Goal: Task Accomplishment & Management: Use online tool/utility

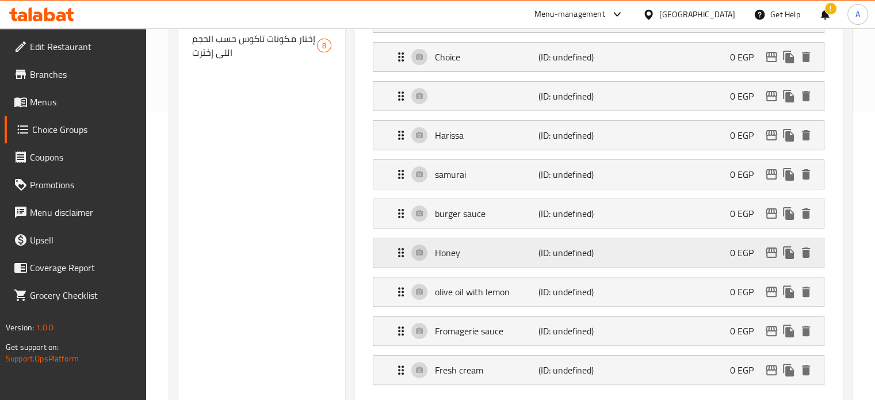
scroll to position [230, 0]
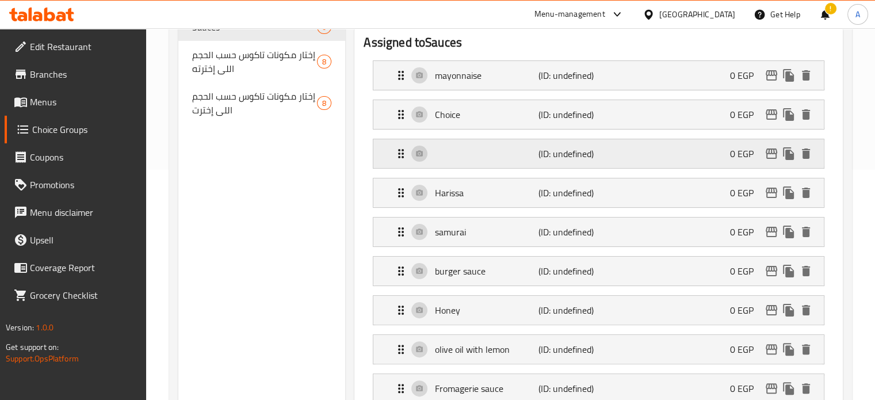
click at [458, 156] on div "(ID: undefined) 0 EGP" at bounding box center [602, 153] width 416 height 29
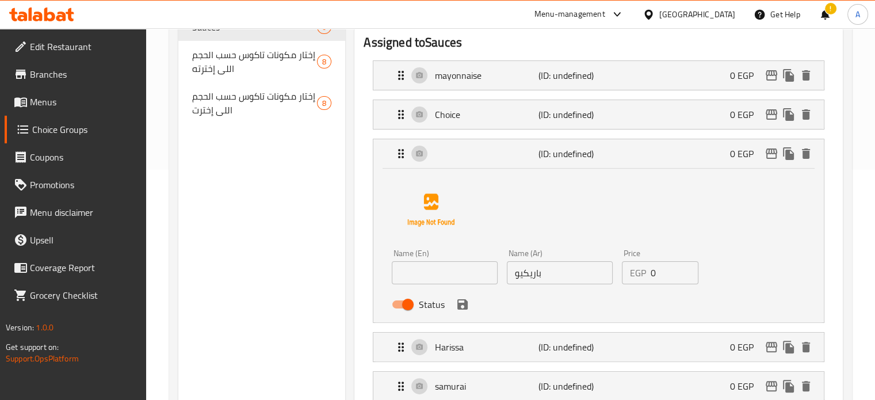
click at [524, 273] on input "باريكيو" at bounding box center [560, 272] width 106 height 23
click at [455, 275] on input "text" at bounding box center [445, 272] width 106 height 23
click at [501, 217] on div "Name (En) BBQ Name (En) Name (Ar) باريكيو Name (Ar) Price EGP 0 Price Status" at bounding box center [598, 243] width 413 height 144
click at [575, 310] on div "Status" at bounding box center [559, 304] width 344 height 31
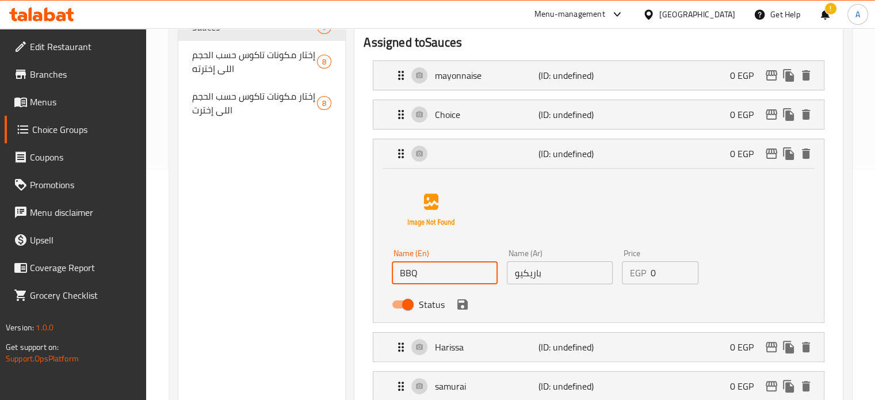
click at [741, 284] on div "Name (En) BBQ Name (En) Name (Ar) باريكيو Name (Ar) Price EGP 0 Price Status" at bounding box center [598, 243] width 413 height 144
click at [521, 220] on div "Name (En) BBQ Name (En) Name (Ar) باريكيو Name (Ar) Price EGP 0 Price Status" at bounding box center [598, 243] width 413 height 144
type input "BBQ"
click at [463, 311] on button "save" at bounding box center [462, 304] width 17 height 17
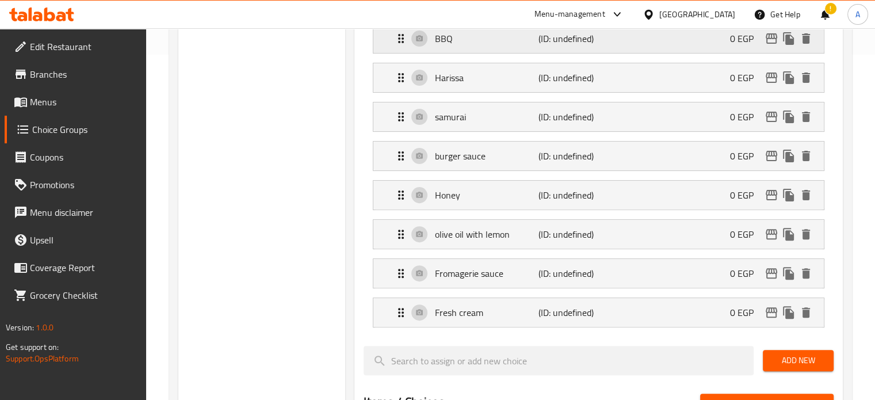
scroll to position [172, 0]
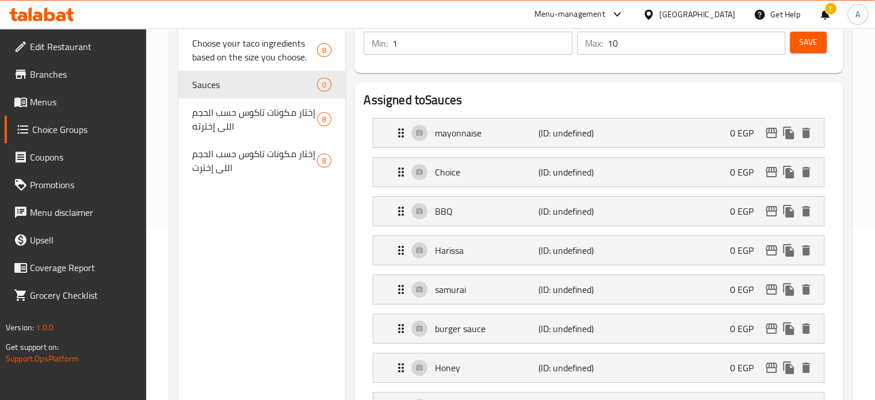
click at [810, 43] on span "Save" at bounding box center [808, 42] width 18 height 14
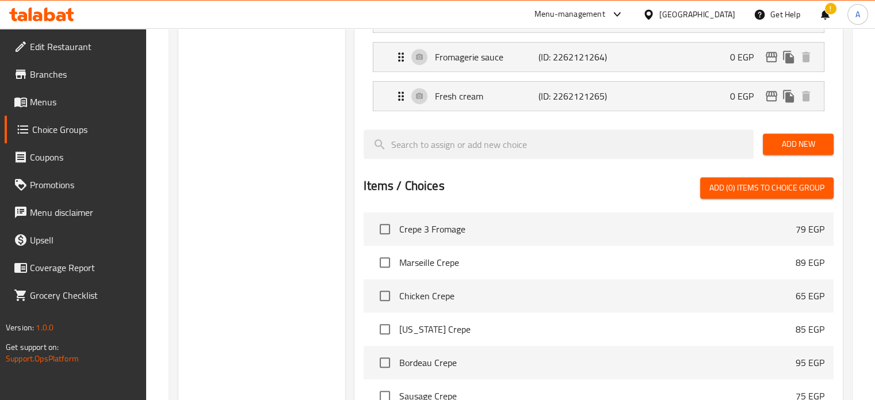
scroll to position [561, 0]
click at [746, 187] on span "Add (0) items to choice group" at bounding box center [766, 188] width 115 height 14
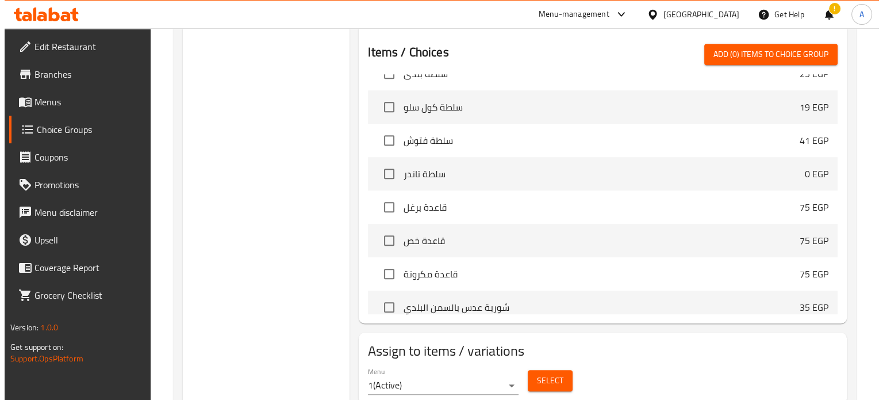
scroll to position [733, 0]
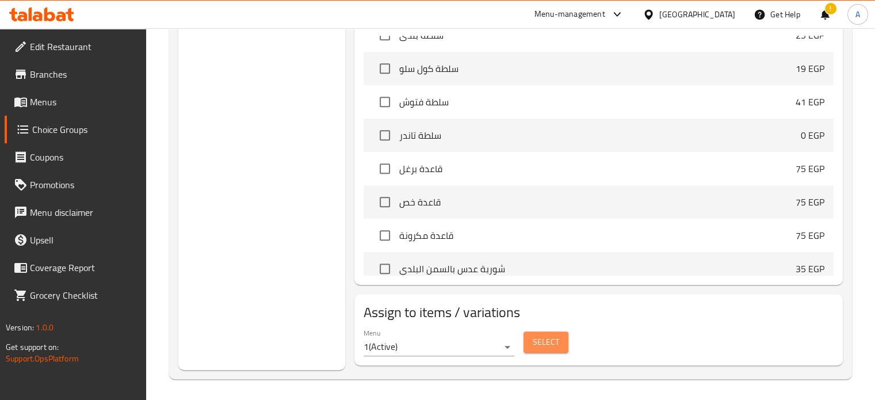
click at [539, 342] on span "Select" at bounding box center [545, 342] width 26 height 14
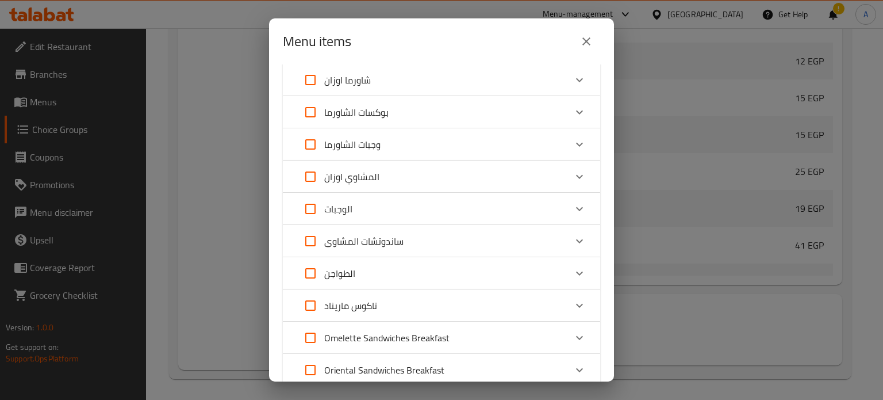
scroll to position [287, 0]
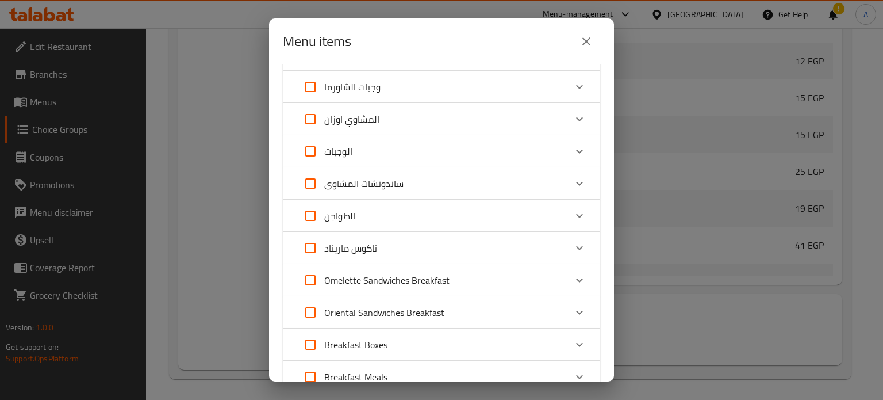
click at [573, 243] on icon "Expand" at bounding box center [580, 248] width 14 height 14
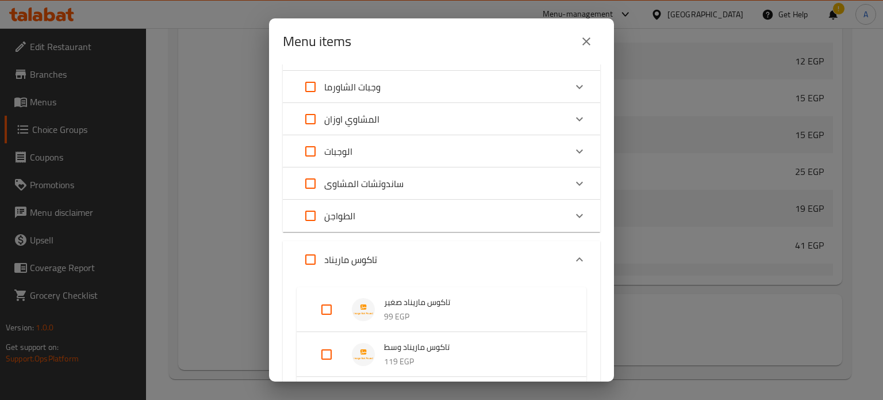
click at [324, 309] on input "Expand" at bounding box center [327, 310] width 28 height 28
checkbox input "true"
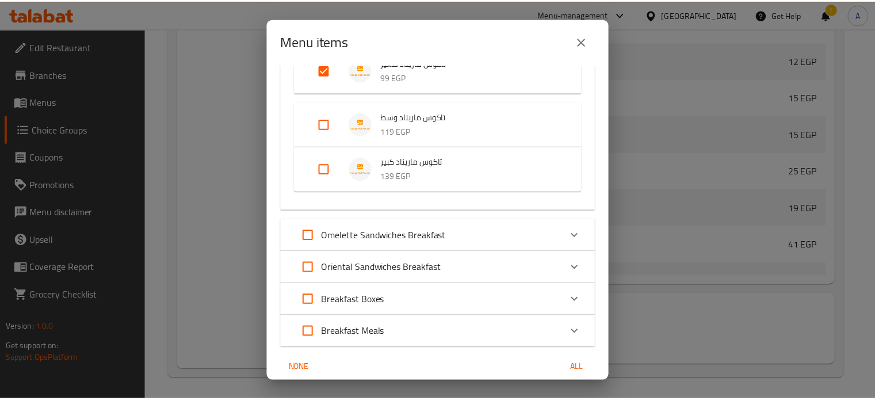
scroll to position [573, 0]
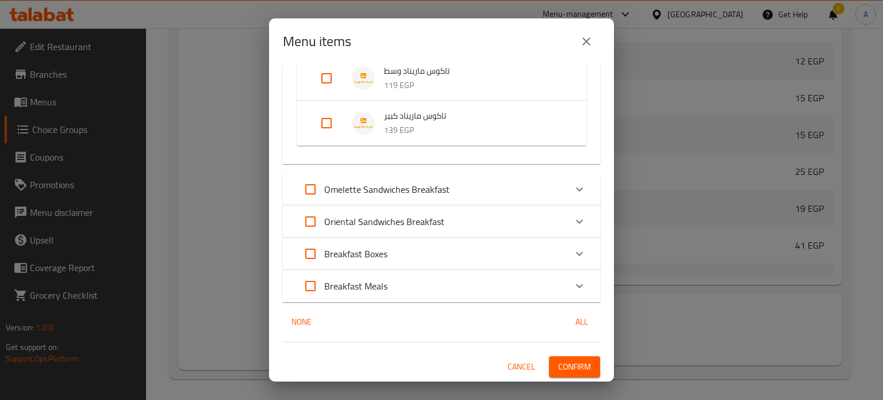
click at [567, 365] on span "Confirm" at bounding box center [574, 366] width 33 height 14
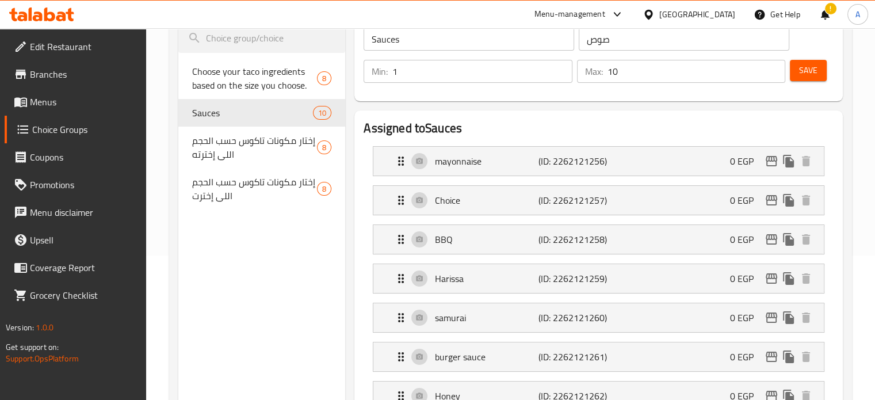
scroll to position [101, 0]
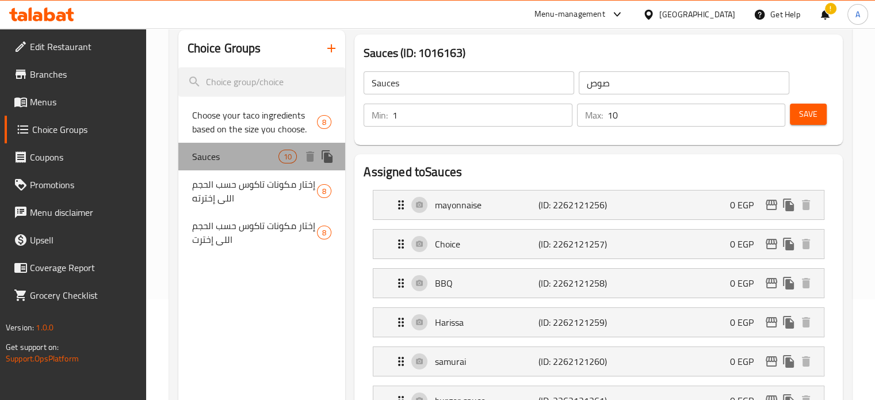
drag, startPoint x: 223, startPoint y: 156, endPoint x: 193, endPoint y: 155, distance: 29.4
click at [193, 155] on span "Sauces" at bounding box center [235, 156] width 87 height 14
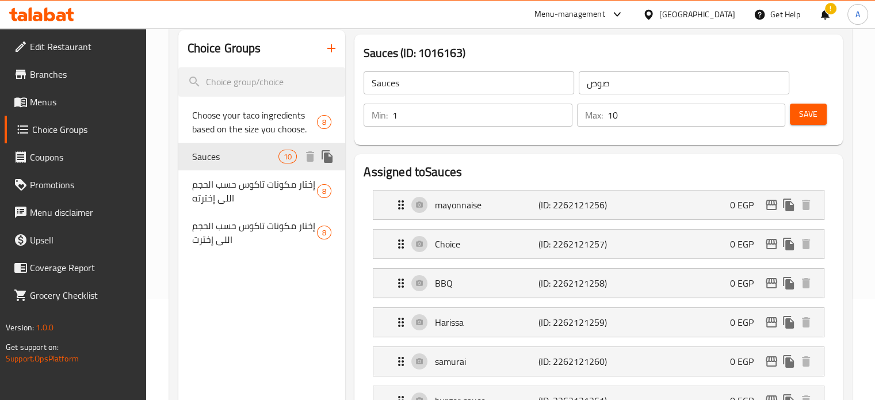
click at [328, 158] on icon "duplicate" at bounding box center [326, 156] width 11 height 13
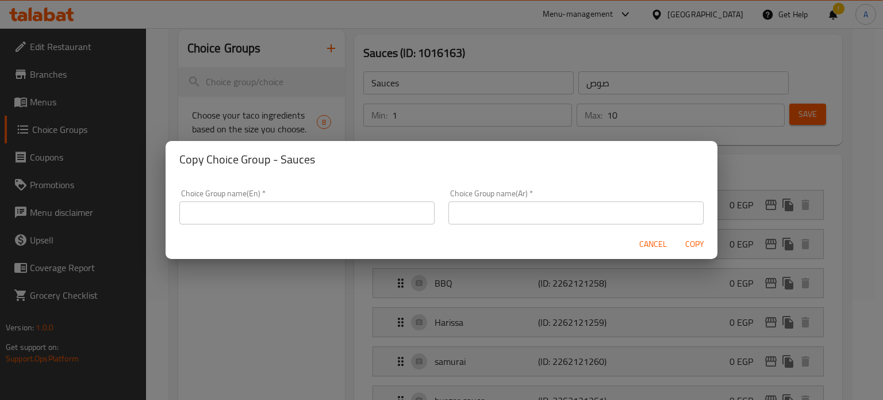
click at [261, 214] on input "text" at bounding box center [306, 212] width 255 height 23
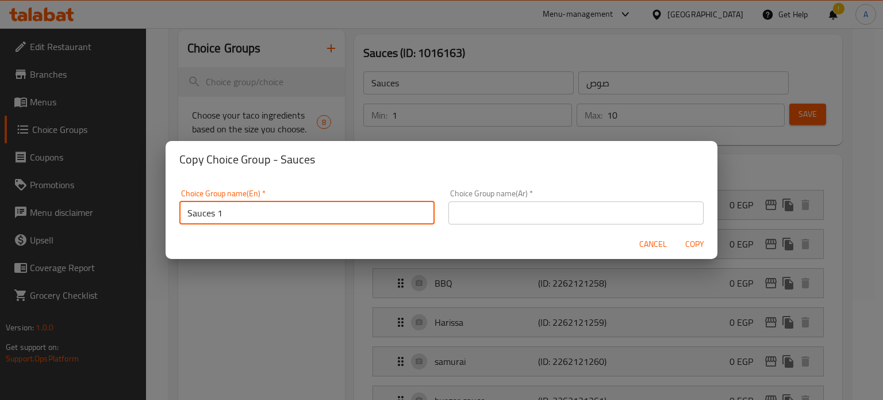
type input "Sauces 1"
click at [458, 206] on input "text" at bounding box center [575, 212] width 255 height 23
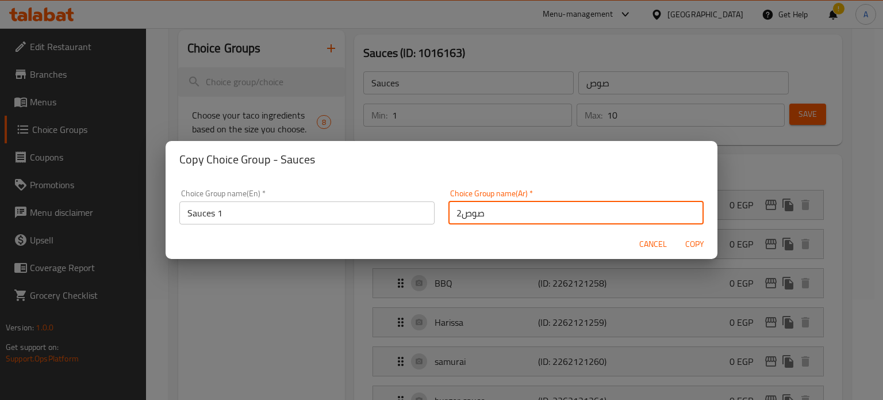
type input "صوص2"
click at [232, 214] on input "Sauces 1" at bounding box center [306, 212] width 255 height 23
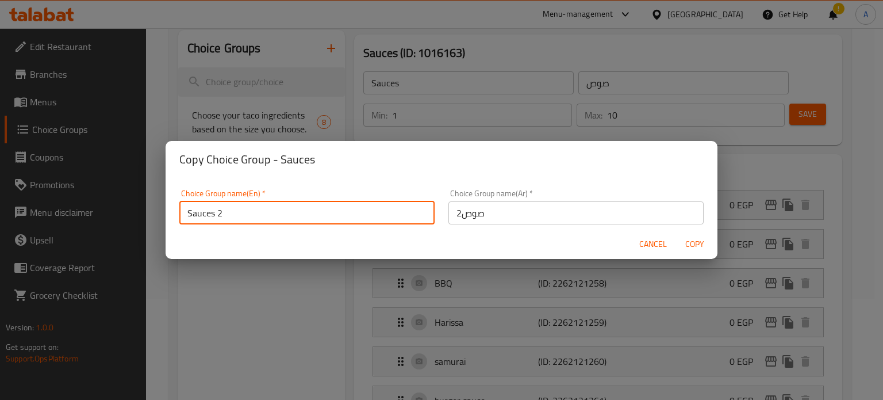
type input "Sauces 2"
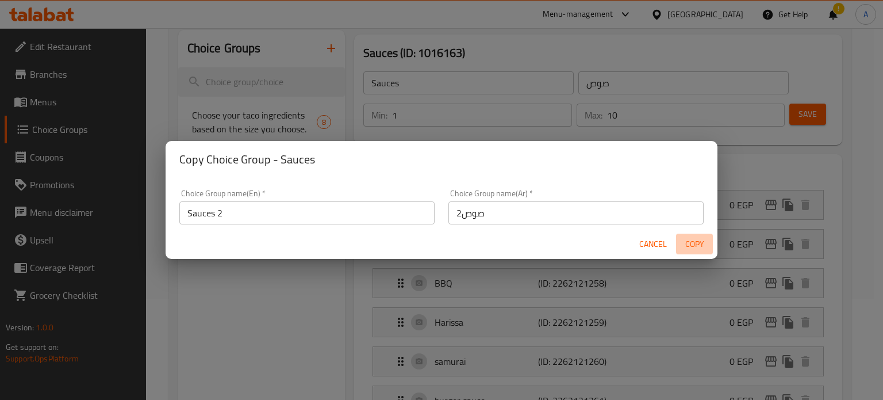
click at [693, 248] on span "Copy" at bounding box center [695, 244] width 28 height 14
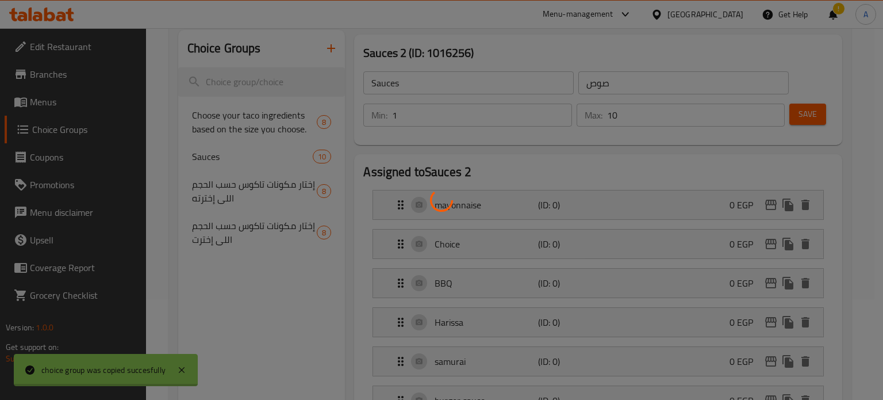
type input "Sauces 2"
type input "صوص2"
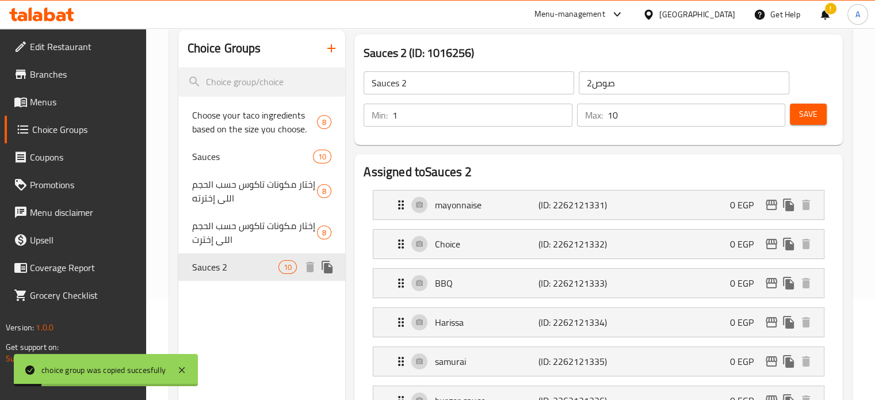
click at [244, 271] on span "Sauces 2" at bounding box center [235, 267] width 87 height 14
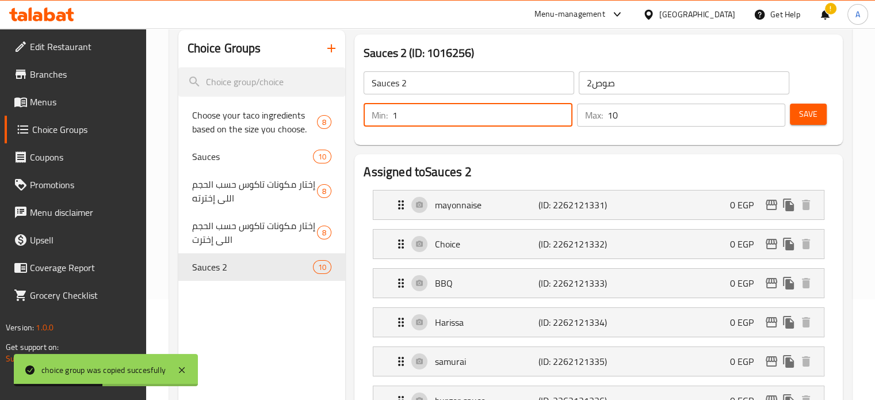
drag, startPoint x: 405, startPoint y: 114, endPoint x: 390, endPoint y: 114, distance: 14.9
click at [390, 114] on div "Min: 1 ​" at bounding box center [467, 114] width 208 height 23
type input "2"
click at [811, 109] on span "Save" at bounding box center [808, 114] width 18 height 14
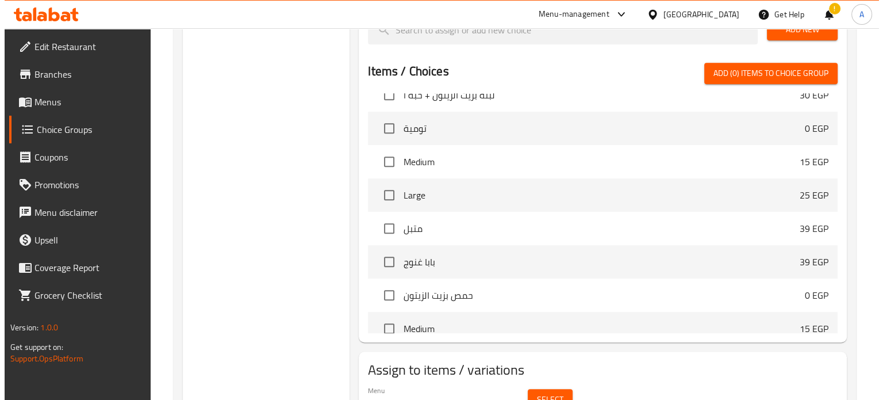
scroll to position [733, 0]
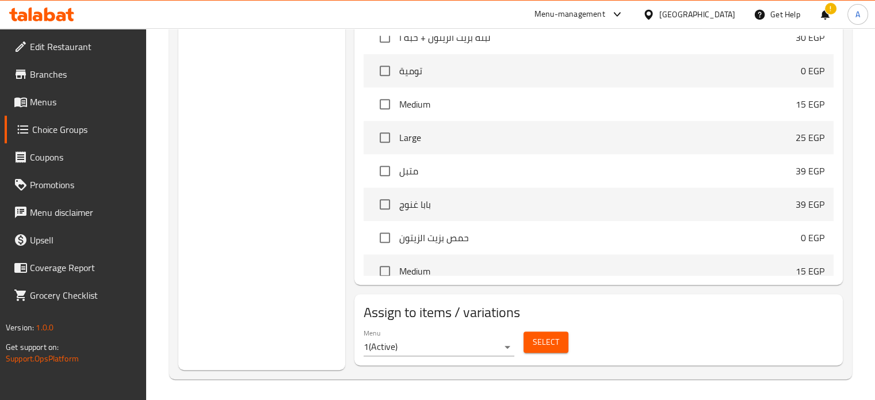
click at [532, 340] on span "Select" at bounding box center [545, 342] width 26 height 14
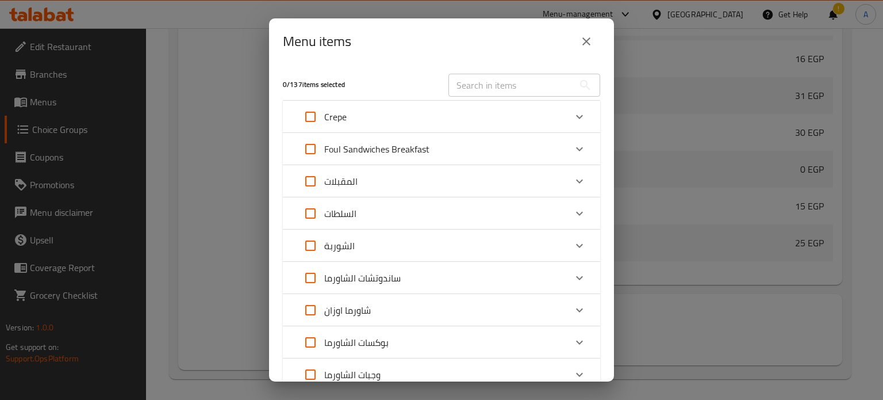
scroll to position [230, 0]
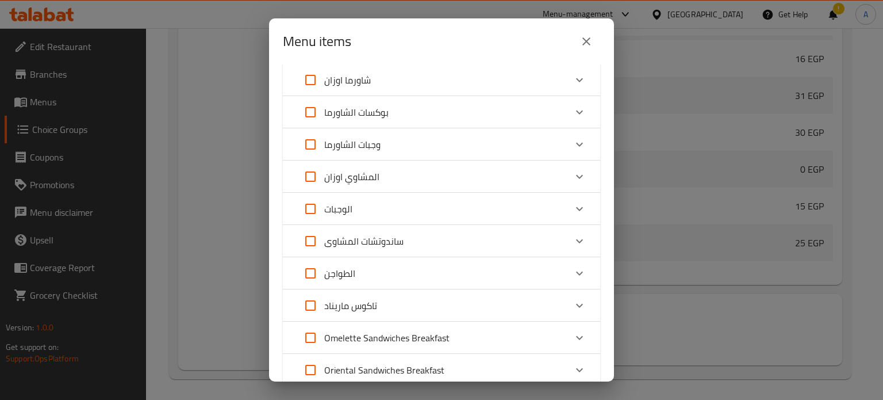
click at [573, 307] on icon "Expand" at bounding box center [580, 305] width 14 height 14
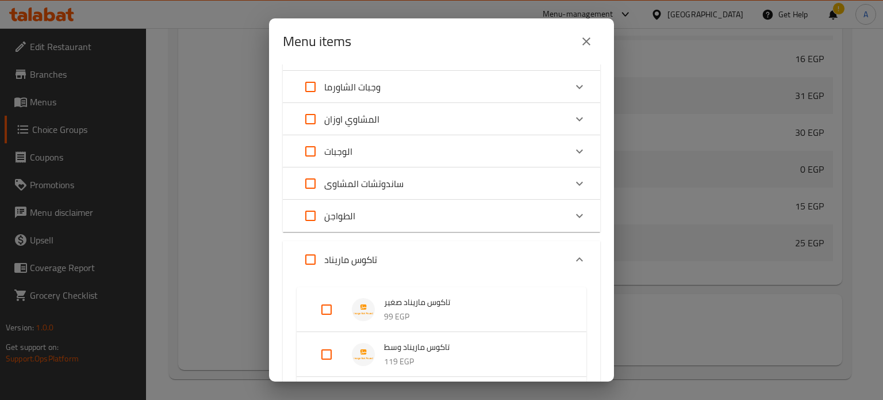
scroll to position [345, 0]
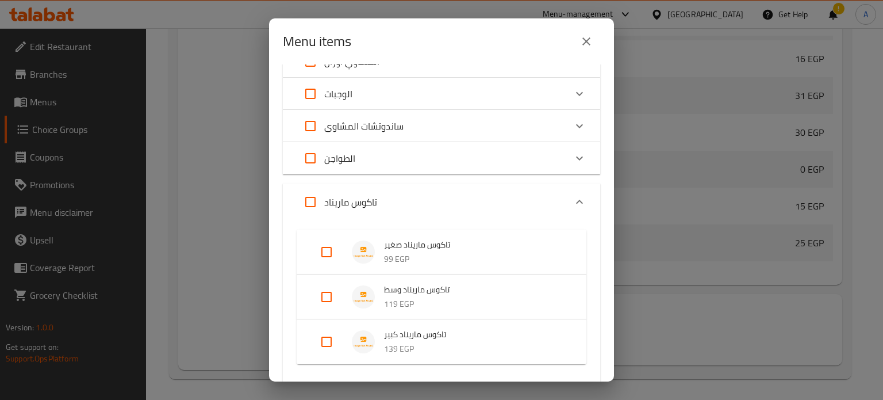
click at [324, 299] on input "Expand" at bounding box center [327, 297] width 28 height 28
checkbox input "true"
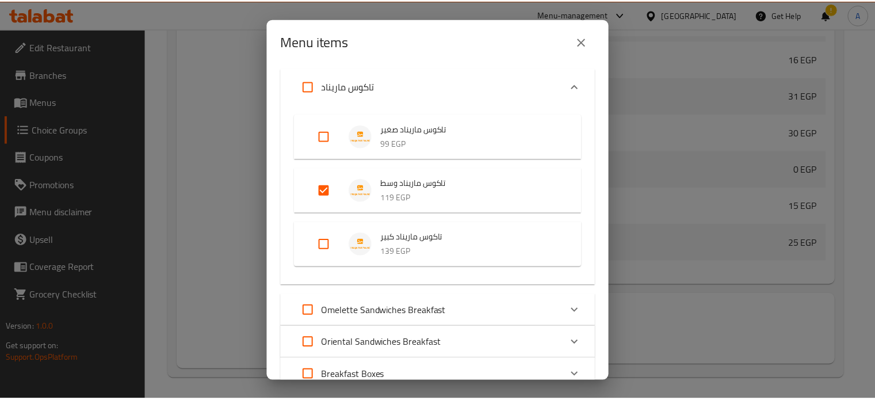
scroll to position [582, 0]
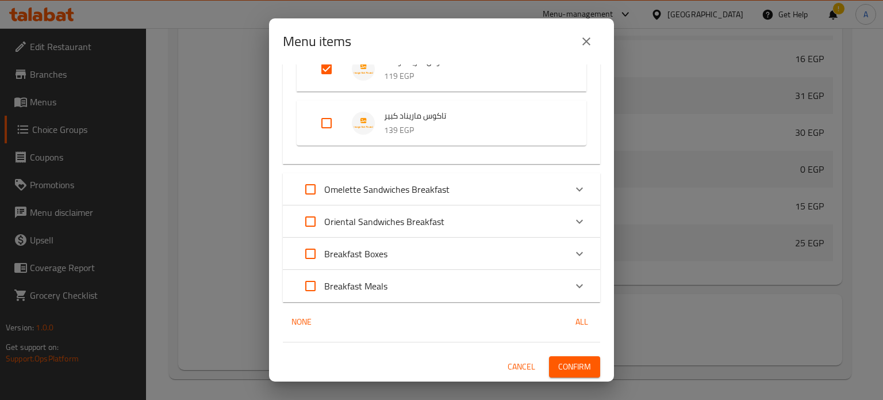
click at [566, 368] on span "Confirm" at bounding box center [574, 366] width 33 height 14
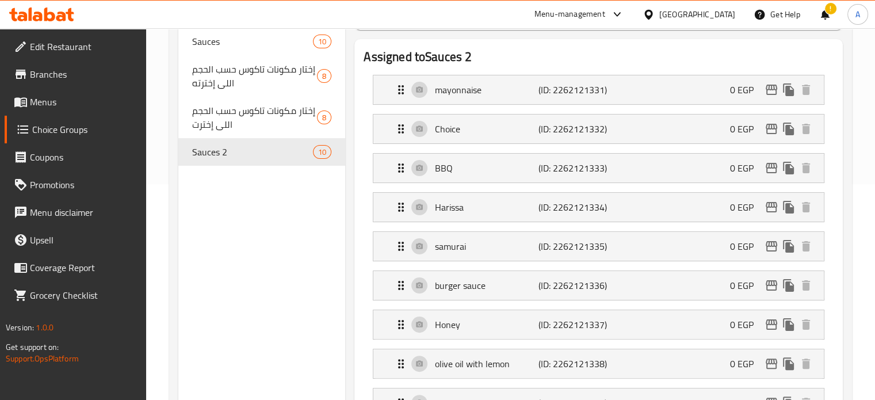
scroll to position [101, 0]
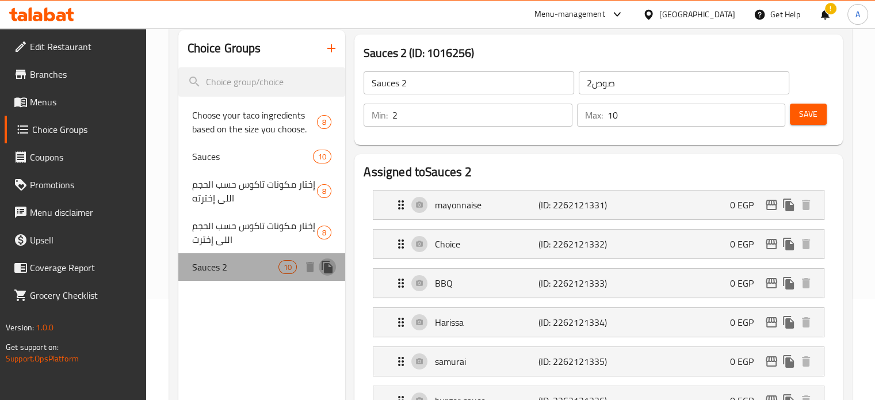
click at [328, 267] on icon "duplicate" at bounding box center [326, 266] width 11 height 13
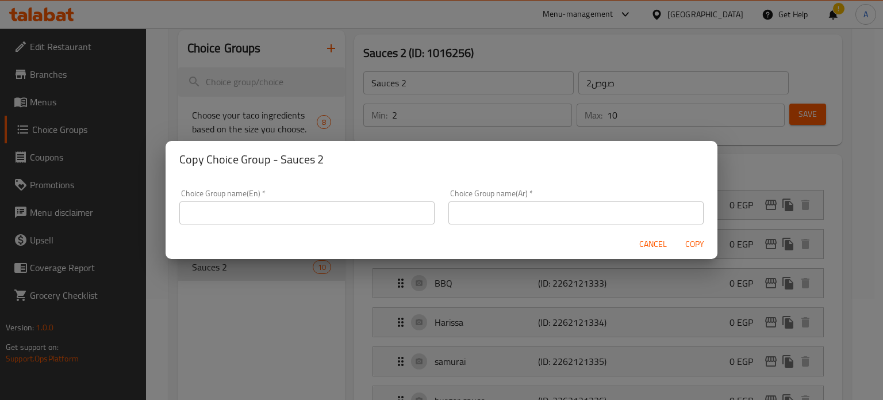
click at [234, 216] on input "text" at bounding box center [306, 212] width 255 height 23
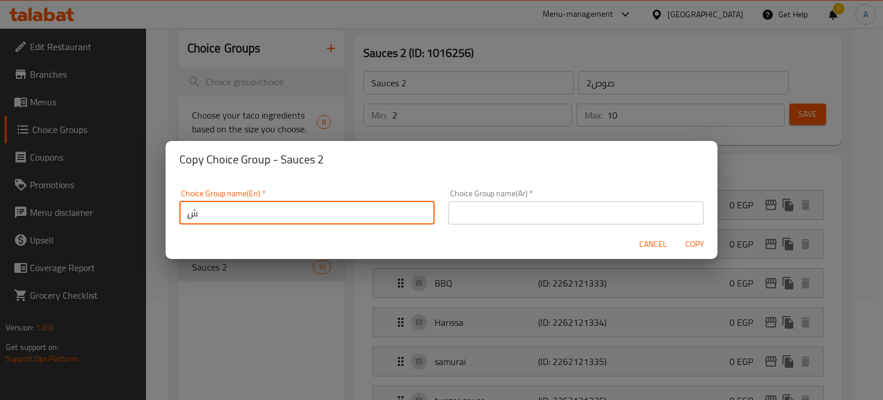
type input "ٍ"
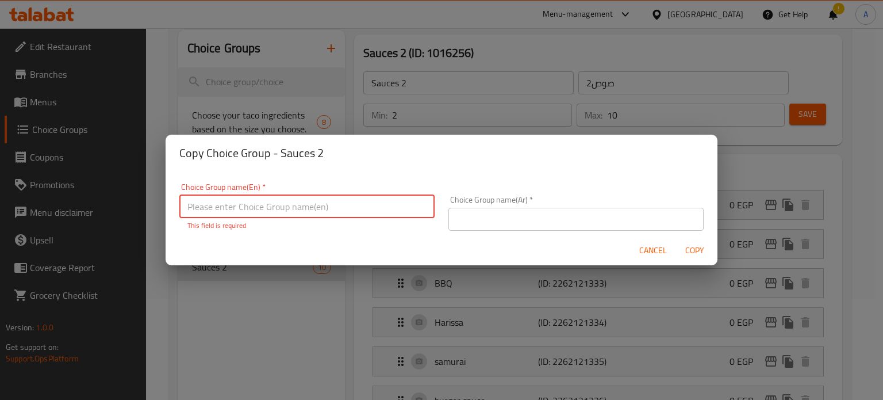
click at [458, 225] on input "text" at bounding box center [575, 219] width 255 height 23
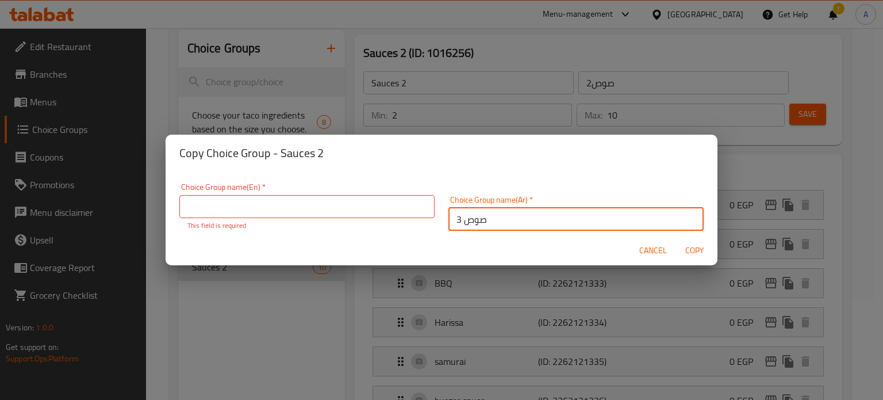
type input "صوص 3"
click at [354, 211] on input "text" at bounding box center [306, 206] width 255 height 23
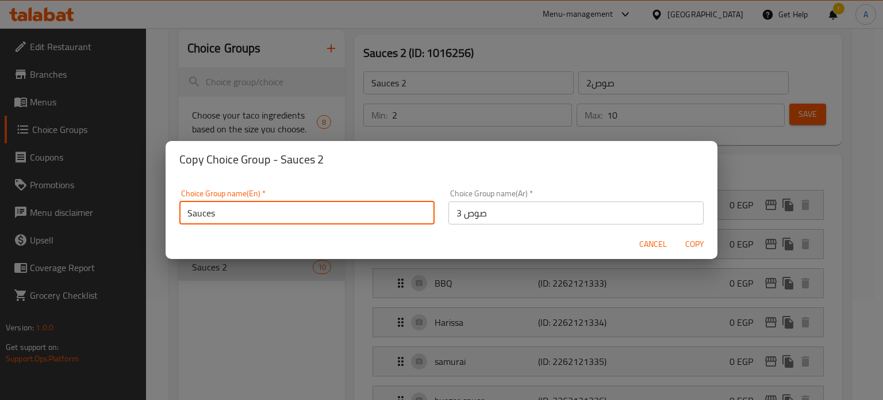
click at [250, 210] on input "Sauces" at bounding box center [306, 212] width 255 height 23
type input "Sauces 3"
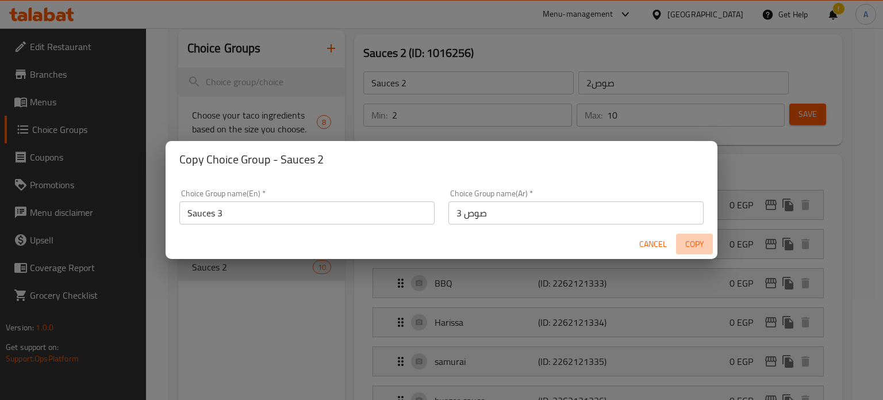
click at [692, 245] on span "Copy" at bounding box center [695, 244] width 28 height 14
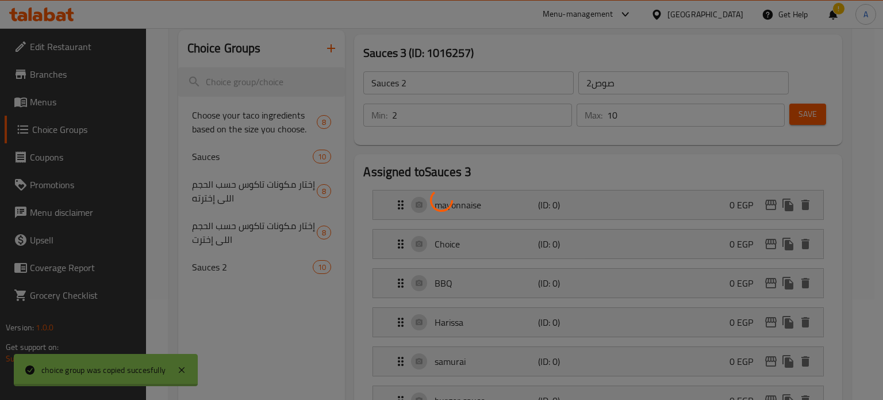
type input "Sauces 3"
type input "صوص 3"
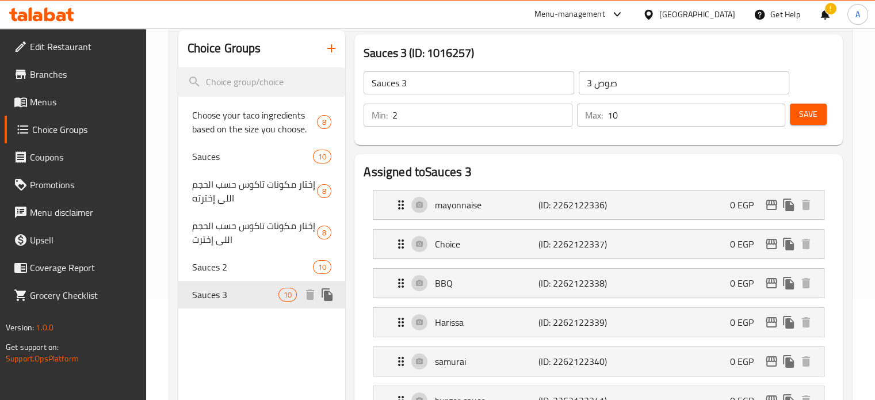
click at [249, 296] on span "Sauces 3" at bounding box center [235, 294] width 87 height 14
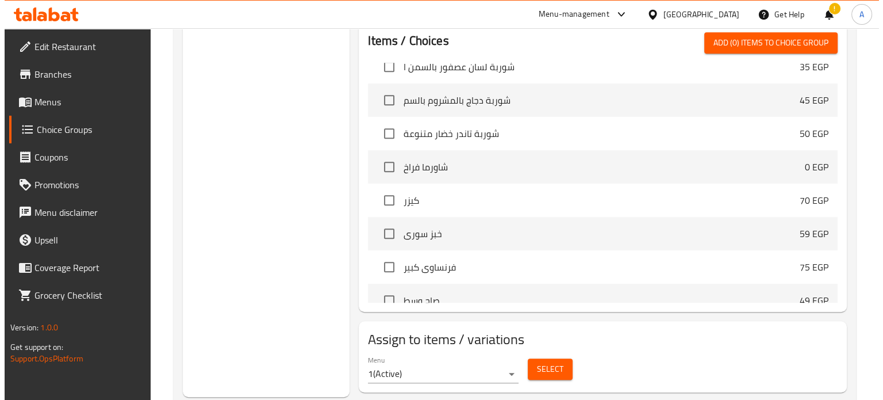
scroll to position [733, 0]
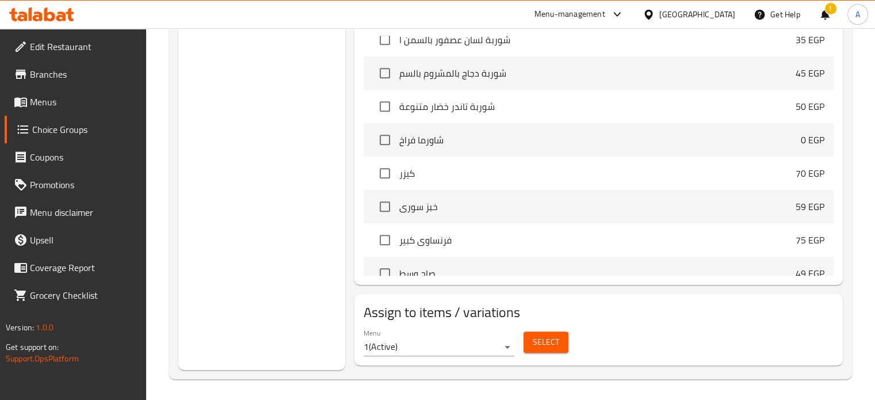
click at [534, 339] on span "Select" at bounding box center [545, 342] width 26 height 14
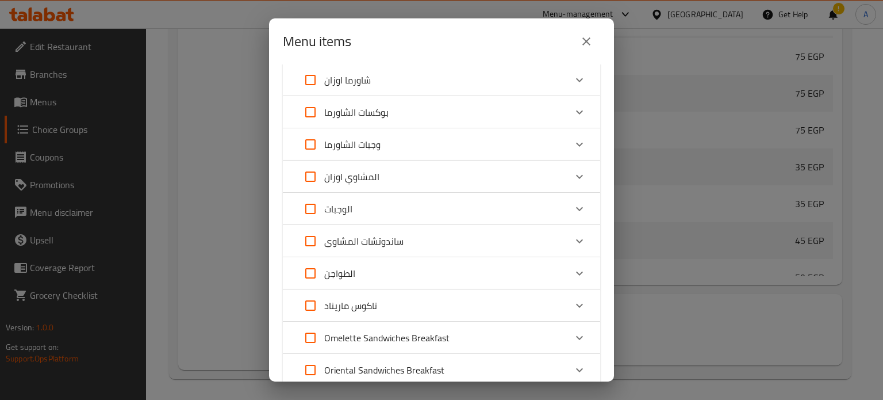
scroll to position [287, 0]
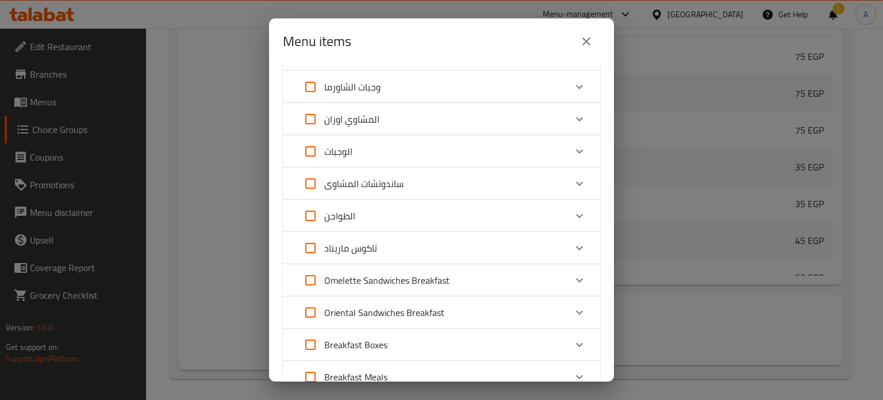
click at [576, 247] on icon "Expand" at bounding box center [579, 248] width 7 height 4
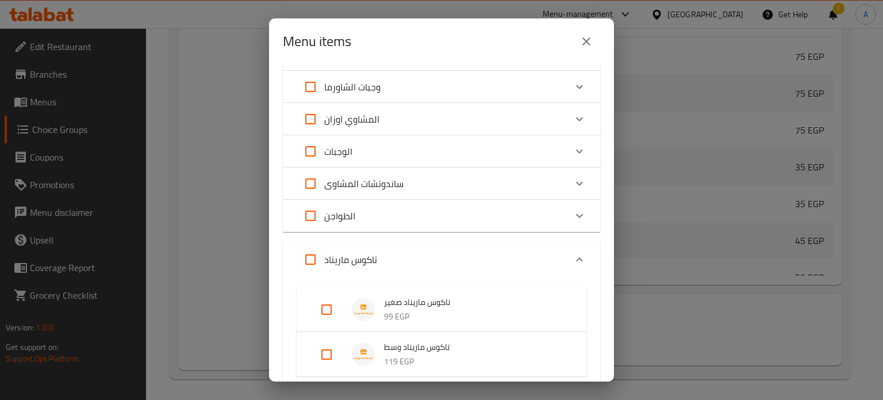
scroll to position [460, 0]
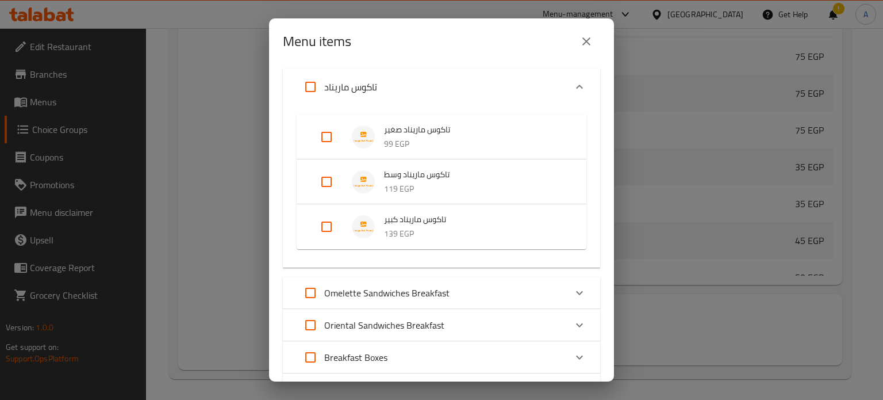
click at [323, 227] on input "Expand" at bounding box center [327, 227] width 28 height 28
checkbox input "true"
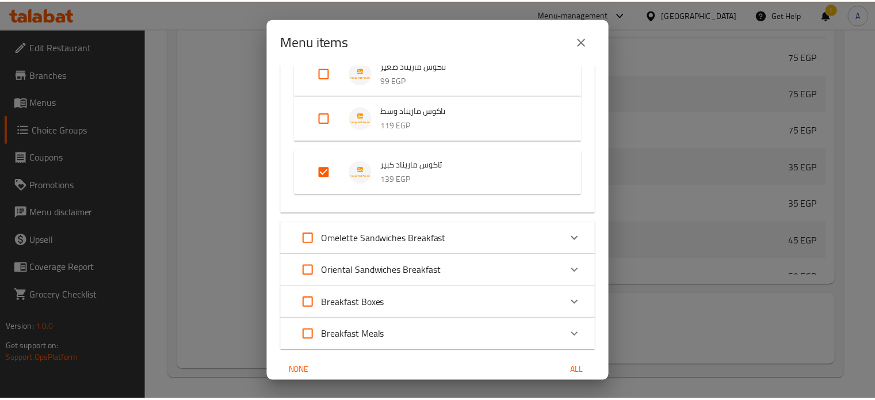
scroll to position [573, 0]
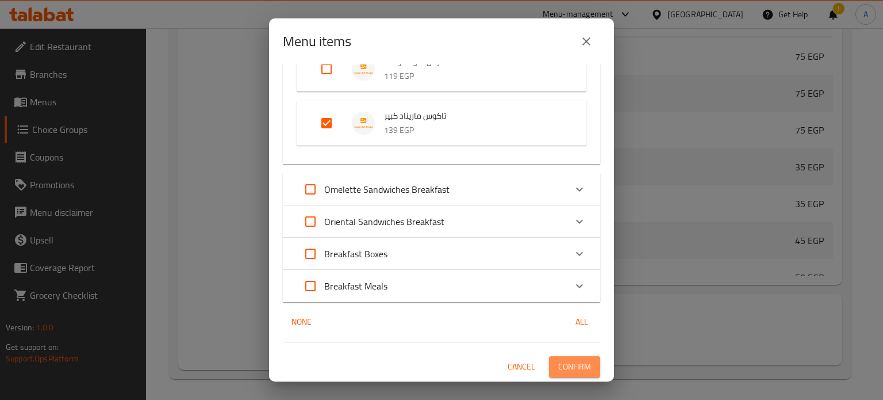
click at [563, 360] on span "Confirm" at bounding box center [574, 366] width 33 height 14
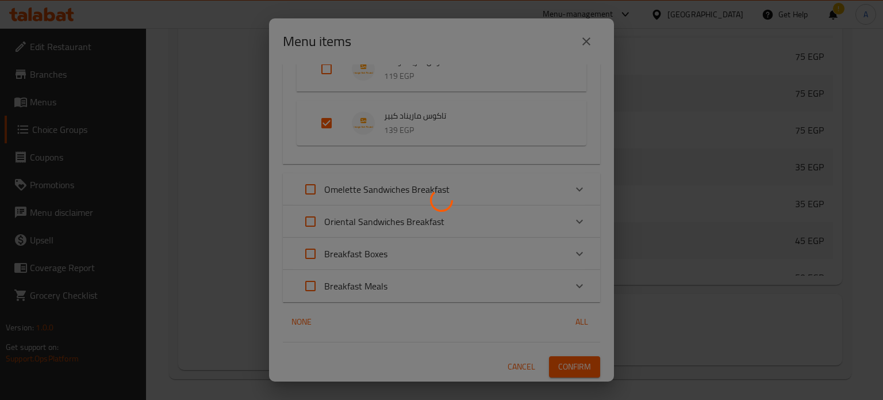
click at [562, 363] on div at bounding box center [441, 200] width 883 height 400
click at [467, 135] on div at bounding box center [441, 200] width 883 height 400
click at [465, 135] on div at bounding box center [441, 200] width 883 height 400
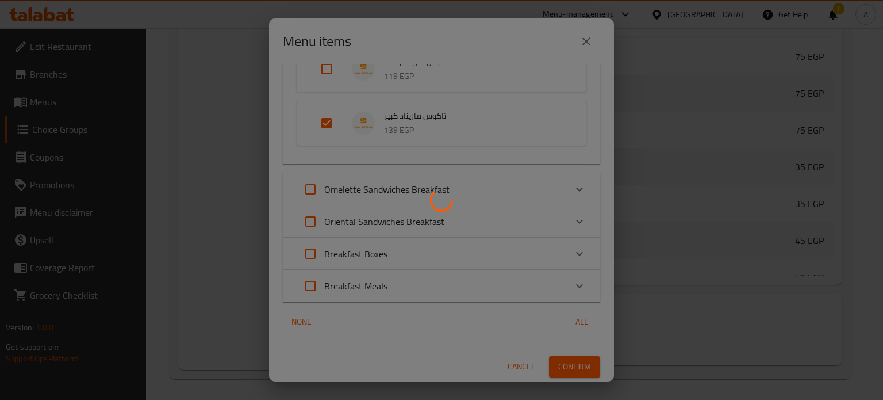
drag, startPoint x: 465, startPoint y: 135, endPoint x: 203, endPoint y: 72, distance: 269.7
click at [203, 72] on div at bounding box center [441, 200] width 883 height 400
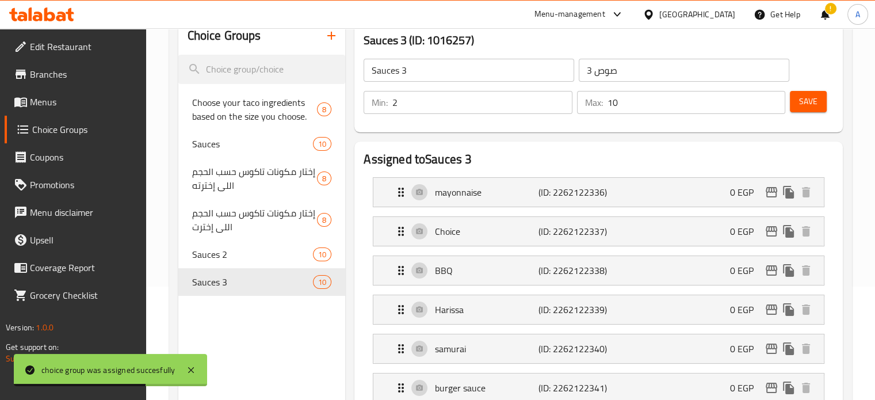
scroll to position [101, 0]
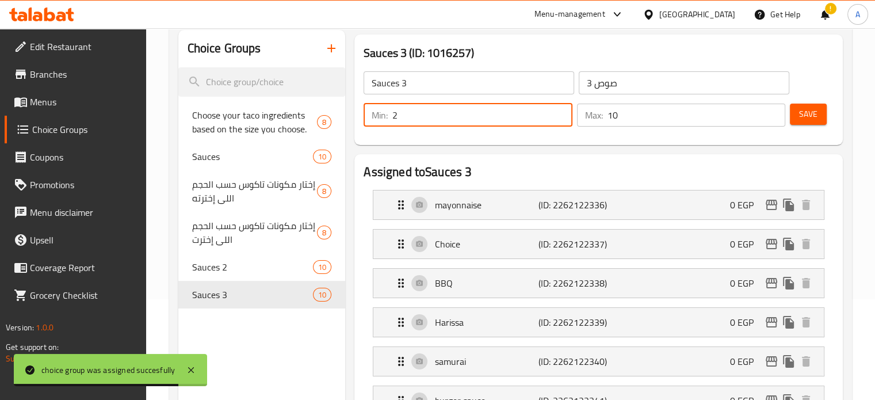
drag, startPoint x: 404, startPoint y: 116, endPoint x: 379, endPoint y: 117, distance: 24.7
click at [379, 117] on div "Min: 2 ​" at bounding box center [467, 114] width 208 height 23
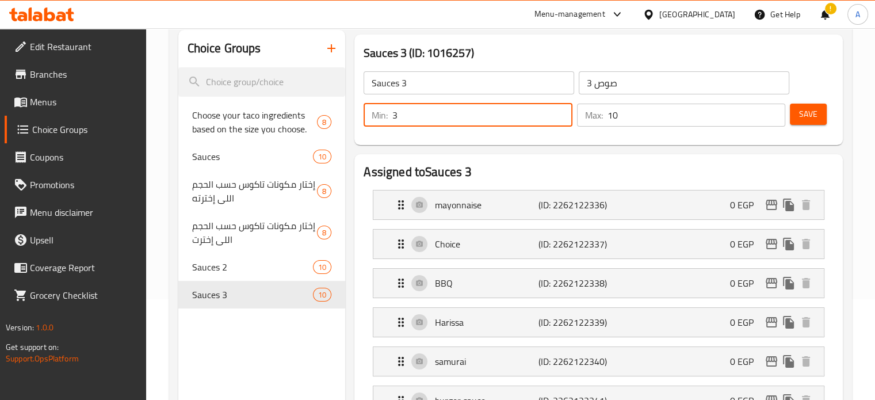
type input "3"
click at [816, 110] on span "Save" at bounding box center [808, 114] width 18 height 14
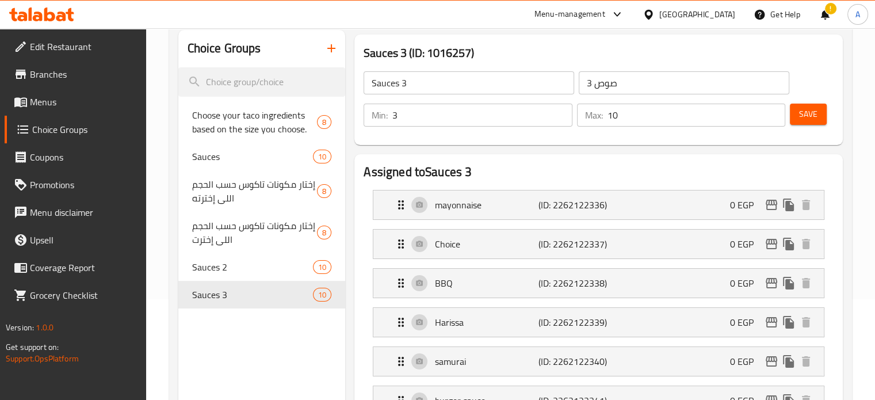
click at [53, 103] on span "Menus" at bounding box center [83, 102] width 107 height 14
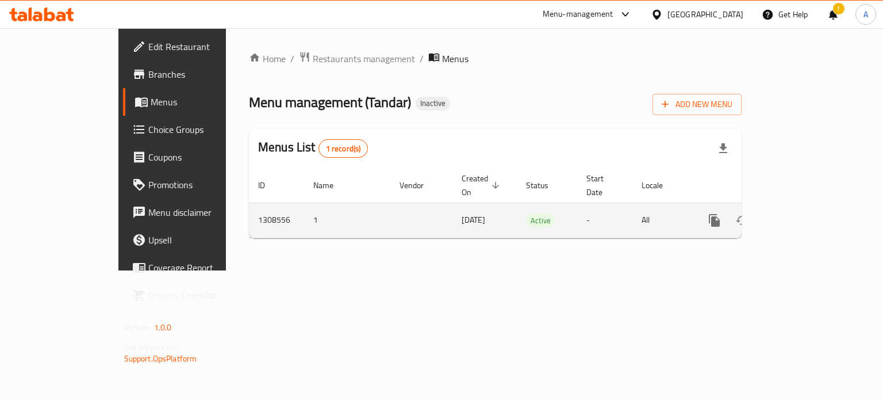
click at [804, 213] on icon "enhanced table" at bounding box center [798, 220] width 14 height 14
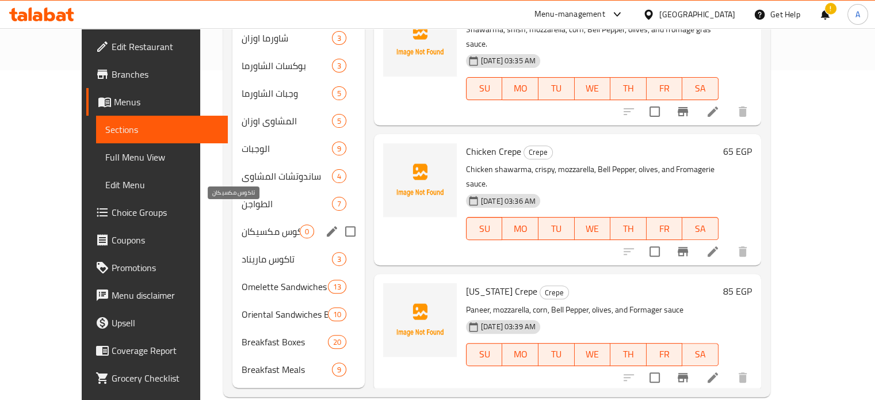
scroll to position [332, 0]
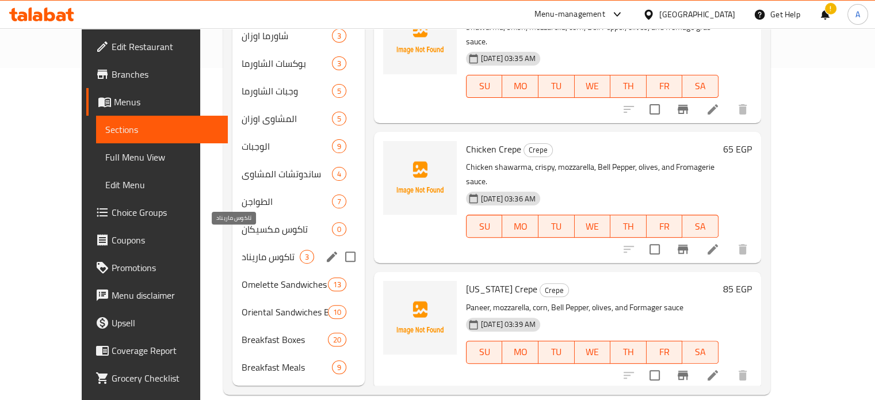
click at [241, 250] on span "تاكوس ماريناد" at bounding box center [270, 257] width 58 height 14
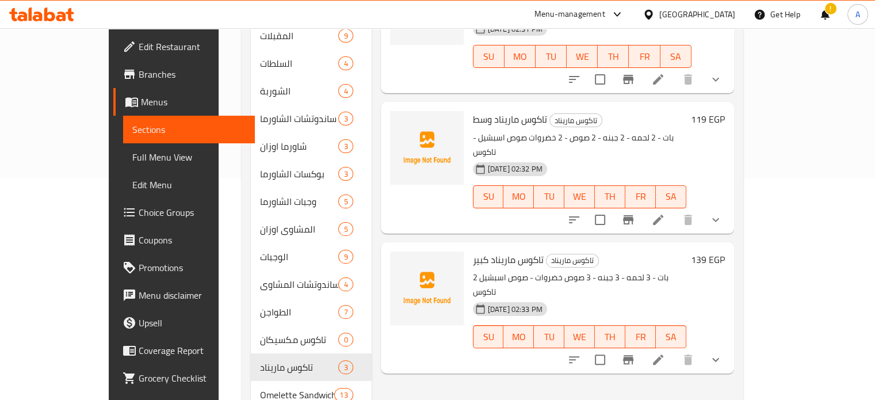
scroll to position [217, 0]
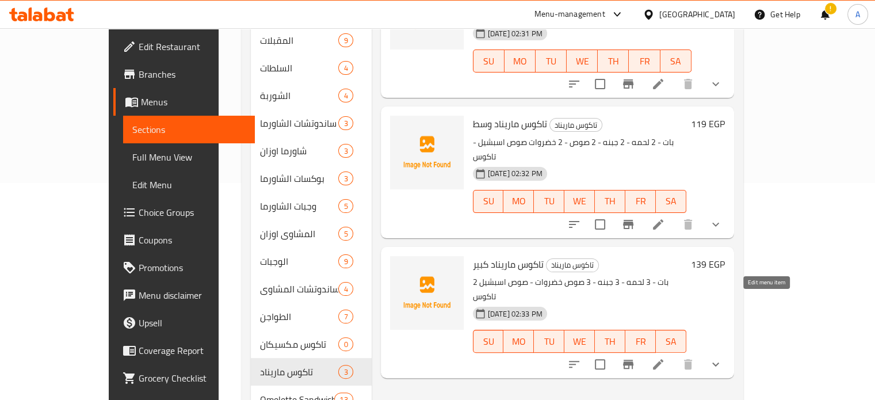
click at [663, 359] on icon at bounding box center [658, 364] width 10 height 10
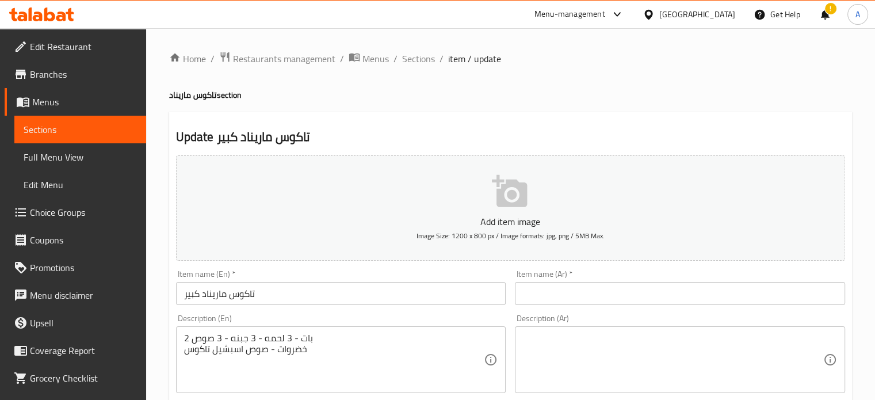
click at [61, 212] on span "Choice Groups" at bounding box center [83, 212] width 107 height 14
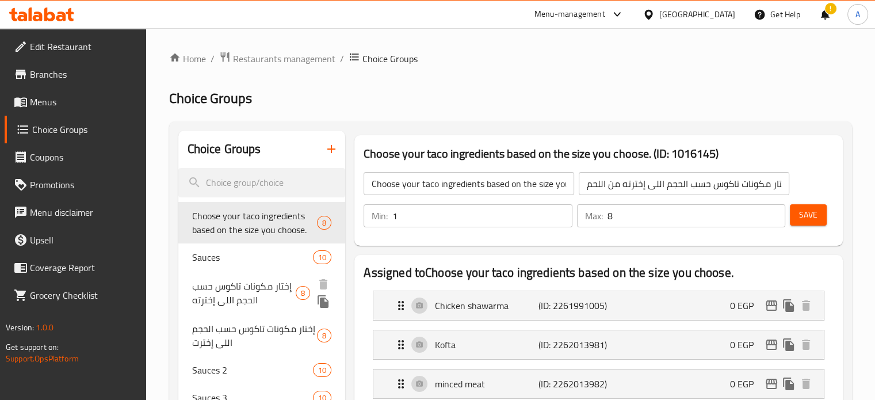
scroll to position [57, 0]
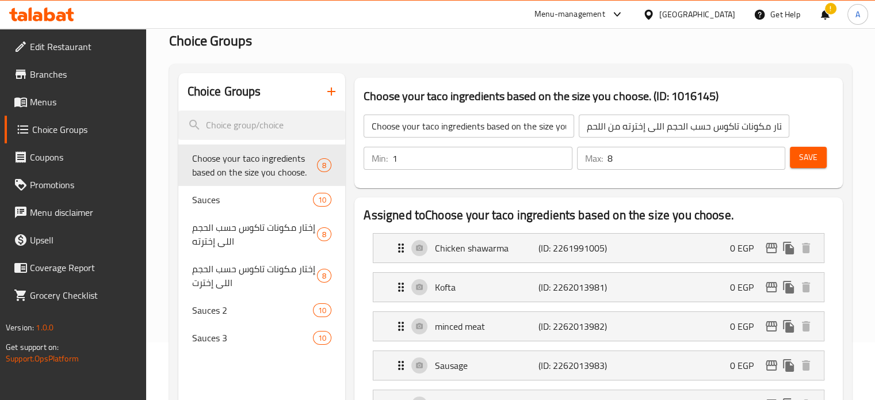
click at [328, 92] on icon "button" at bounding box center [331, 91] width 8 height 8
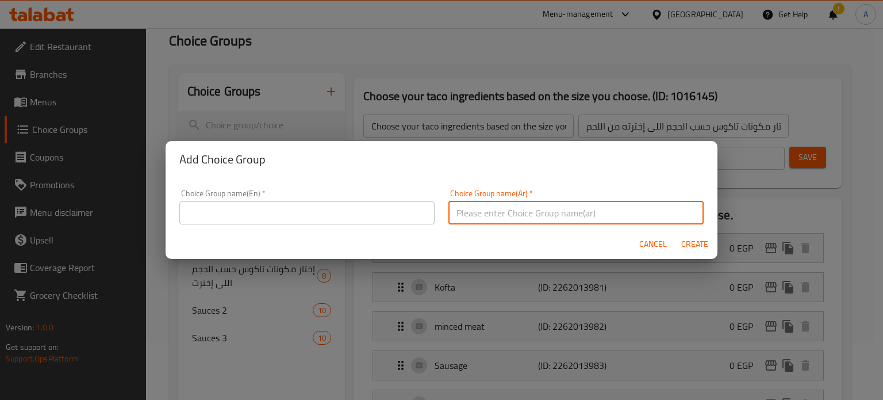
click at [586, 211] on input "text" at bounding box center [575, 212] width 255 height 23
paste input "الحينه"
type input "الحينه"
click at [227, 215] on input "text" at bounding box center [306, 212] width 255 height 23
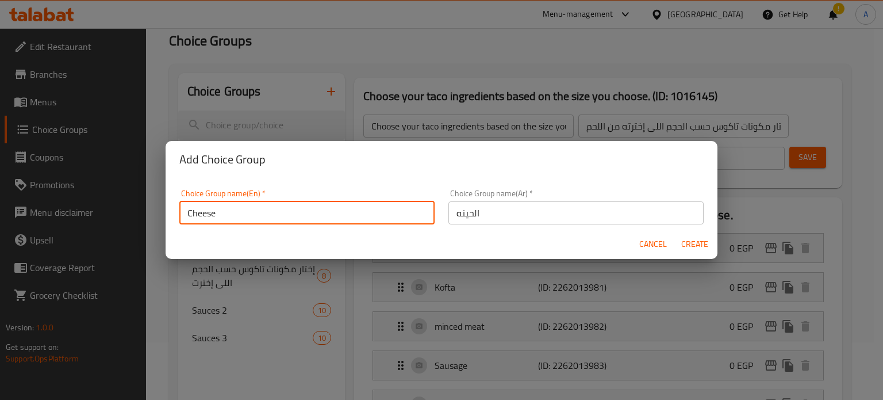
type input "Cheese"
click at [692, 244] on span "Create" at bounding box center [695, 244] width 28 height 14
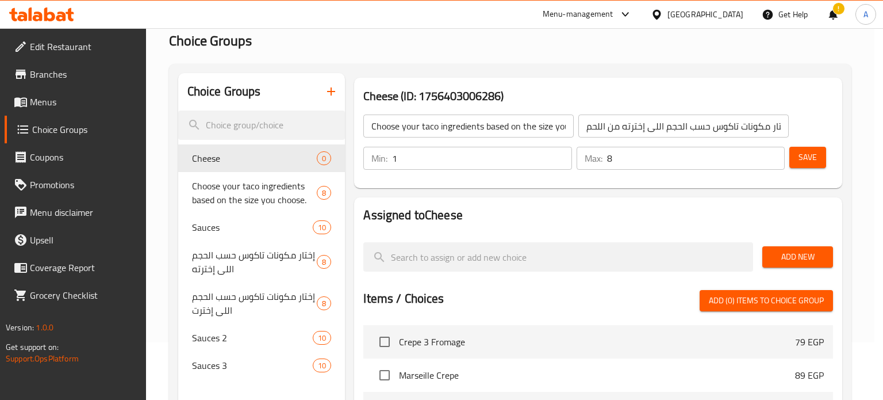
type input "Cheese"
type input "الحينه"
type input "0"
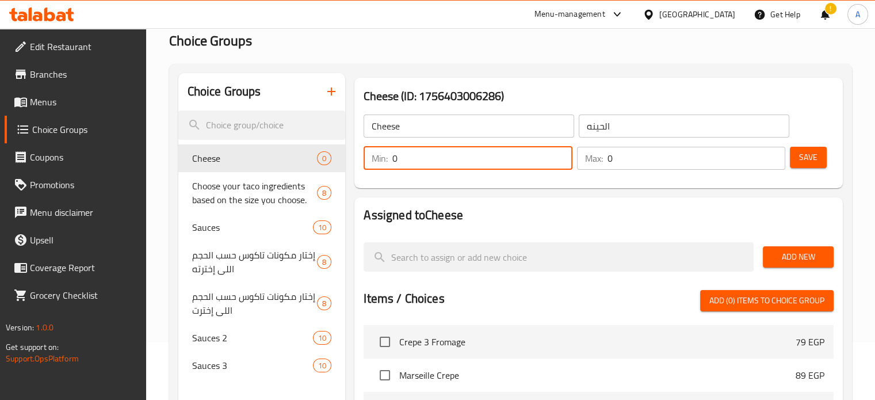
drag, startPoint x: 396, startPoint y: 160, endPoint x: 370, endPoint y: 160, distance: 25.3
click at [370, 160] on div "Min: 0 ​" at bounding box center [467, 158] width 208 height 23
type input "1"
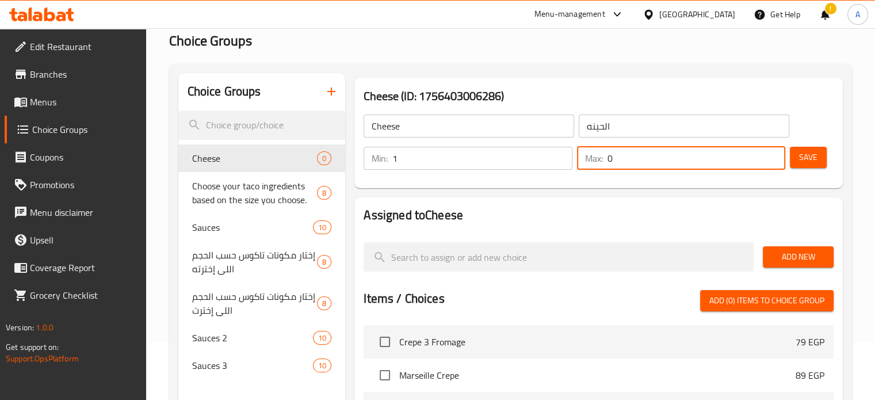
drag, startPoint x: 616, startPoint y: 159, endPoint x: 601, endPoint y: 157, distance: 15.1
click at [601, 157] on div "Max: 0 ​" at bounding box center [681, 158] width 208 height 23
type input "4"
click at [813, 160] on span "Save" at bounding box center [808, 157] width 18 height 14
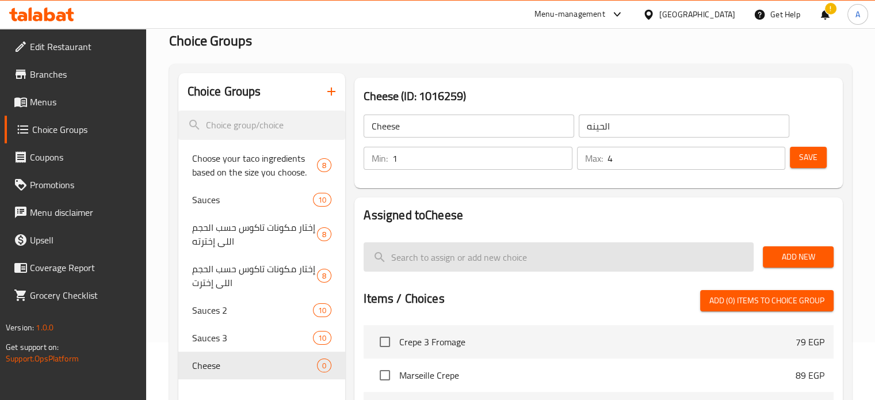
click at [795, 257] on span "Add New" at bounding box center [798, 257] width 52 height 14
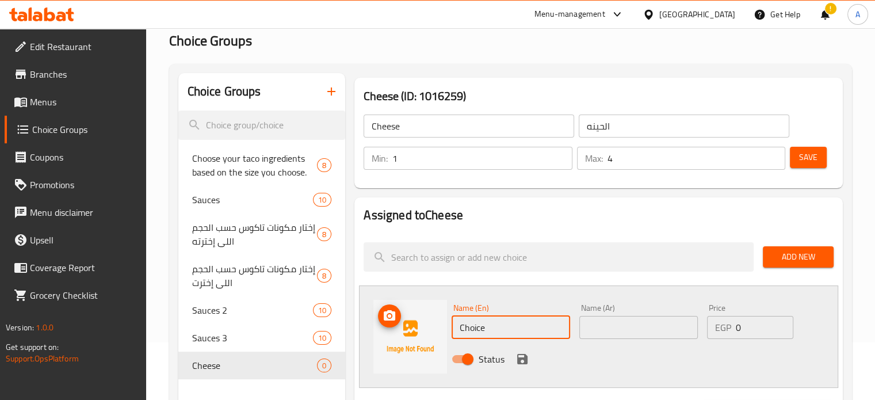
drag, startPoint x: 490, startPoint y: 325, endPoint x: 438, endPoint y: 333, distance: 52.9
click at [438, 333] on div "Name (En) Choice Name (En) Name (Ar) Name (Ar) Price EGP 0 Price Status" at bounding box center [598, 336] width 479 height 102
type input "Mozzarella"
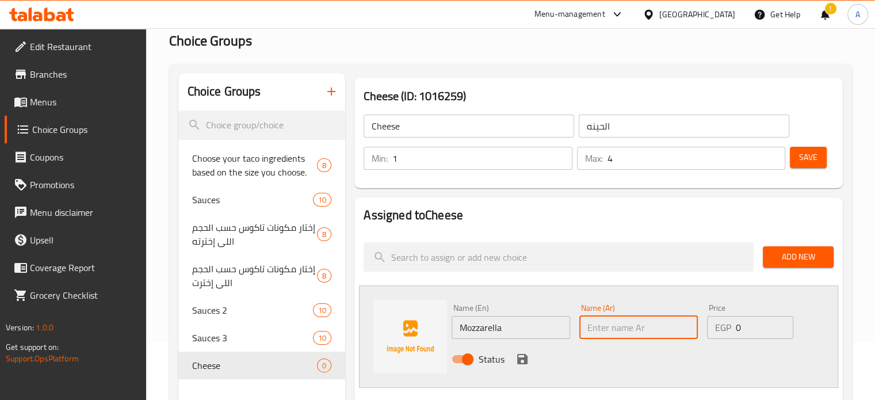
click at [607, 324] on input "text" at bounding box center [638, 327] width 118 height 23
type input "موزاريلا"
click at [523, 356] on icon "save" at bounding box center [522, 359] width 14 height 14
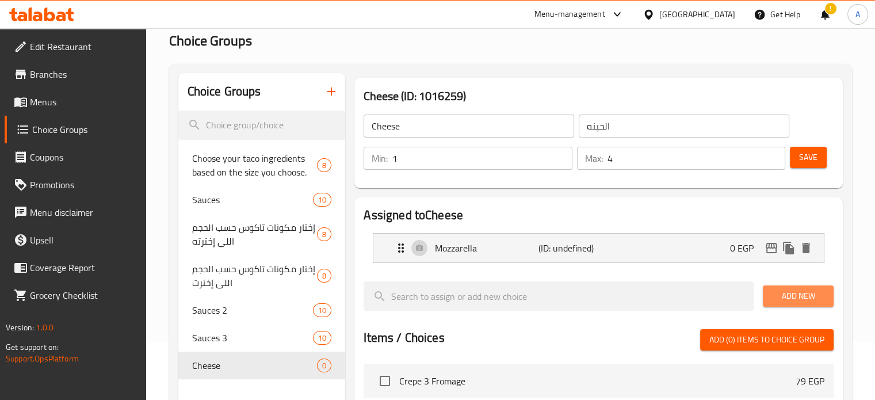
click at [773, 298] on span "Add New" at bounding box center [798, 296] width 52 height 14
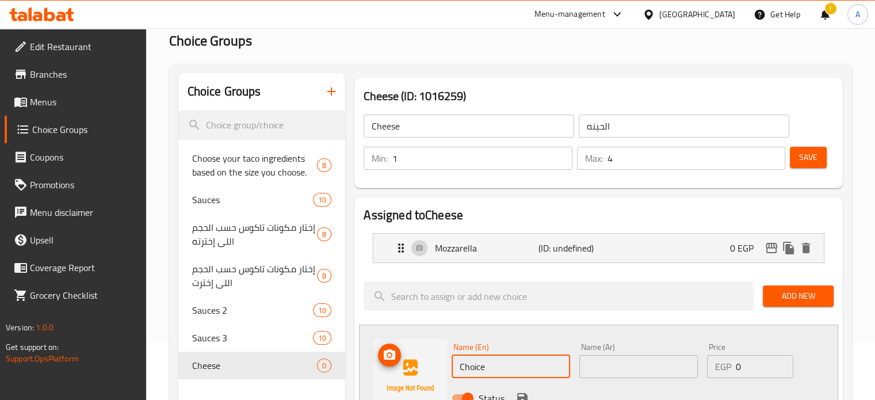
drag, startPoint x: 486, startPoint y: 367, endPoint x: 442, endPoint y: 372, distance: 45.1
click at [442, 372] on div "Name (En) Choice Name (En) Name (Ar) Name (Ar) Price EGP 0 Price Status" at bounding box center [598, 375] width 479 height 102
type input "ُ"
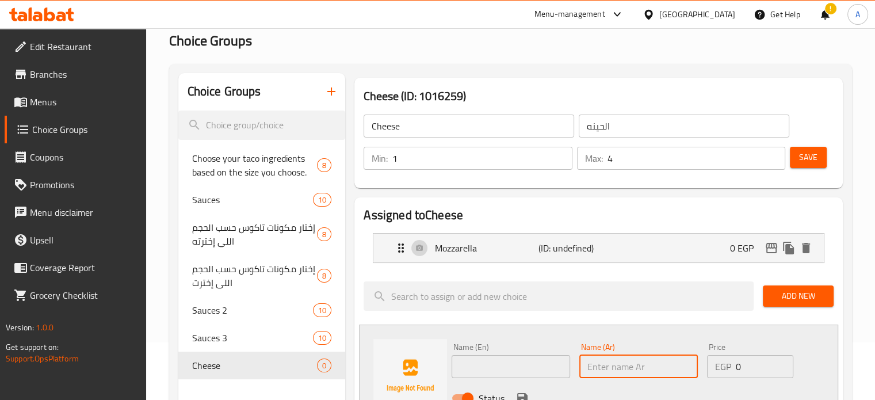
click at [627, 371] on input "text" at bounding box center [638, 366] width 118 height 23
type input "امتثال"
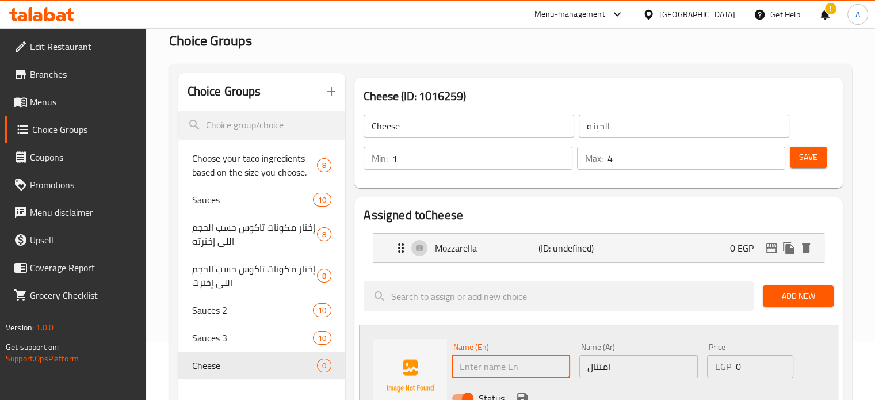
click at [515, 367] on input "text" at bounding box center [510, 366] width 118 height 23
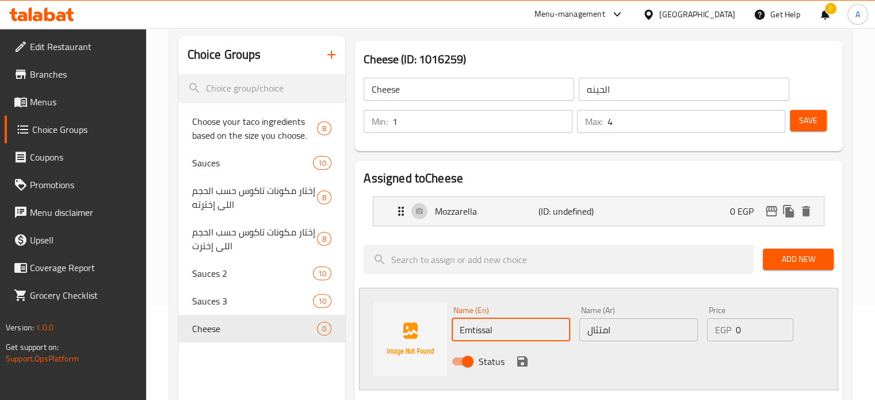
scroll to position [115, 0]
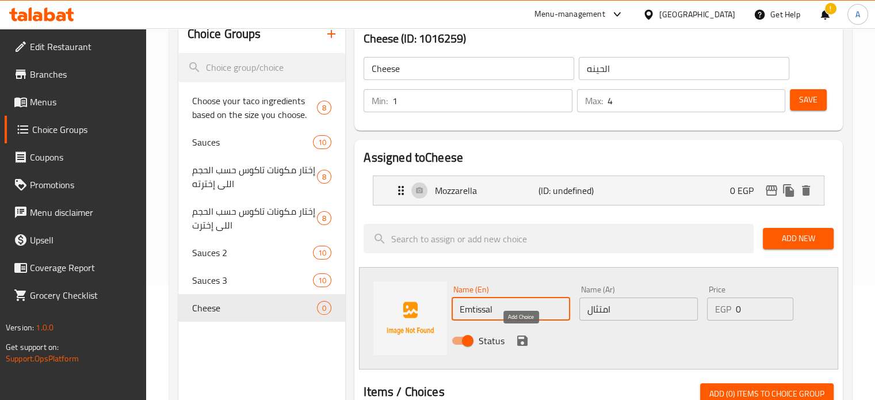
type input "Emtissal"
click at [524, 344] on icon "save" at bounding box center [522, 340] width 10 height 10
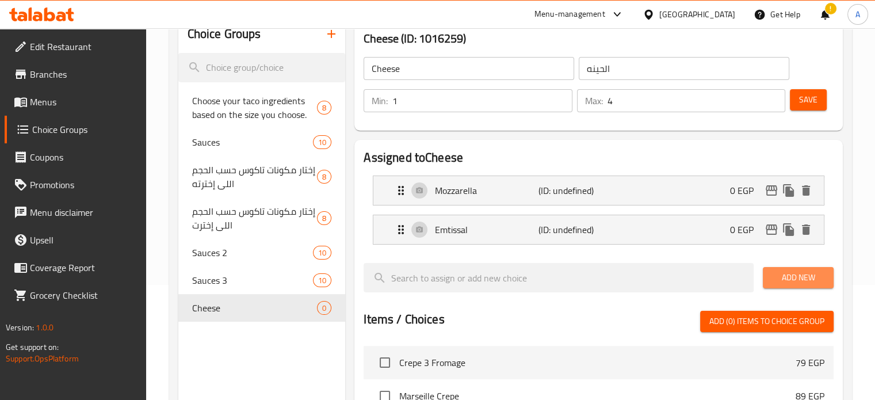
click at [777, 278] on span "Add New" at bounding box center [798, 277] width 52 height 14
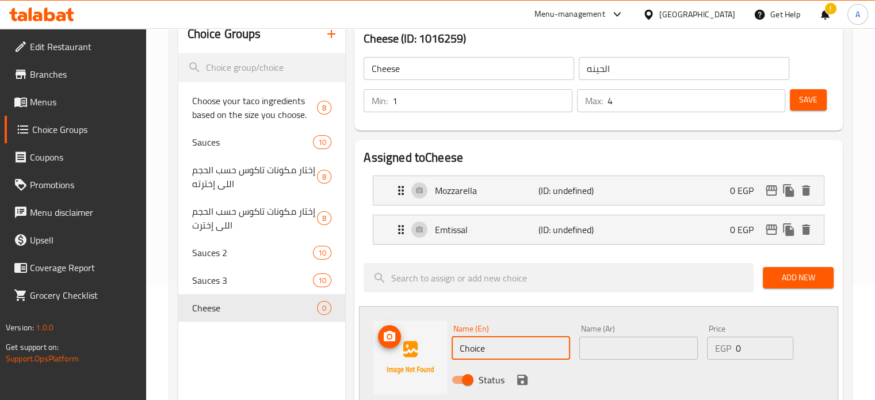
drag, startPoint x: 492, startPoint y: 351, endPoint x: 444, endPoint y: 356, distance: 48.6
click at [444, 356] on div "Name (En) Choice Name (En) Name (Ar) Name (Ar) Price EGP 0 Price Status" at bounding box center [598, 357] width 479 height 102
type input "Feta"
click at [599, 348] on input "text" at bounding box center [638, 347] width 118 height 23
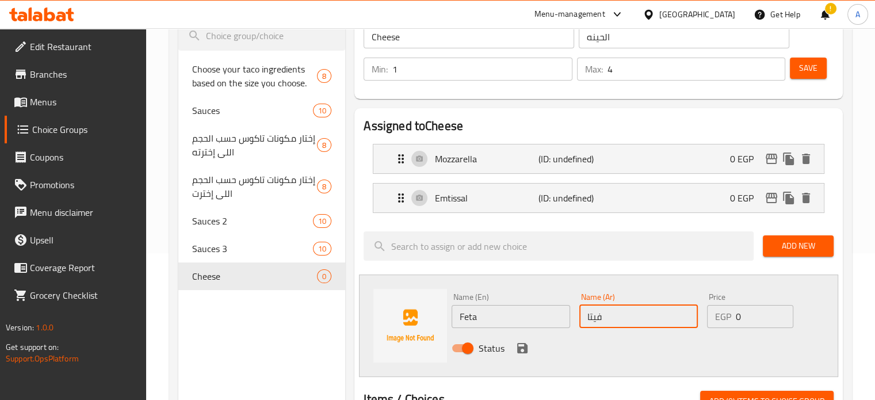
scroll to position [172, 0]
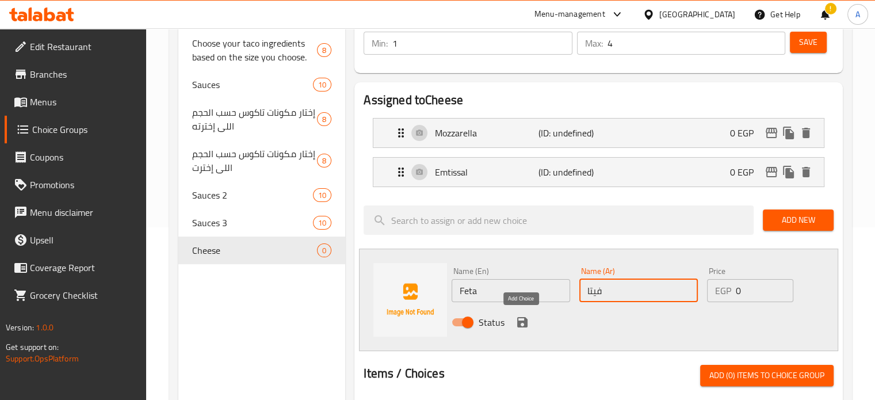
type input "فيتا"
click at [520, 321] on icon "save" at bounding box center [522, 322] width 10 height 10
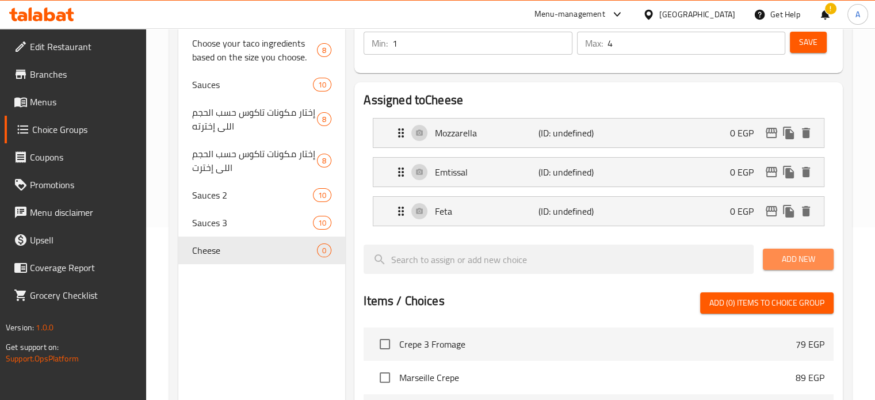
click at [793, 259] on span "Add New" at bounding box center [798, 259] width 52 height 14
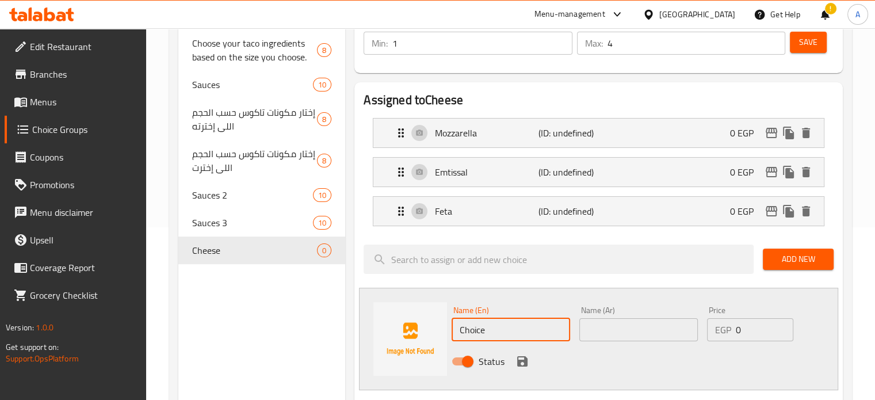
drag, startPoint x: 490, startPoint y: 328, endPoint x: 419, endPoint y: 328, distance: 71.3
click at [419, 328] on div "Name (En) Choice Name (En) Name (Ar) Name (Ar) Price EGP 0 Price Status" at bounding box center [598, 338] width 479 height 102
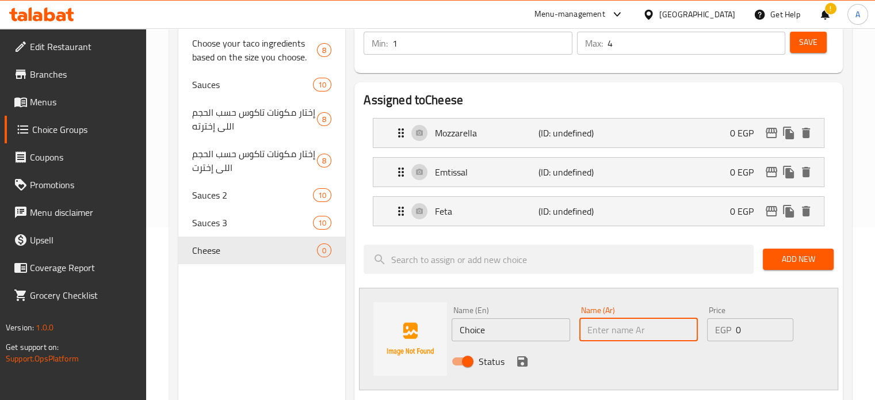
click at [605, 334] on input "text" at bounding box center [638, 329] width 118 height 23
type input "شيدر"
click at [488, 329] on input "Choice" at bounding box center [510, 329] width 118 height 23
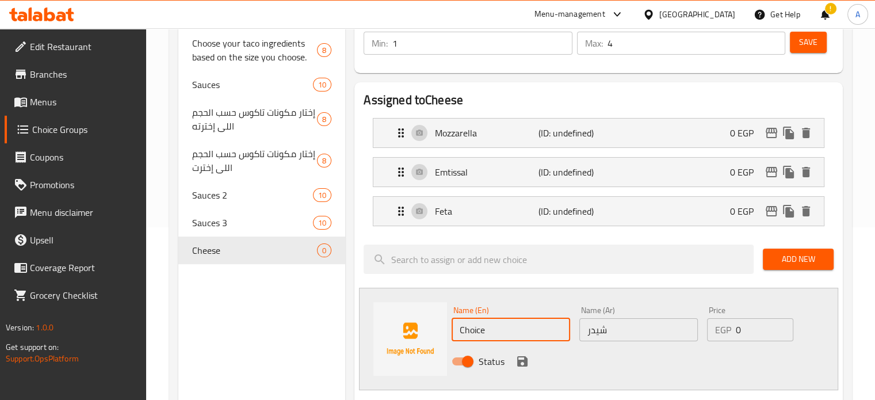
click at [488, 329] on input "Choice" at bounding box center [510, 329] width 118 height 23
type input "Cheddar"
click at [522, 358] on icon "save" at bounding box center [522, 361] width 14 height 14
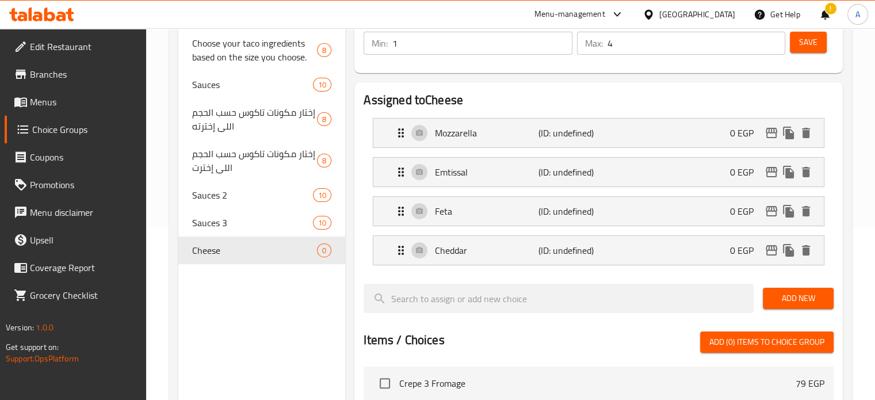
click at [806, 45] on span "Save" at bounding box center [808, 42] width 18 height 14
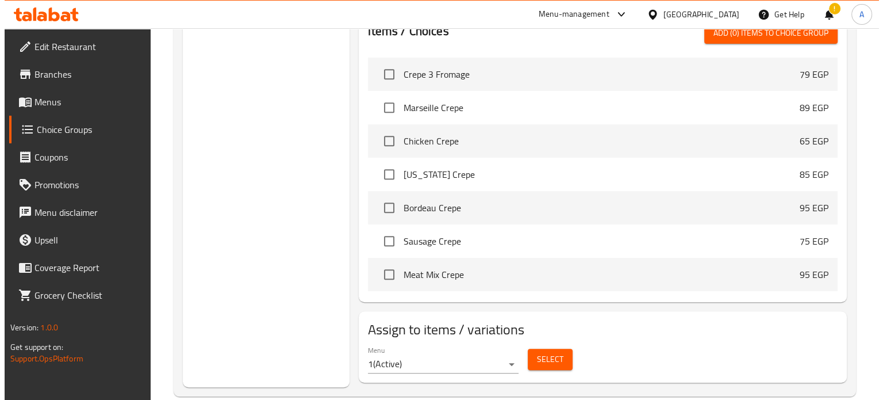
scroll to position [500, 0]
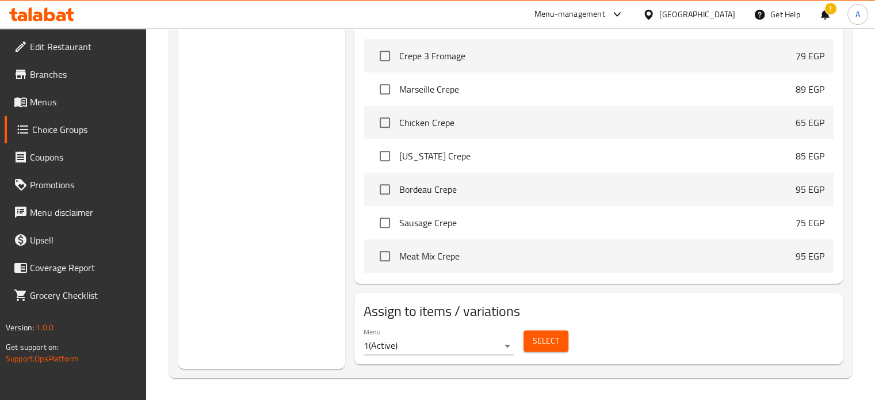
click at [554, 335] on span "Select" at bounding box center [545, 340] width 26 height 14
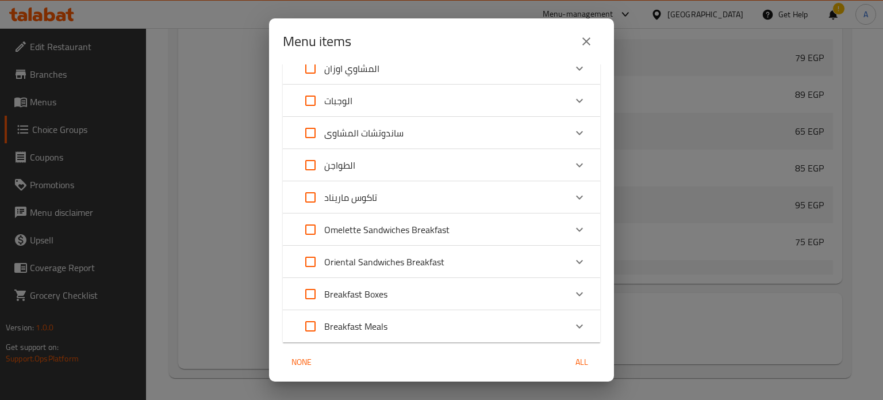
scroll to position [264, 0]
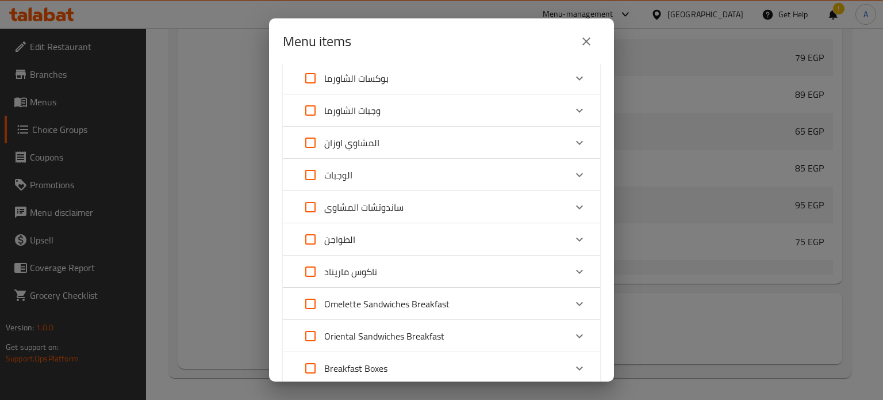
click at [573, 274] on icon "Expand" at bounding box center [580, 271] width 14 height 14
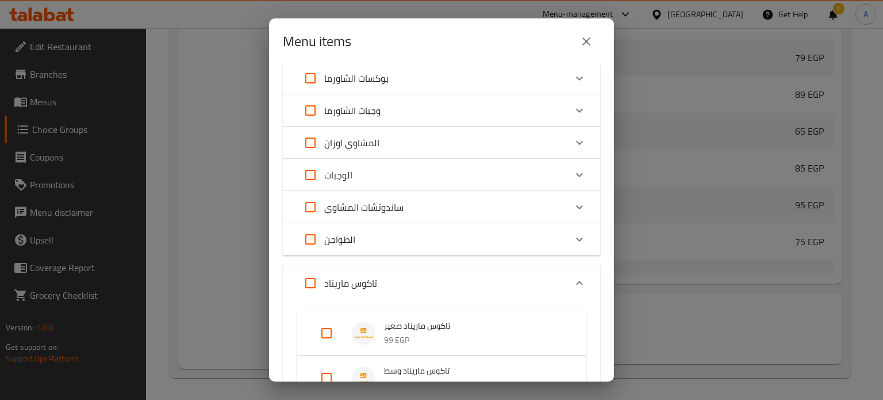
click at [328, 333] on input "Expand" at bounding box center [327, 333] width 28 height 28
checkbox input "true"
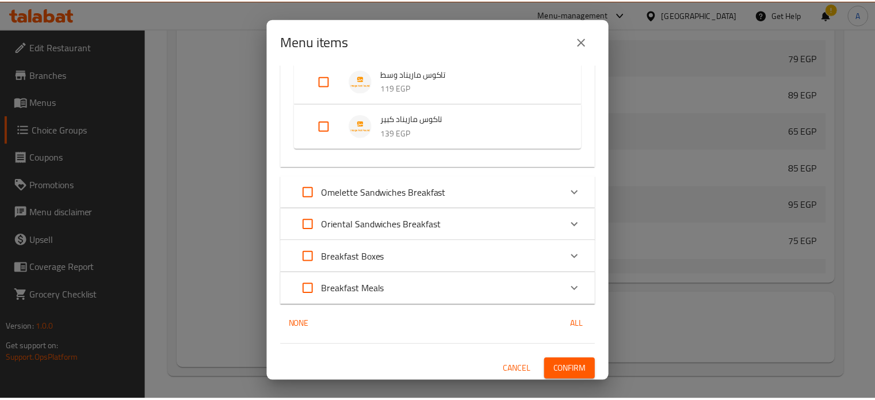
scroll to position [573, 0]
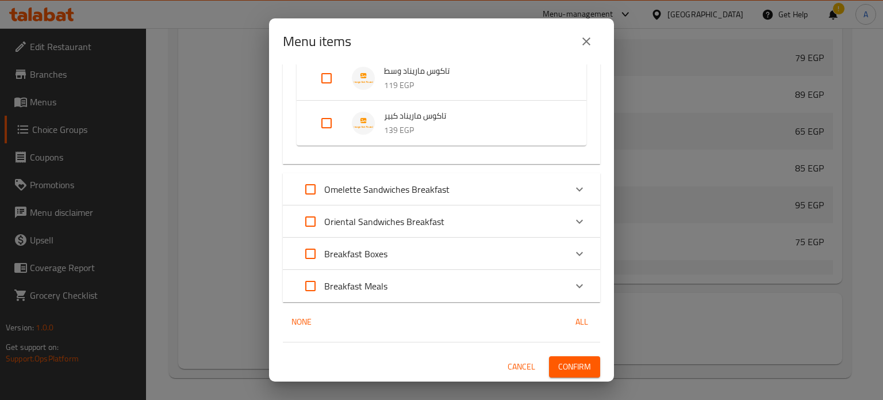
click at [558, 367] on span "Confirm" at bounding box center [574, 366] width 33 height 14
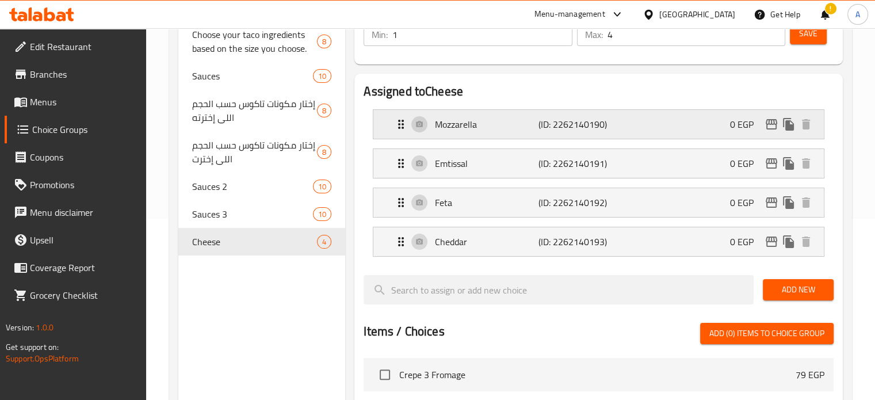
scroll to position [155, 0]
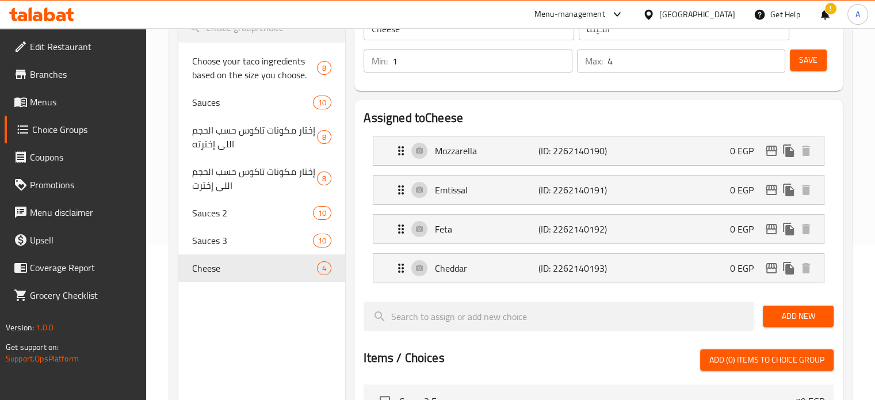
click at [457, 120] on h2 "Assigned to Cheese" at bounding box center [598, 117] width 470 height 17
copy h2 "Cheese"
click at [327, 268] on icon "duplicate" at bounding box center [326, 268] width 11 height 13
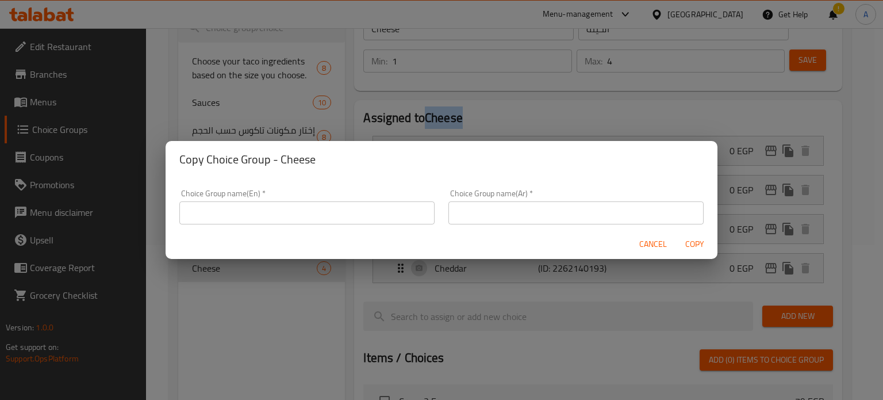
click at [260, 209] on input "text" at bounding box center [306, 212] width 255 height 23
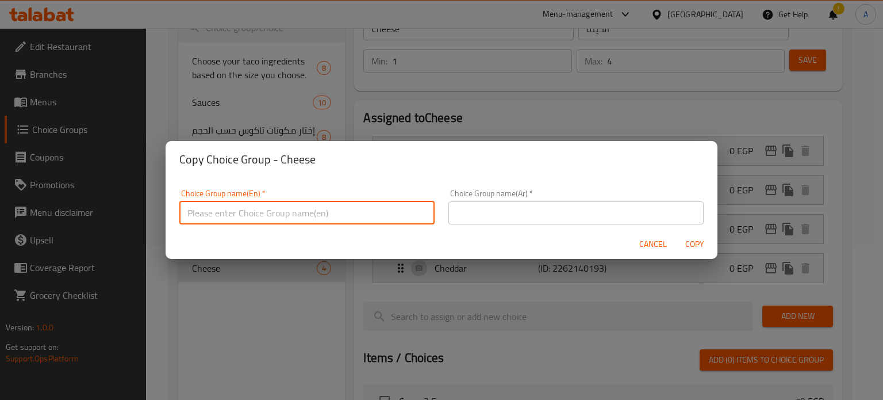
paste input "Cheese"
type input "Cheese 2"
click at [460, 213] on input "text" at bounding box center [575, 212] width 255 height 23
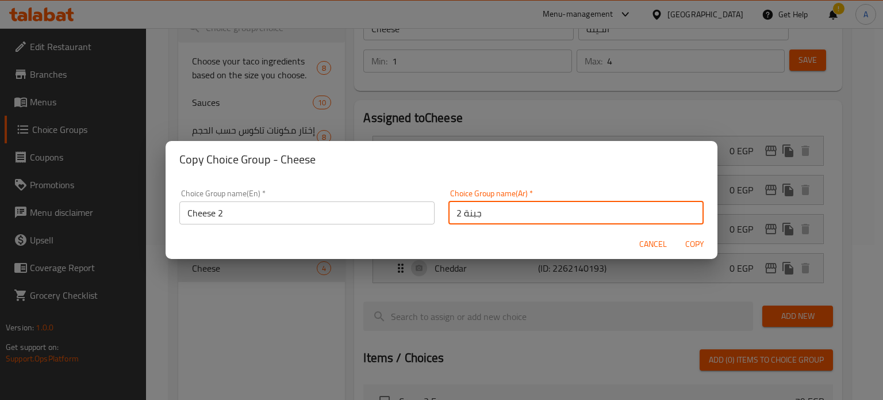
type input "جبنة 2"
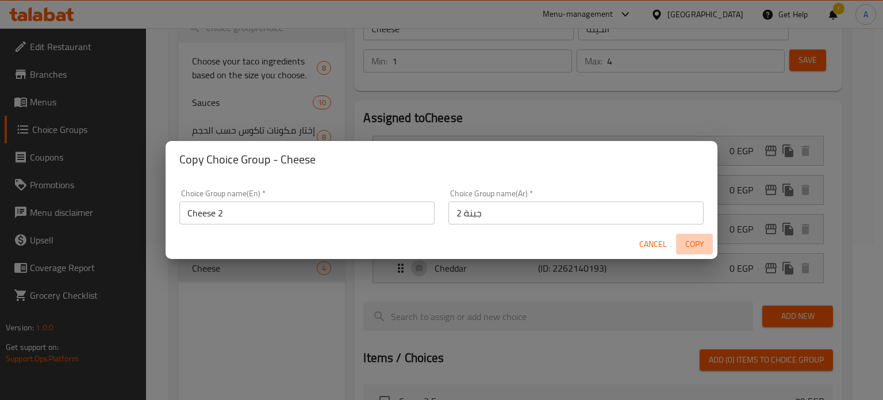
click at [695, 248] on span "Copy" at bounding box center [695, 244] width 28 height 14
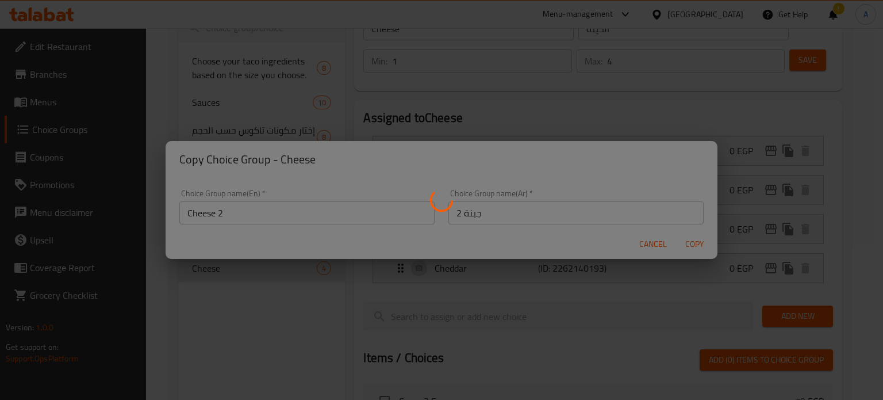
type input "Cheese 2"
type input "جبنة 2"
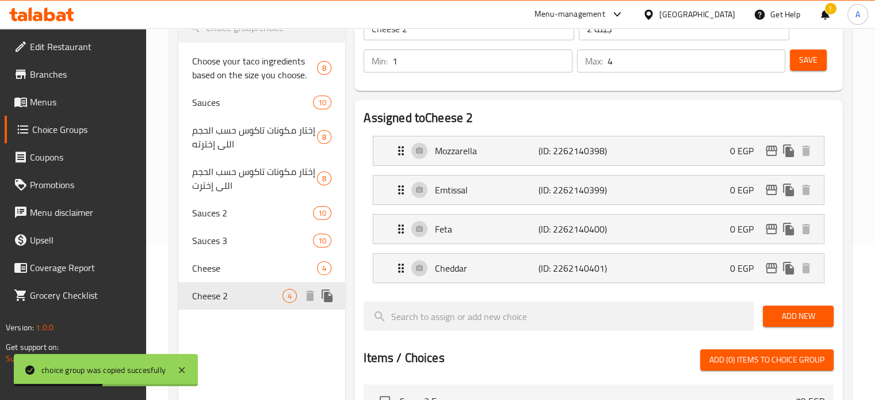
click at [327, 297] on icon "duplicate" at bounding box center [326, 295] width 11 height 13
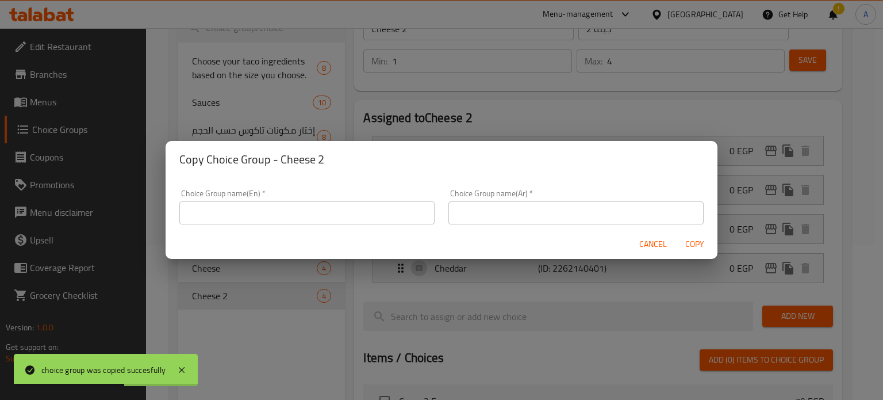
click at [296, 213] on input "text" at bounding box center [306, 212] width 255 height 23
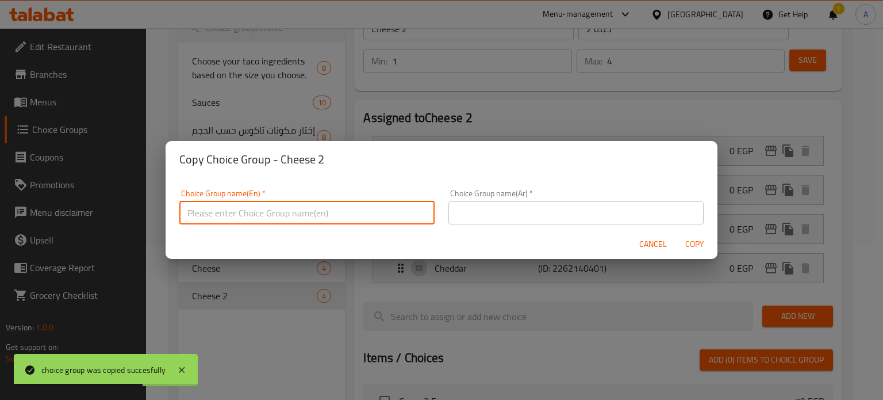
paste input "Cheese"
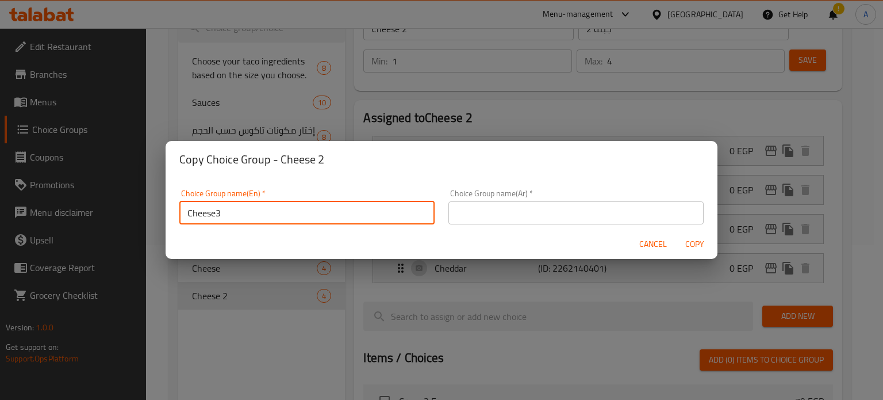
click at [214, 215] on input "Cheese3" at bounding box center [306, 212] width 255 height 23
type input "Cheese 3"
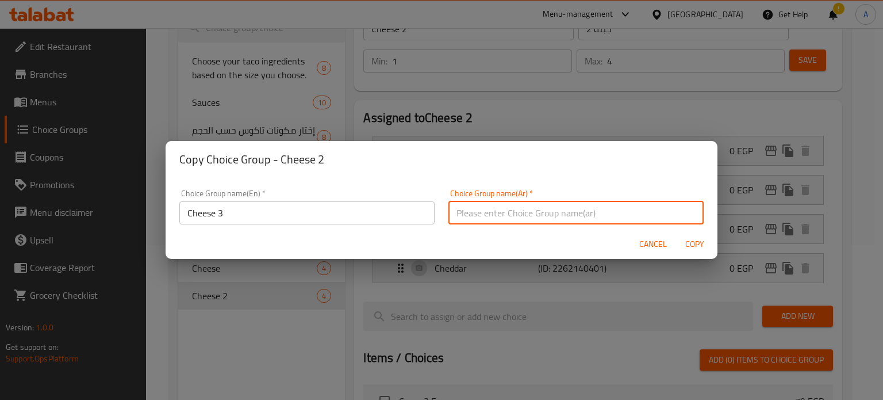
click at [476, 208] on input "text" at bounding box center [575, 212] width 255 height 23
type input "جبنه 3"
click at [694, 243] on span "Copy" at bounding box center [695, 244] width 28 height 14
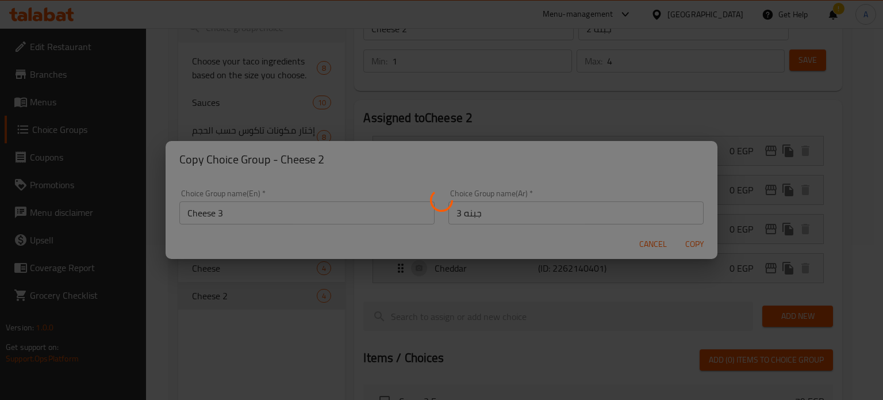
type input "Cheese 3"
type input "جبنه 3"
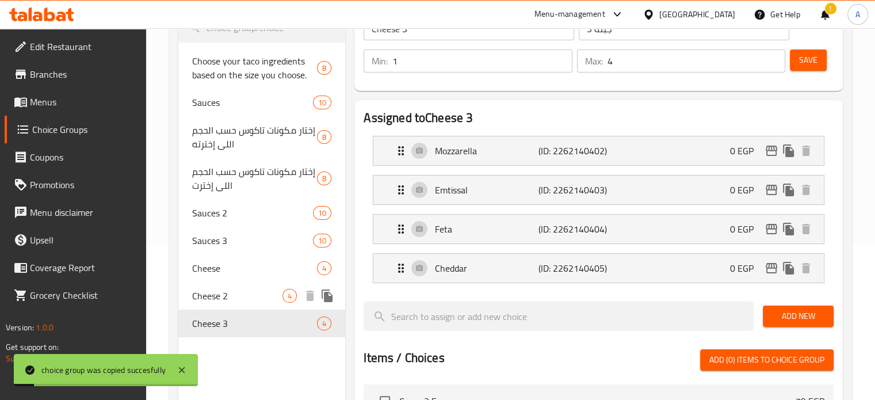
click at [220, 296] on span "Cheese 2" at bounding box center [237, 296] width 91 height 14
type input "Cheese 2"
type input "جبنة 2"
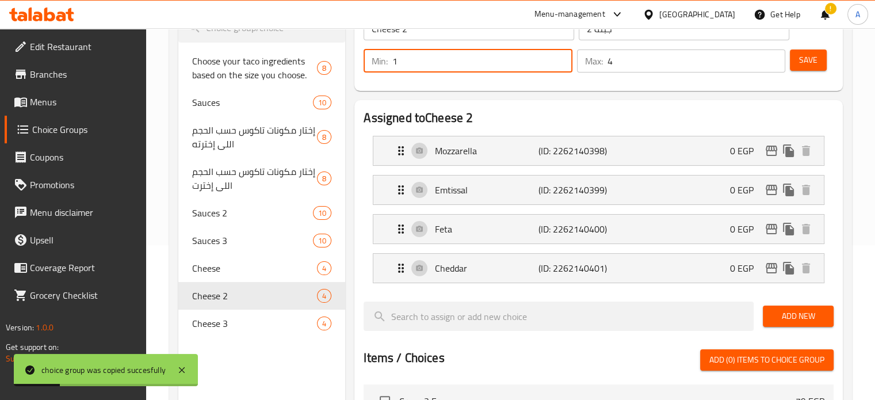
drag, startPoint x: 396, startPoint y: 59, endPoint x: 387, endPoint y: 60, distance: 8.8
click at [387, 60] on div "Min: 1 ​" at bounding box center [467, 60] width 208 height 23
type input "2"
click at [804, 65] on span "Save" at bounding box center [808, 60] width 18 height 14
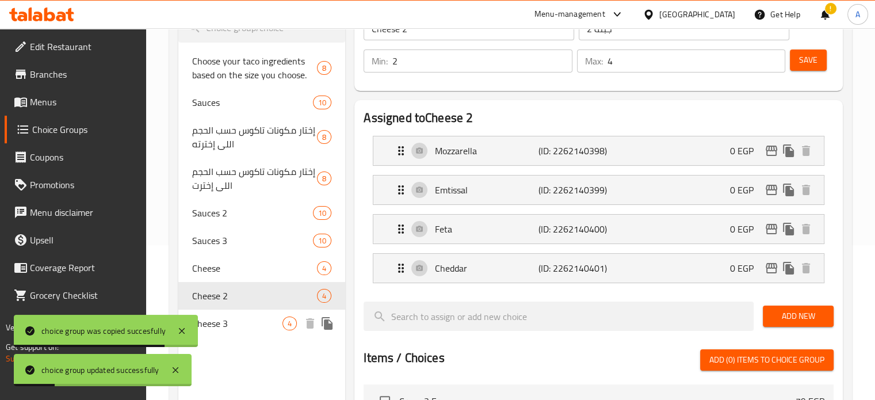
click at [217, 325] on span "Cheese 3" at bounding box center [237, 323] width 91 height 14
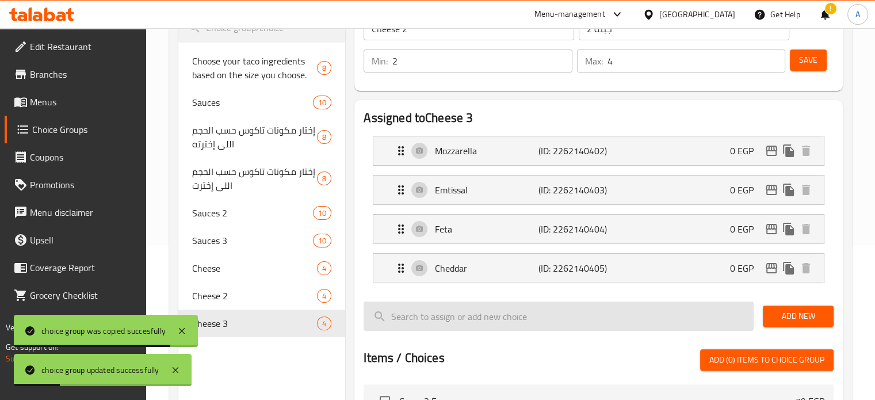
type input "Cheese 3"
type input "جبنه 3"
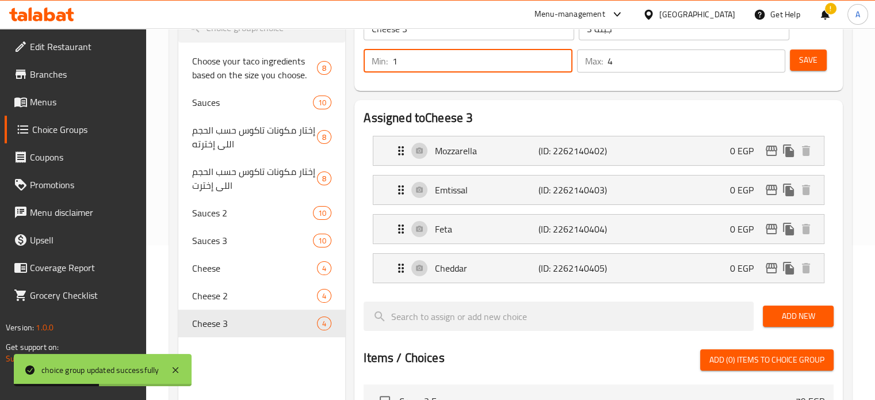
drag, startPoint x: 393, startPoint y: 59, endPoint x: 383, endPoint y: 58, distance: 9.8
click at [383, 58] on div "Min: 1 ​" at bounding box center [467, 60] width 208 height 23
type input "3"
click at [228, 327] on span "Cheese 3" at bounding box center [237, 323] width 91 height 14
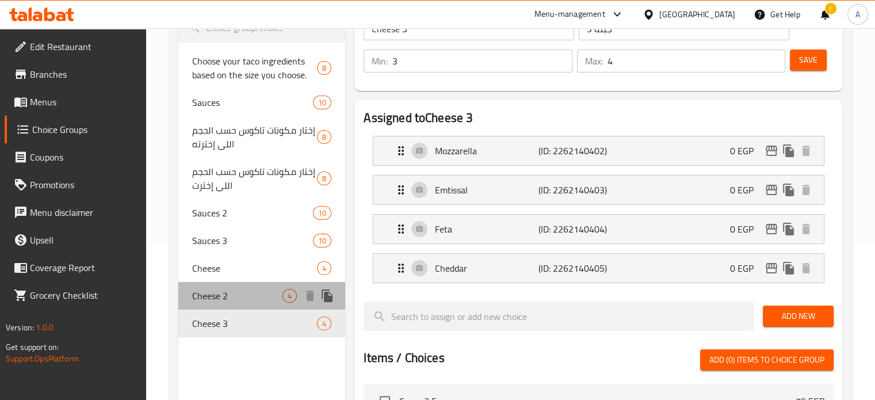
click at [230, 294] on span "Cheese 2" at bounding box center [237, 296] width 91 height 14
type input "Cheese 2"
type input "جبنة 2"
type input "2"
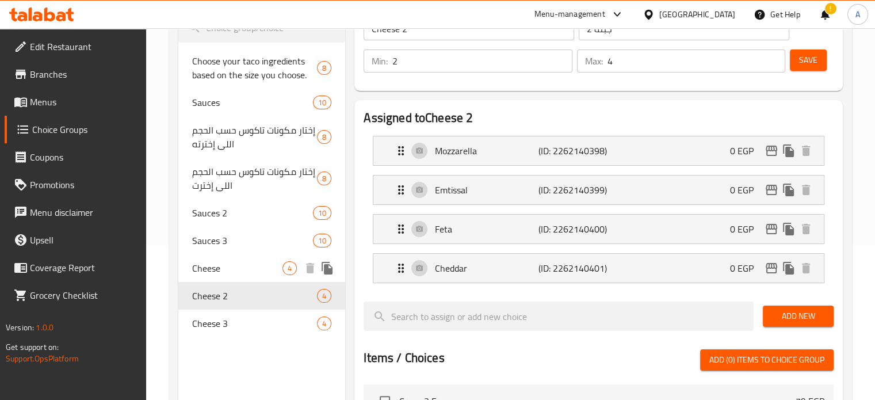
click at [204, 273] on span "Cheese" at bounding box center [237, 268] width 91 height 14
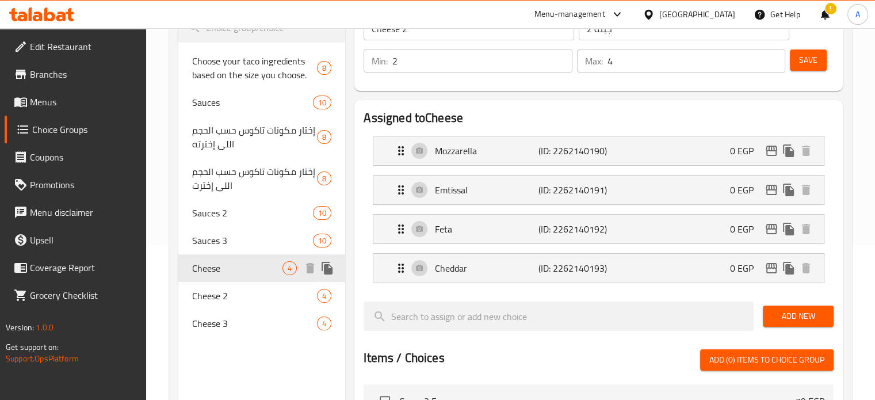
type input "Cheese"
type input "الحينه"
type input "1"
click at [216, 297] on span "Cheese 2" at bounding box center [237, 296] width 91 height 14
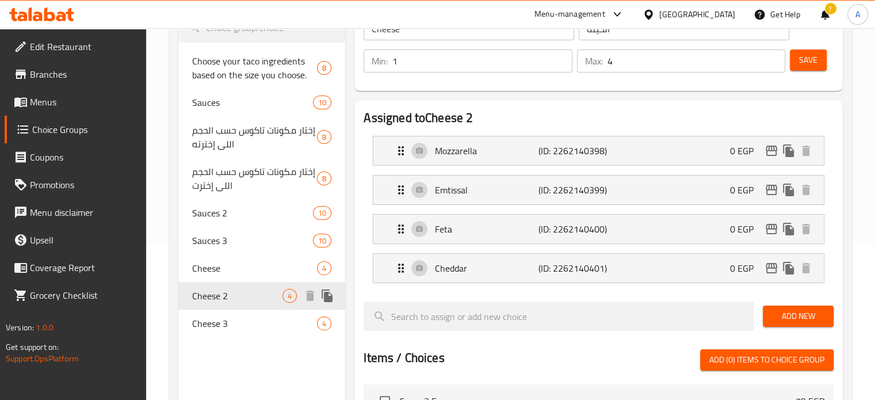
type input "Cheese 2"
type input "جبنة 2"
type input "2"
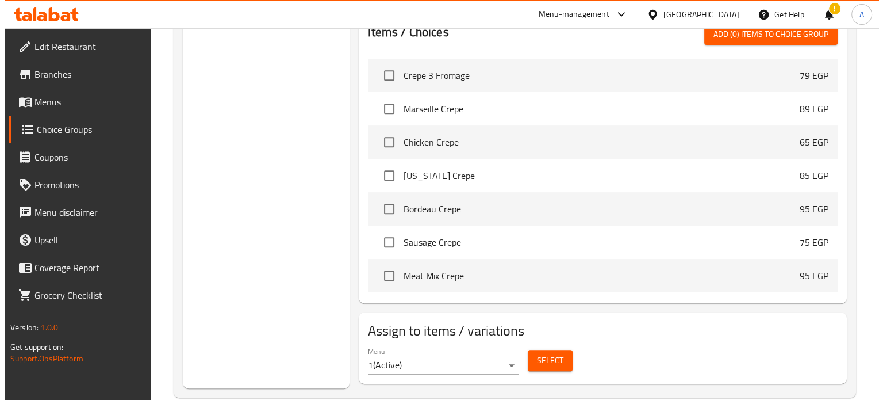
scroll to position [500, 0]
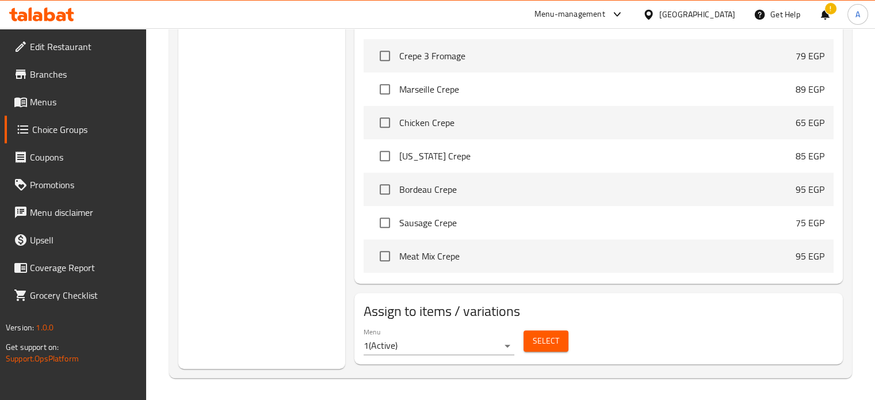
click at [534, 343] on span "Select" at bounding box center [545, 340] width 26 height 14
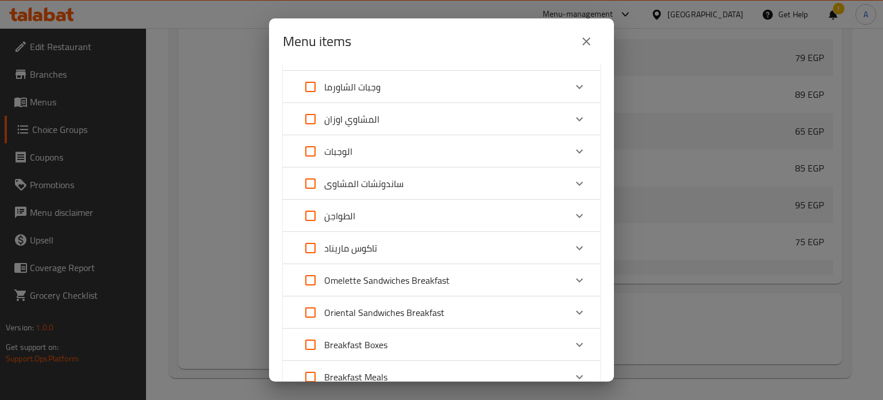
scroll to position [345, 0]
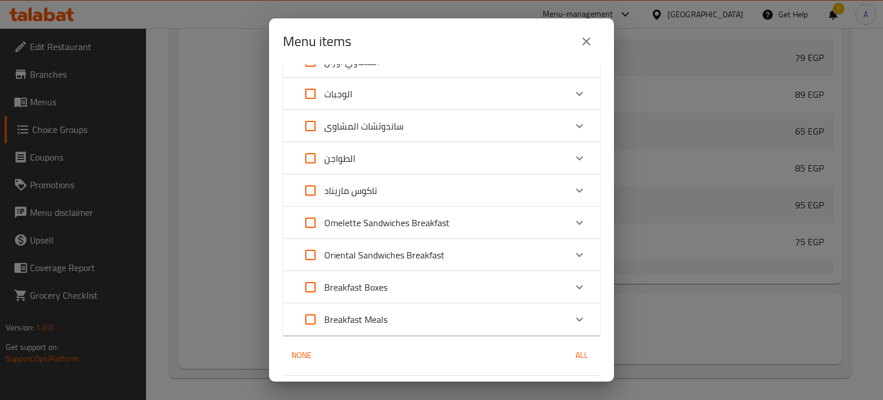
click at [573, 189] on icon "Expand" at bounding box center [580, 190] width 14 height 14
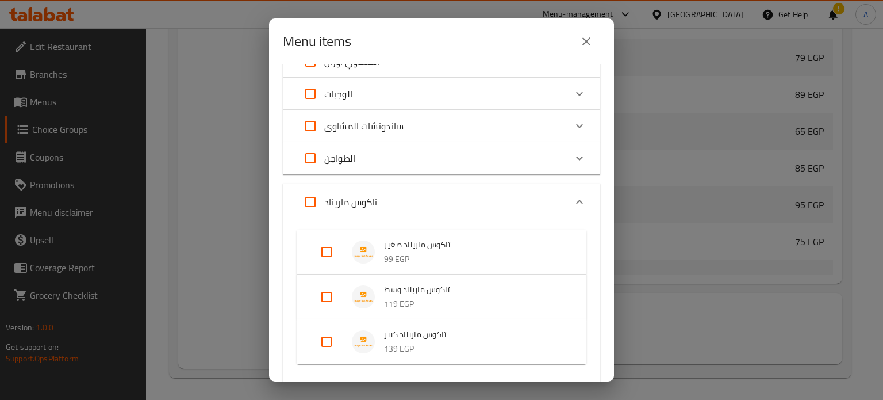
click at [329, 298] on input "Expand" at bounding box center [327, 297] width 28 height 28
checkbox input "true"
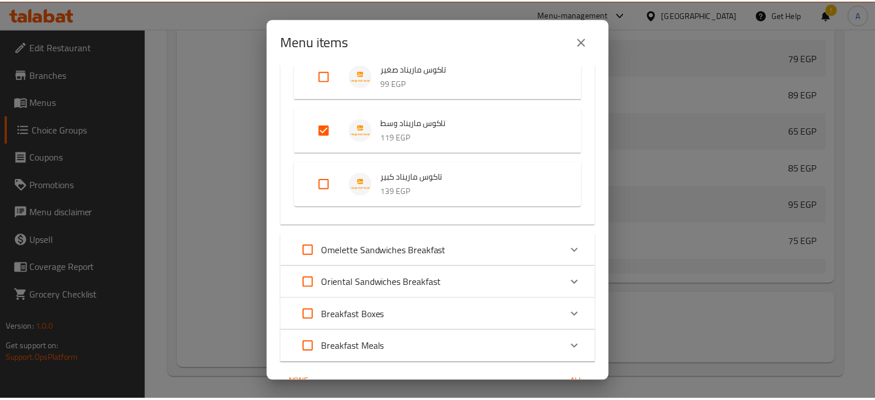
scroll to position [582, 0]
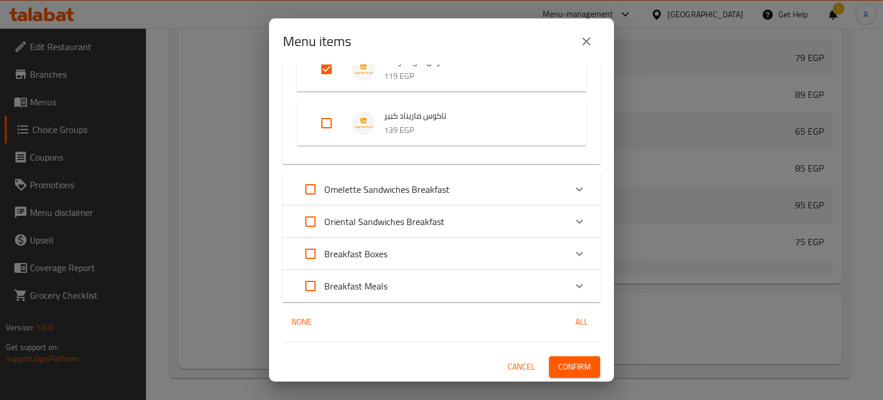
click at [558, 363] on span "Confirm" at bounding box center [574, 366] width 33 height 14
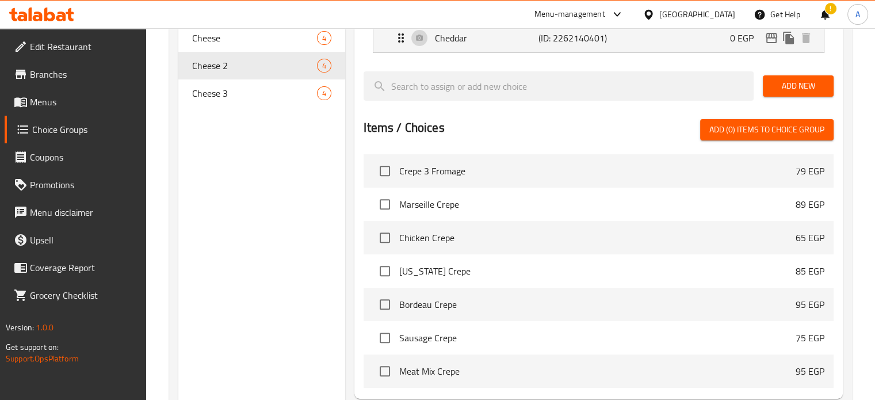
scroll to position [212, 0]
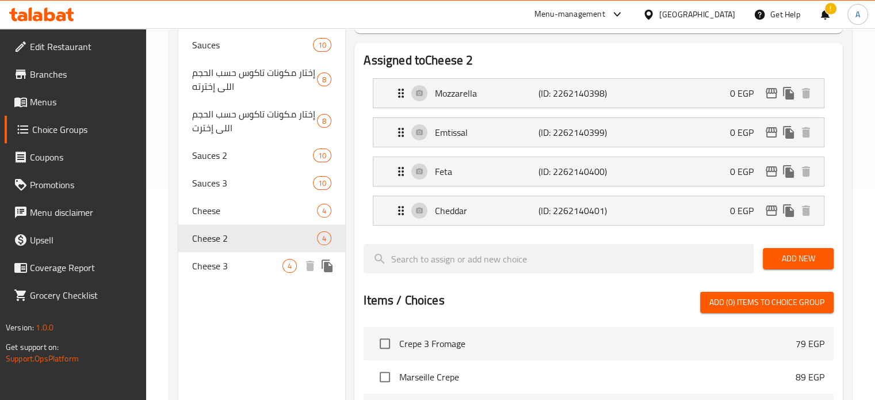
click at [230, 267] on span "Cheese 3" at bounding box center [237, 266] width 91 height 14
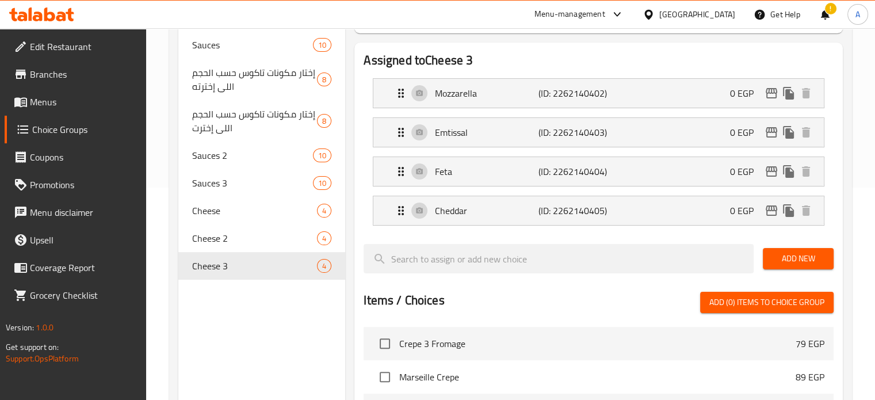
type input "Cheese 3"
type input "جبنه 3"
type input "1"
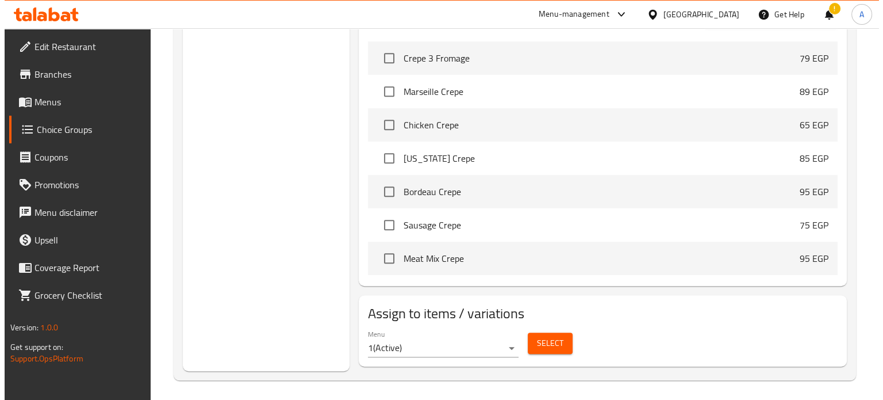
scroll to position [500, 0]
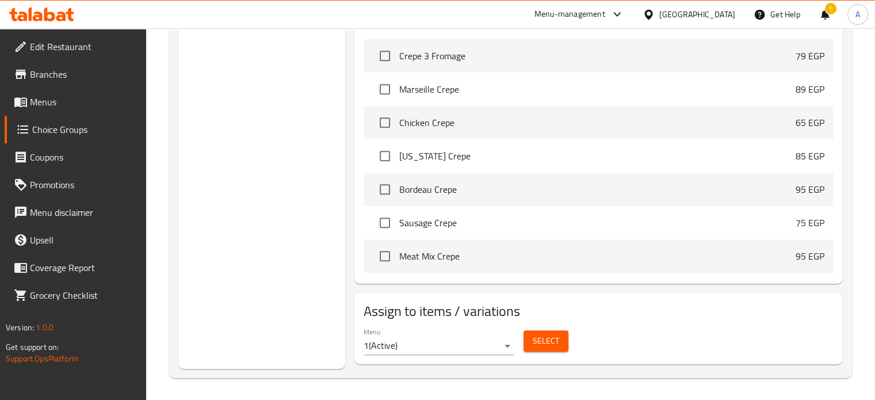
click at [535, 342] on span "Select" at bounding box center [545, 340] width 26 height 14
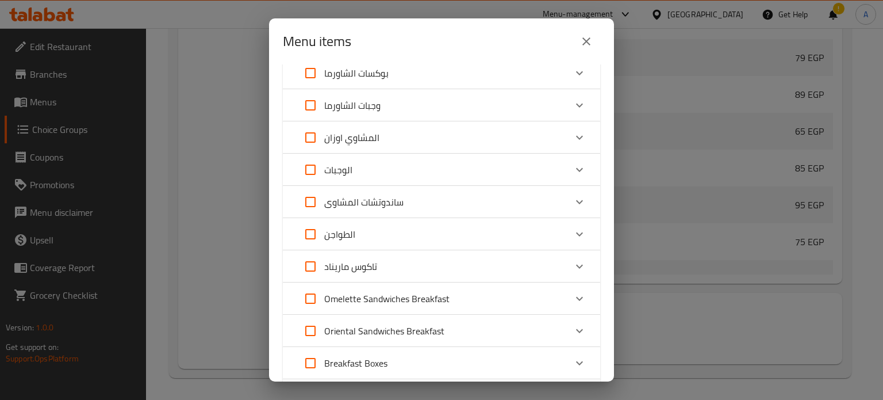
scroll to position [287, 0]
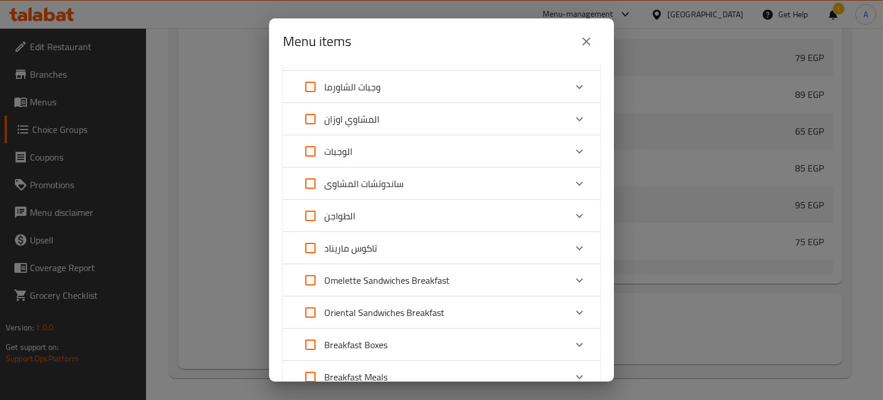
click at [576, 247] on icon "Expand" at bounding box center [579, 248] width 7 height 4
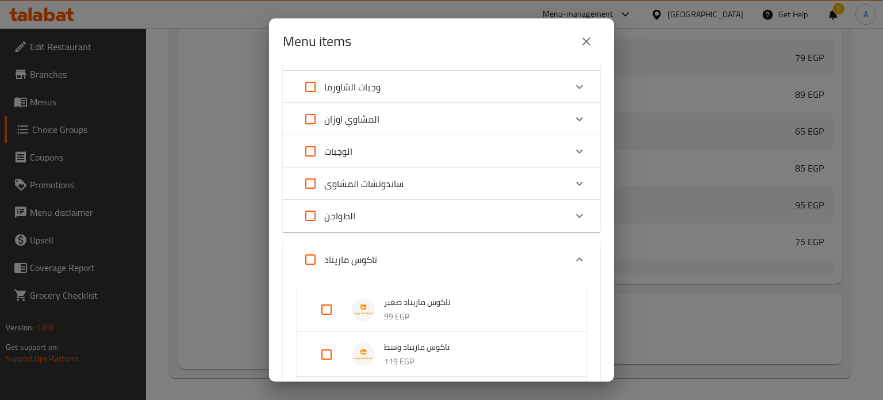
scroll to position [402, 0]
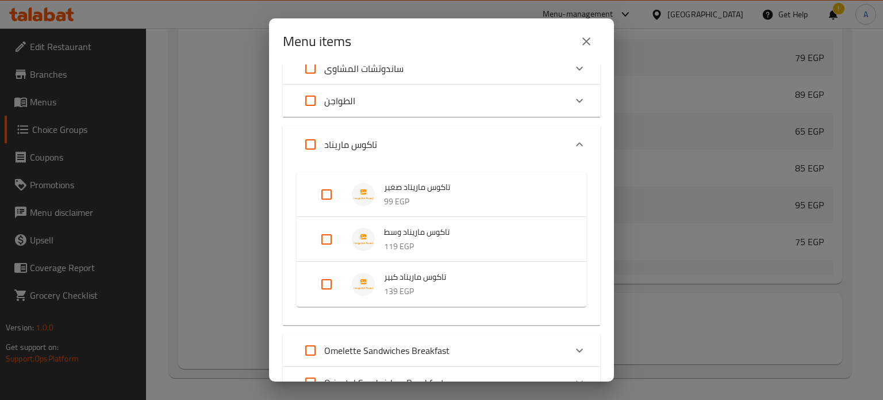
click at [331, 285] on input "Expand" at bounding box center [327, 284] width 28 height 28
checkbox input "true"
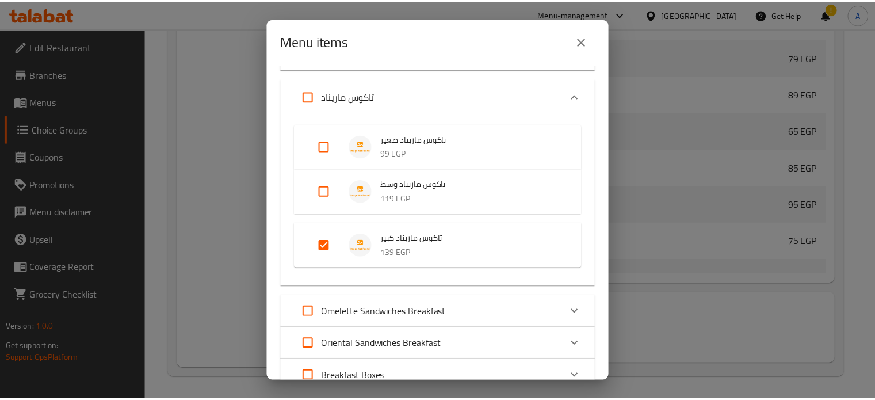
scroll to position [573, 0]
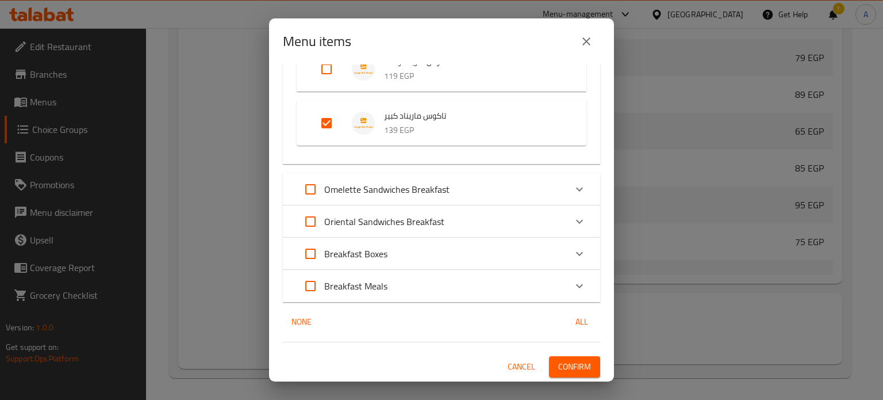
click at [561, 365] on span "Confirm" at bounding box center [574, 366] width 33 height 14
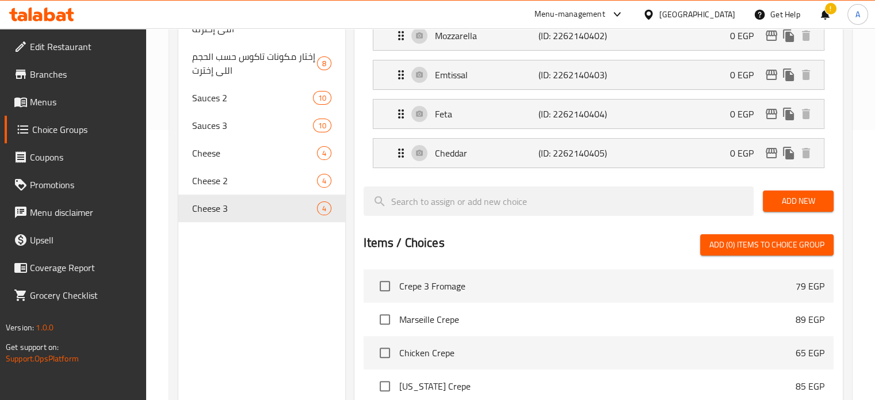
scroll to position [212, 0]
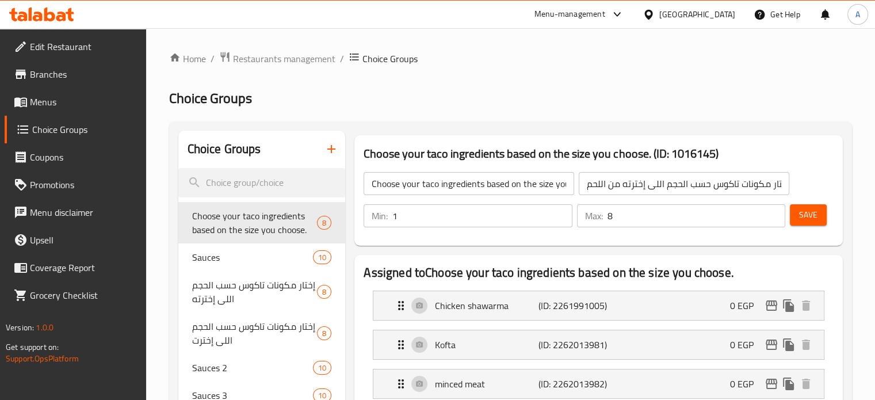
click at [332, 149] on icon "button" at bounding box center [331, 149] width 8 height 8
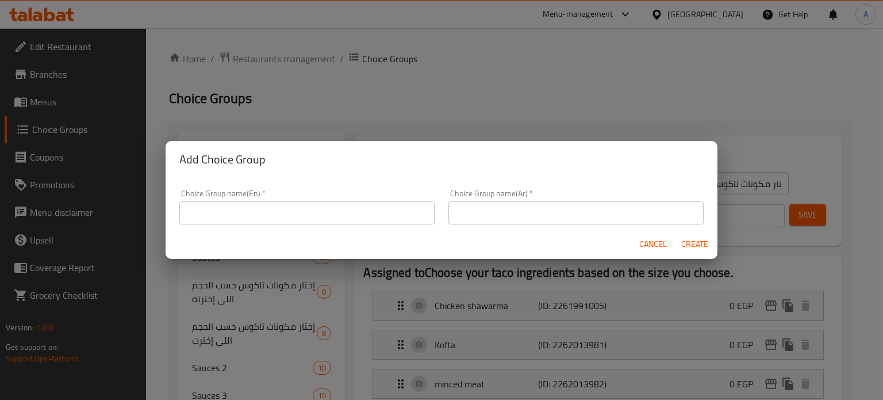
click at [506, 209] on input "text" at bounding box center [575, 212] width 255 height 23
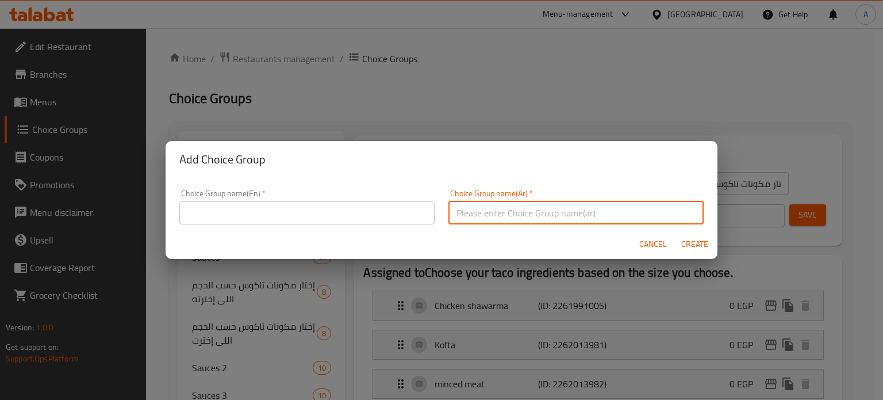
paste input "الاضافات"
type input "الاضافات"
click at [272, 217] on input "text" at bounding box center [306, 212] width 255 height 23
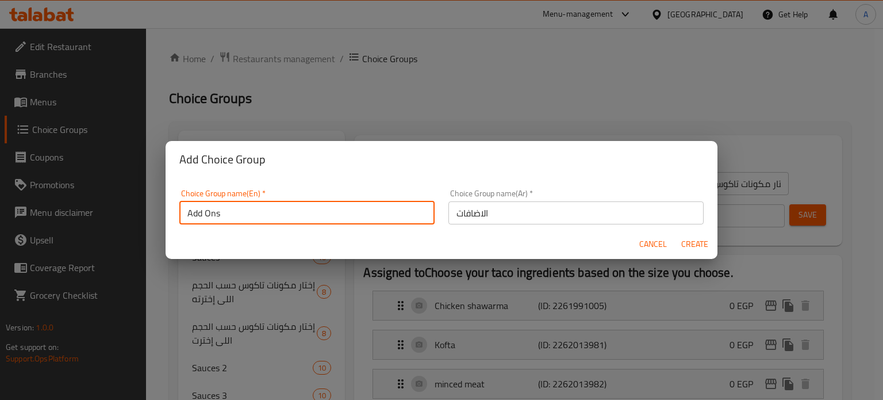
type input "Add Ons"
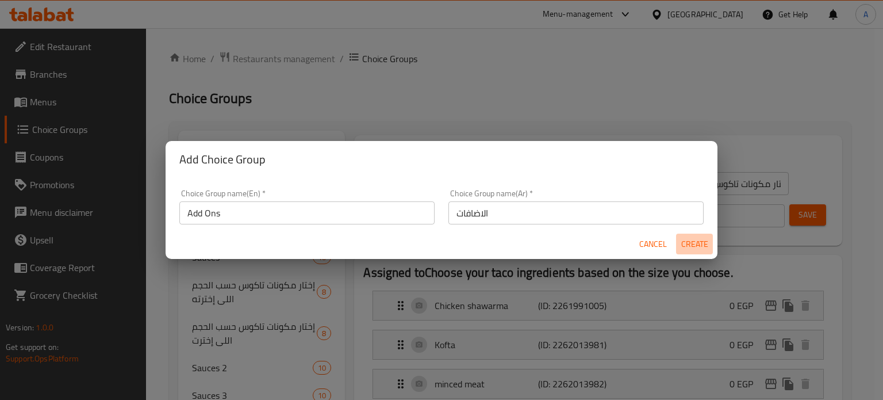
click at [696, 244] on span "Create" at bounding box center [695, 244] width 28 height 14
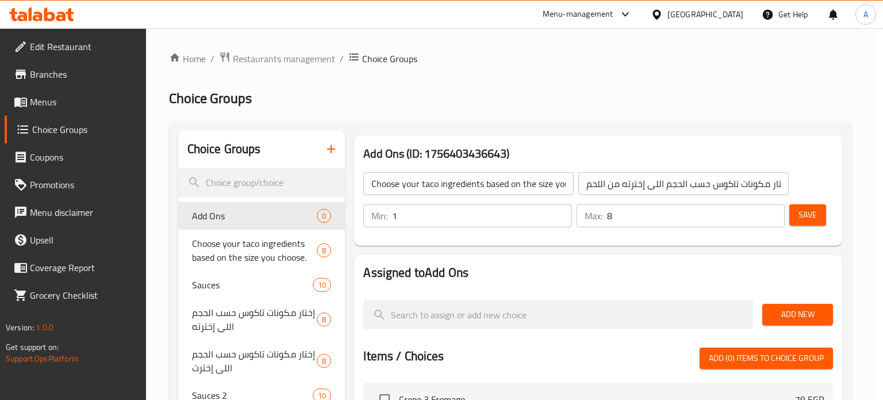
type input "Add Ons"
type input "الاضافات"
type input "0"
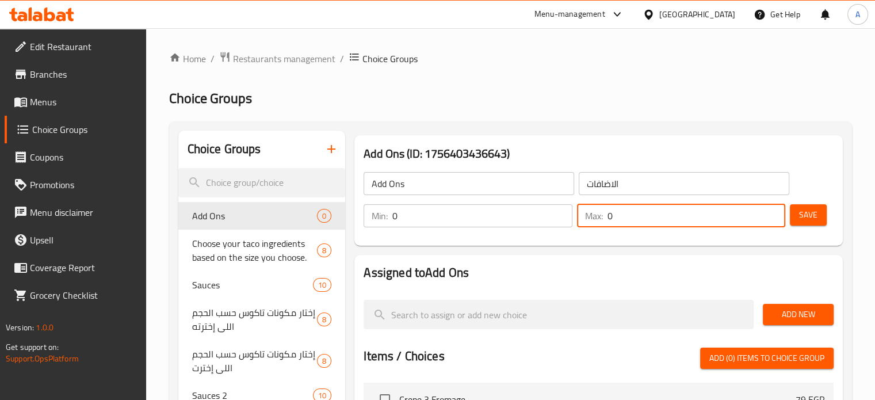
drag, startPoint x: 616, startPoint y: 216, endPoint x: 591, endPoint y: 218, distance: 25.4
click at [591, 218] on div "Max: 0 ​" at bounding box center [681, 215] width 208 height 23
type input "5"
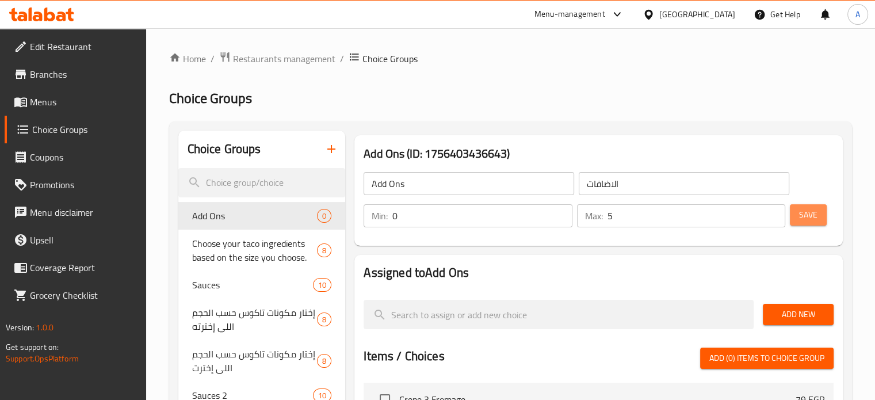
click at [804, 219] on span "Save" at bounding box center [808, 215] width 18 height 14
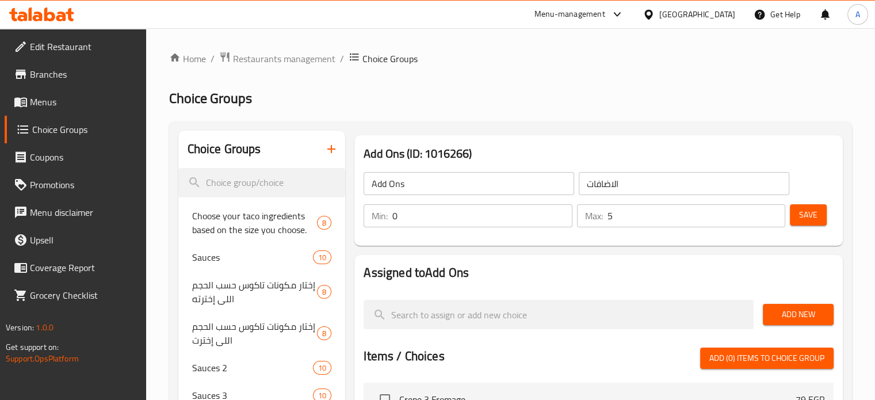
click at [794, 319] on span "Add New" at bounding box center [798, 314] width 52 height 14
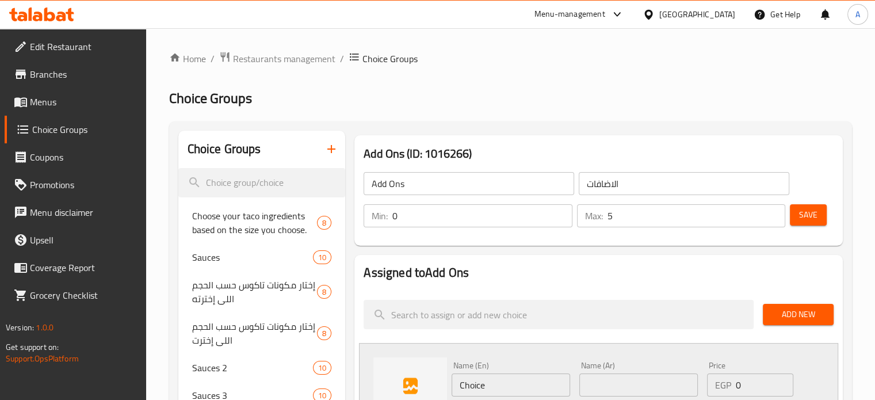
scroll to position [57, 0]
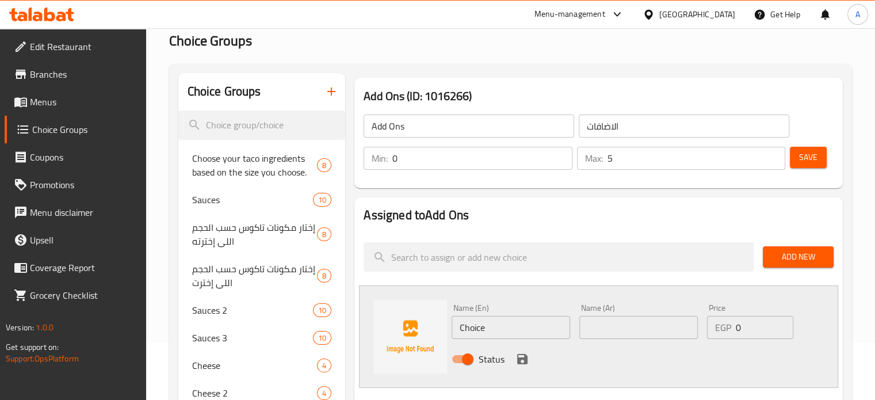
click at [614, 334] on input "text" at bounding box center [638, 327] width 118 height 23
paste input "سلط"
type input "سلطه"
drag, startPoint x: 490, startPoint y: 328, endPoint x: 458, endPoint y: 328, distance: 32.2
click at [458, 328] on input "Choice" at bounding box center [510, 327] width 118 height 23
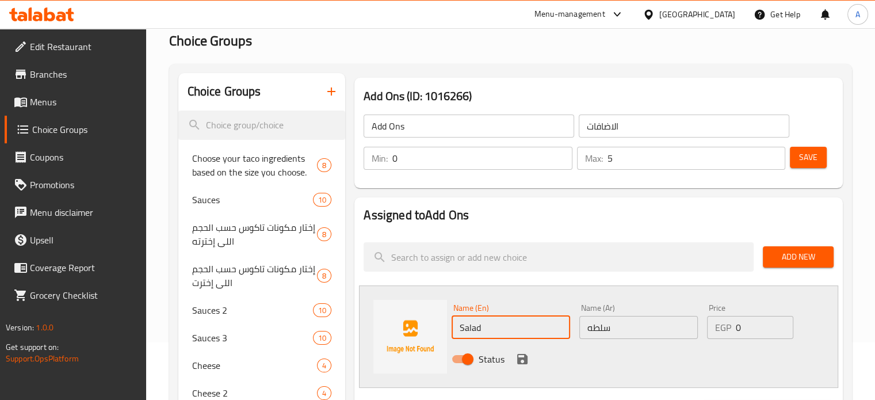
type input "Salad"
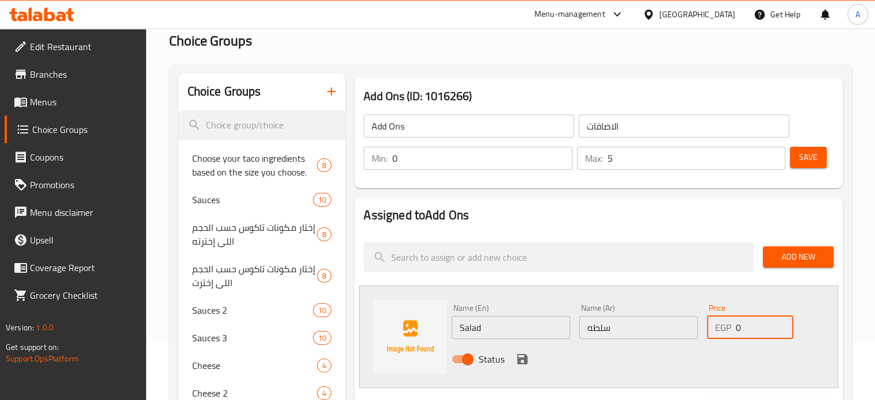
drag, startPoint x: 746, startPoint y: 327, endPoint x: 730, endPoint y: 327, distance: 16.1
click at [730, 327] on div "EGP 0 Price" at bounding box center [750, 327] width 86 height 23
type input "8"
click at [524, 360] on icon "save" at bounding box center [522, 359] width 10 height 10
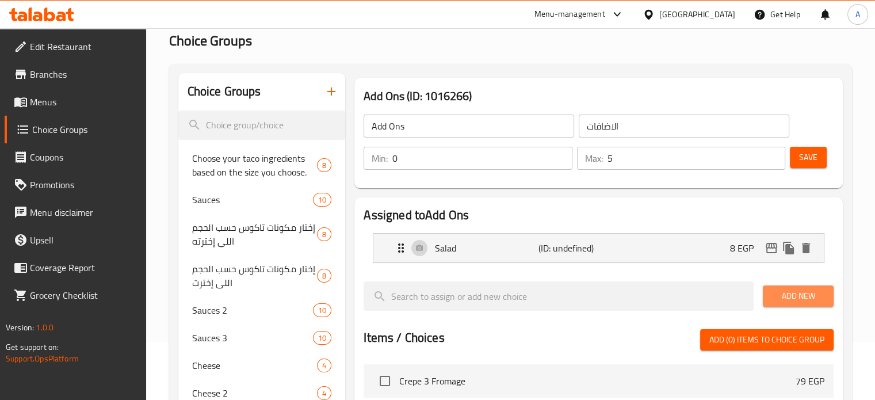
click at [780, 295] on span "Add New" at bounding box center [798, 296] width 52 height 14
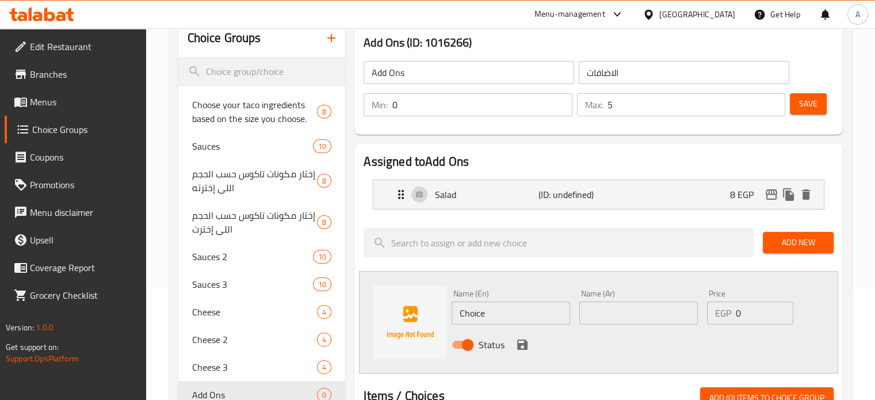
scroll to position [172, 0]
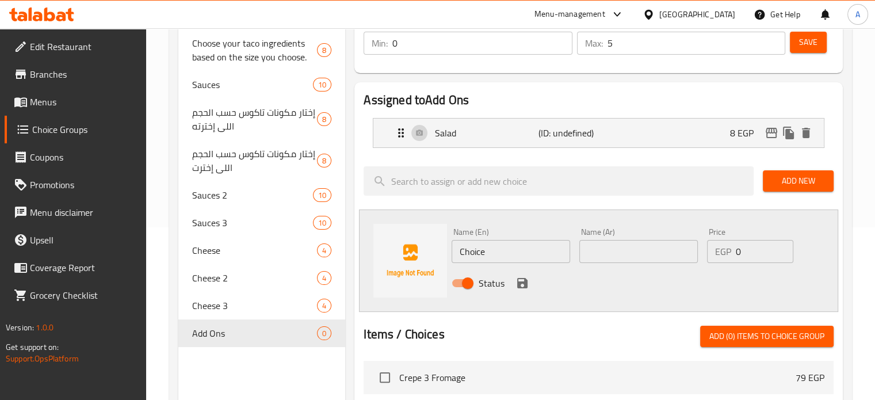
click at [608, 248] on input "text" at bounding box center [638, 251] width 118 height 23
paste input "شكشوكه"
type input "شكشوكه"
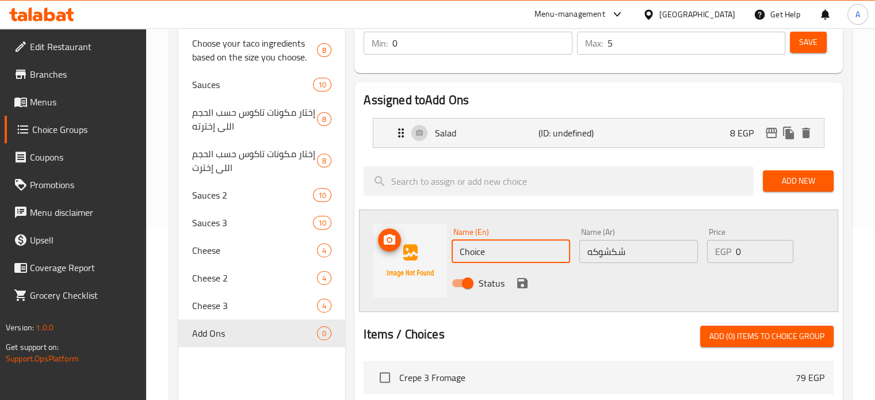
drag, startPoint x: 478, startPoint y: 252, endPoint x: 435, endPoint y: 251, distance: 43.1
click at [435, 251] on div "Name (En) Choice Name (En) Name (Ar) شكشوكه Name (Ar) Price EGP 0 Price Status" at bounding box center [598, 260] width 479 height 102
paste input "Shakshouka"
type input "Shakshouka"
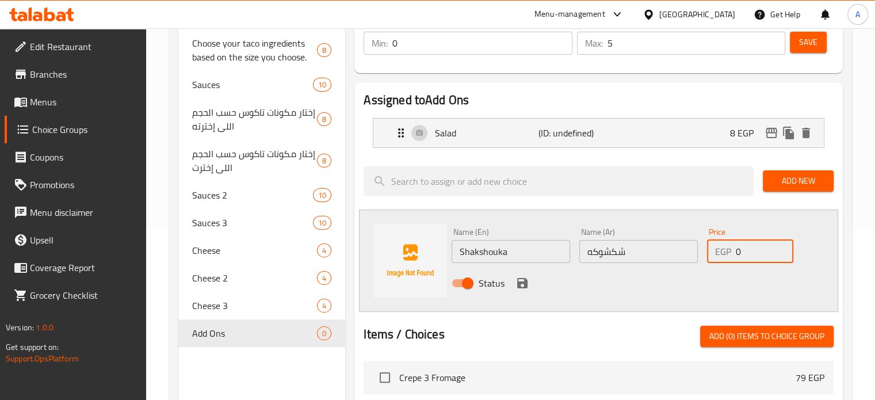
drag, startPoint x: 749, startPoint y: 250, endPoint x: 725, endPoint y: 257, distance: 25.3
click at [725, 257] on div "EGP 0 Price" at bounding box center [750, 251] width 86 height 23
type input "15"
click at [524, 286] on icon "save" at bounding box center [522, 283] width 10 height 10
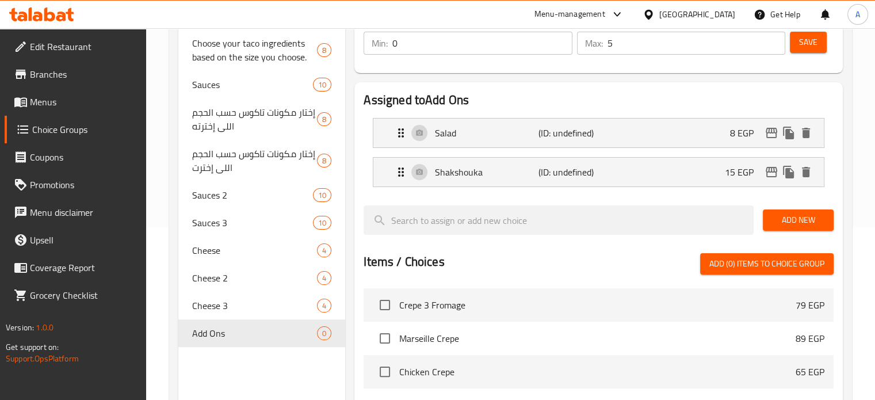
click at [786, 220] on span "Add New" at bounding box center [798, 220] width 52 height 14
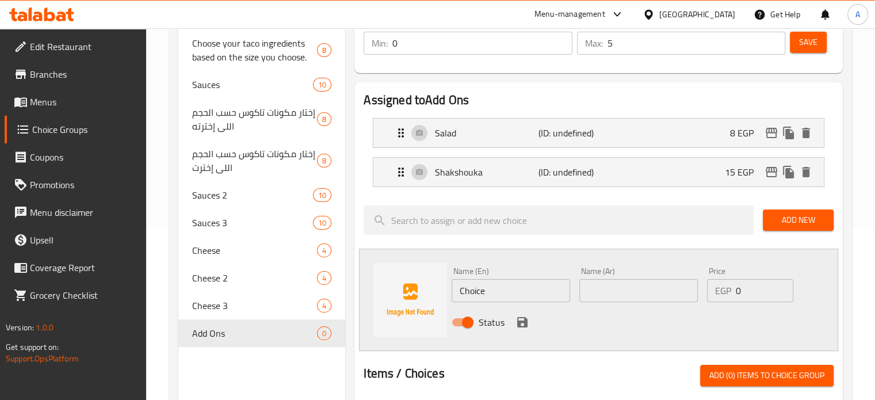
click at [616, 285] on input "text" at bounding box center [638, 290] width 118 height 23
paste input "زيتون"
type input "زيتون"
drag, startPoint x: 743, startPoint y: 288, endPoint x: 718, endPoint y: 292, distance: 25.0
click at [720, 292] on div "EGP 0 Price" at bounding box center [750, 290] width 86 height 23
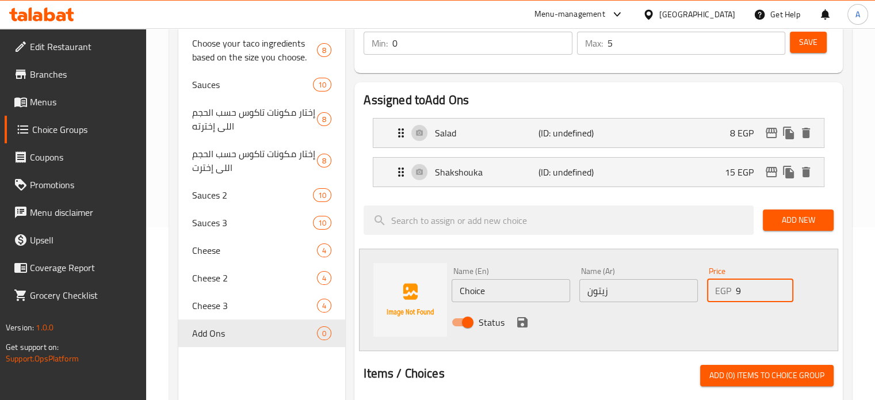
type input "9"
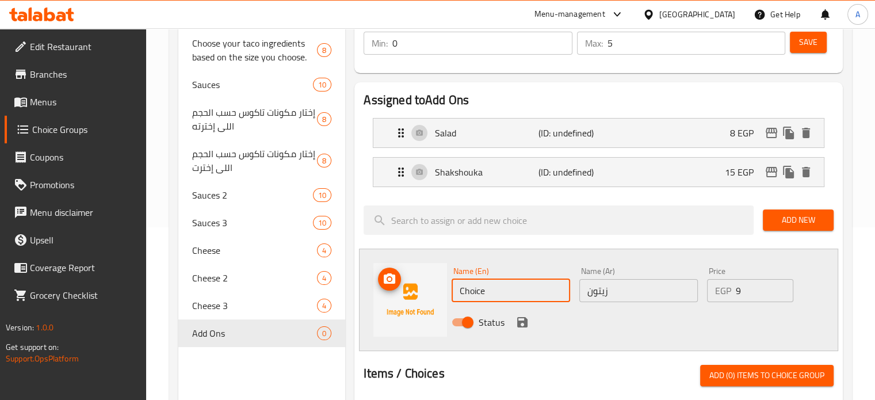
drag, startPoint x: 485, startPoint y: 286, endPoint x: 437, endPoint y: 281, distance: 48.6
click at [437, 281] on div "Name (En) Choice Name (En) Name (Ar) زيتون Name (Ar) Price EGP 9 Price Status" at bounding box center [598, 299] width 479 height 102
type input "Olives"
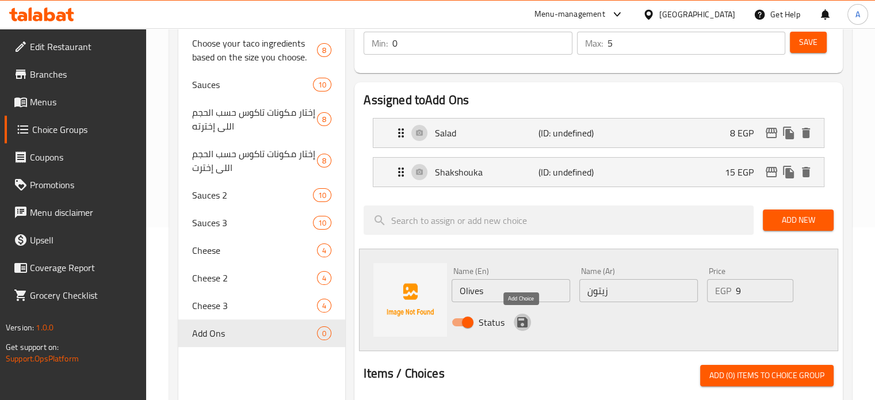
click at [526, 321] on icon "save" at bounding box center [522, 322] width 10 height 10
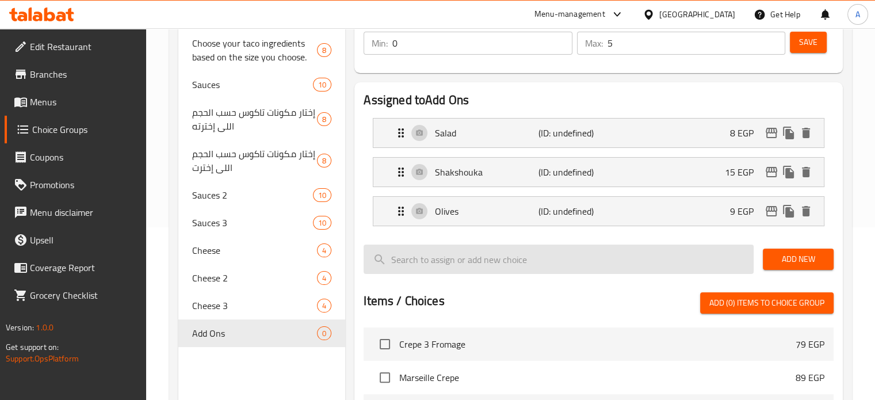
click at [777, 256] on span "Add New" at bounding box center [798, 259] width 52 height 14
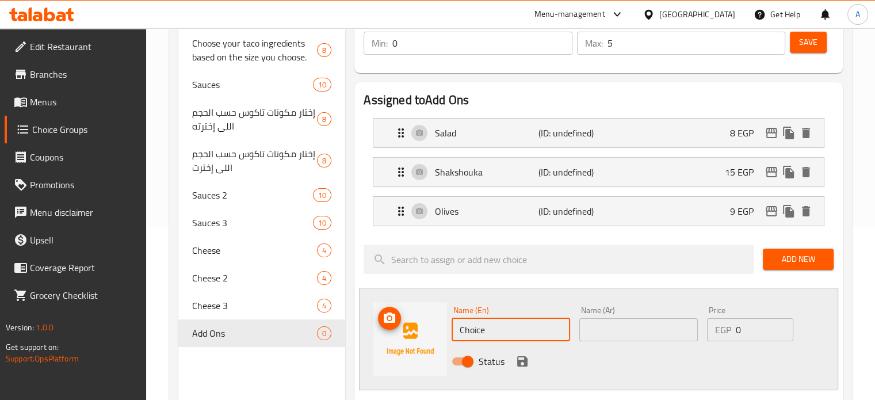
drag, startPoint x: 451, startPoint y: 331, endPoint x: 429, endPoint y: 329, distance: 21.9
click at [429, 329] on div "Name (En) Choice Name (En) Name (Ar) Name (Ar) Price EGP 0 Price Status" at bounding box center [598, 338] width 479 height 102
type input "Onion"
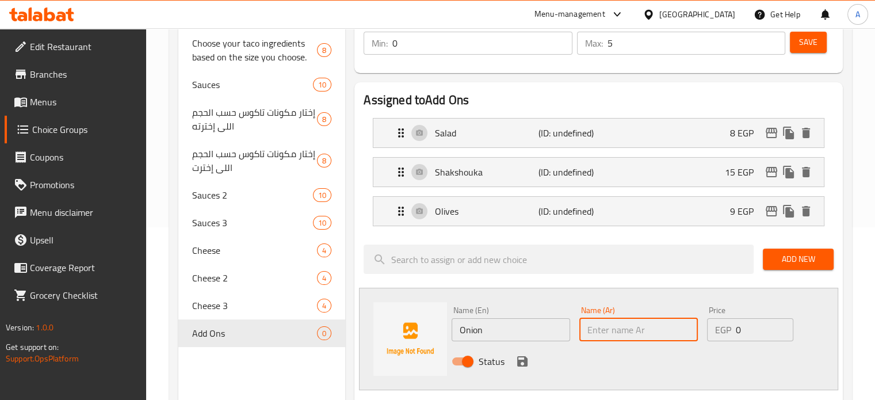
click at [603, 326] on input "text" at bounding box center [638, 329] width 118 height 23
type input "ص"
type input "بصل"
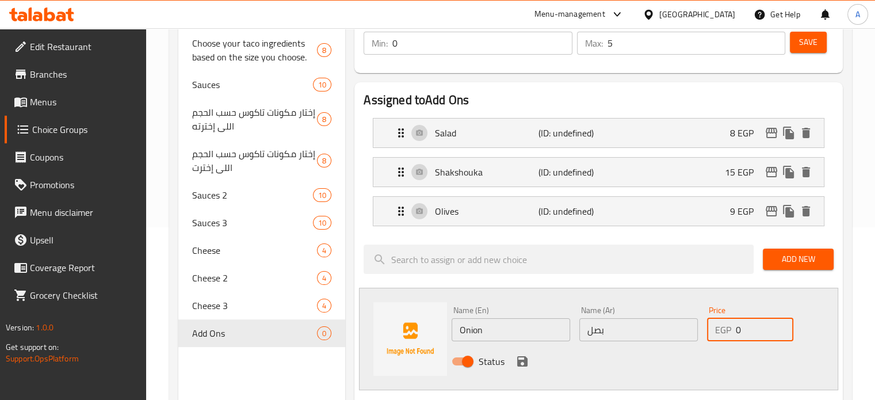
drag, startPoint x: 745, startPoint y: 331, endPoint x: 729, endPoint y: 327, distance: 16.5
click at [729, 327] on div "EGP 0 Price" at bounding box center [750, 329] width 86 height 23
type input "8"
click at [523, 360] on icon "save" at bounding box center [522, 361] width 10 height 10
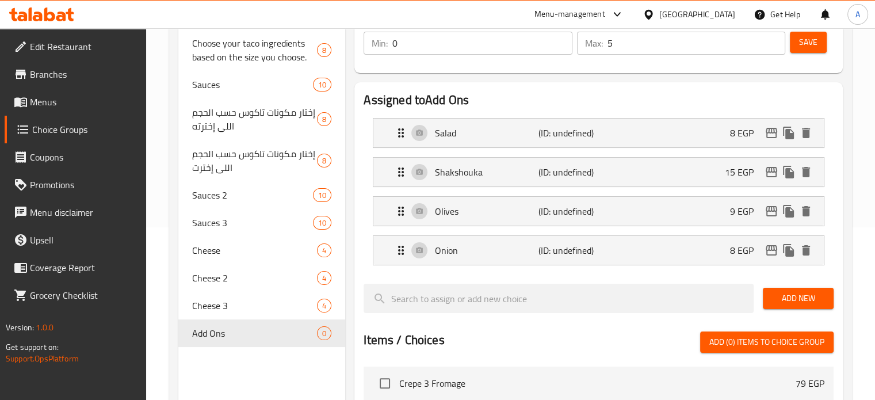
click at [796, 302] on span "Add New" at bounding box center [798, 298] width 52 height 14
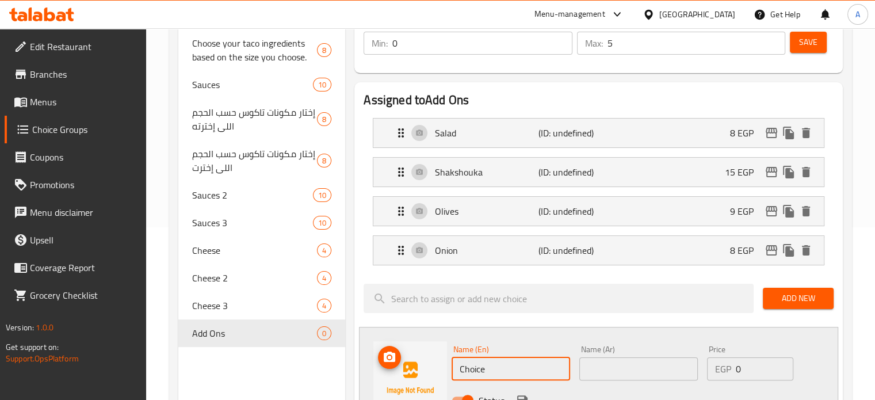
drag, startPoint x: 496, startPoint y: 366, endPoint x: 434, endPoint y: 366, distance: 62.1
click at [434, 366] on div "Name (En) Choice Name (En) Name (Ar) Name (Ar) Price EGP 0 Price Status" at bounding box center [598, 378] width 479 height 102
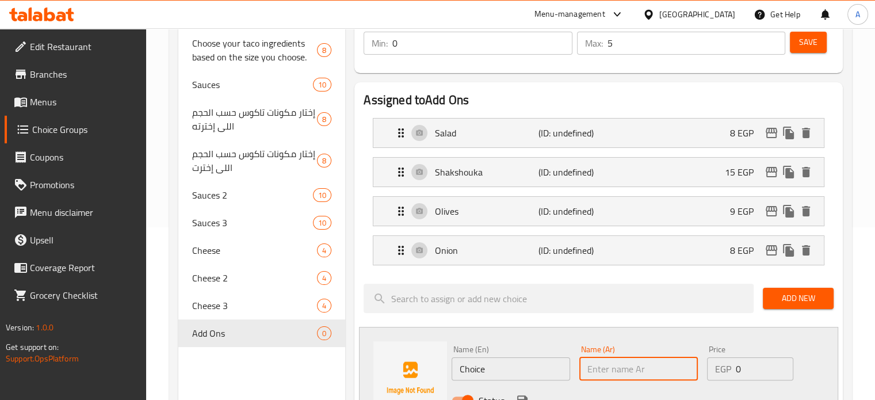
click at [611, 373] on input "text" at bounding box center [638, 368] width 118 height 23
type input "طماطم"
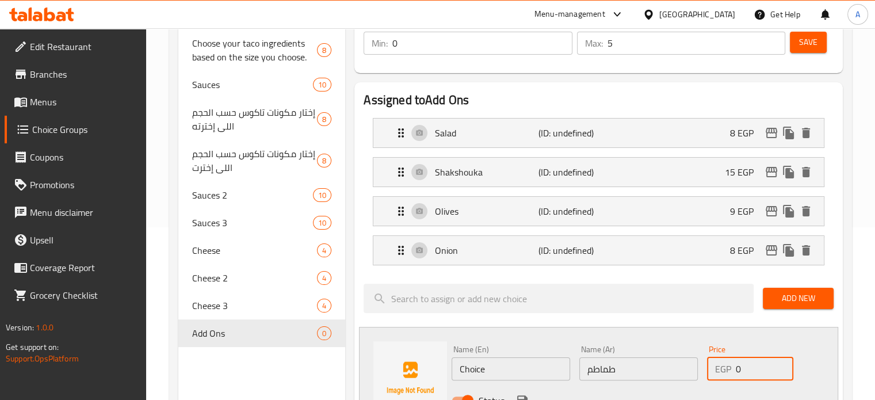
drag, startPoint x: 743, startPoint y: 369, endPoint x: 727, endPoint y: 369, distance: 16.1
click at [727, 369] on div "EGP 0 Price" at bounding box center [750, 368] width 86 height 23
type input "8"
click at [599, 365] on input "طماطم" at bounding box center [638, 368] width 118 height 23
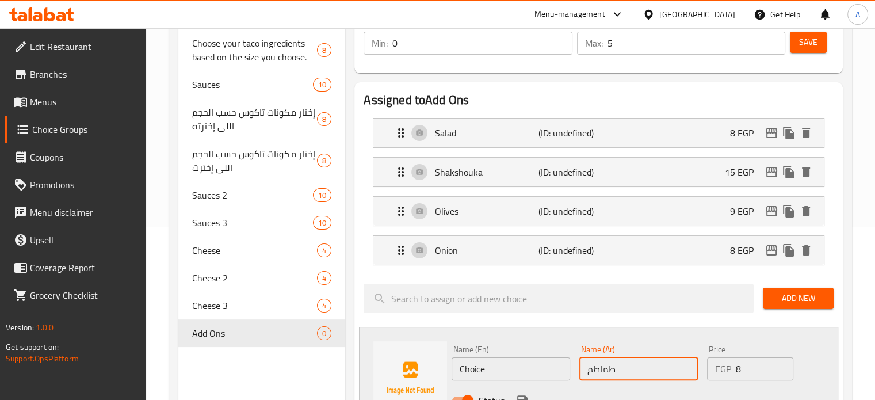
click at [599, 365] on input "طماطم" at bounding box center [638, 368] width 118 height 23
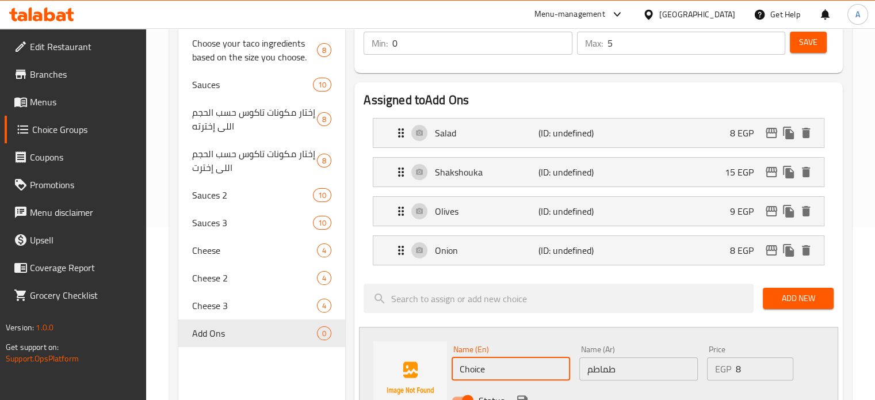
drag, startPoint x: 488, startPoint y: 370, endPoint x: 447, endPoint y: 369, distance: 41.4
click at [447, 369] on div "Name (En) Choice Name (En)" at bounding box center [511, 362] width 128 height 44
paste input "tomatoes"
type input "tomatoes"
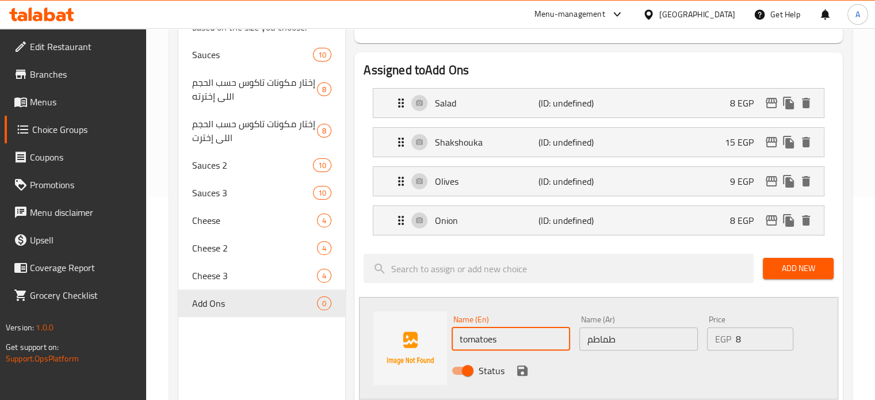
scroll to position [230, 0]
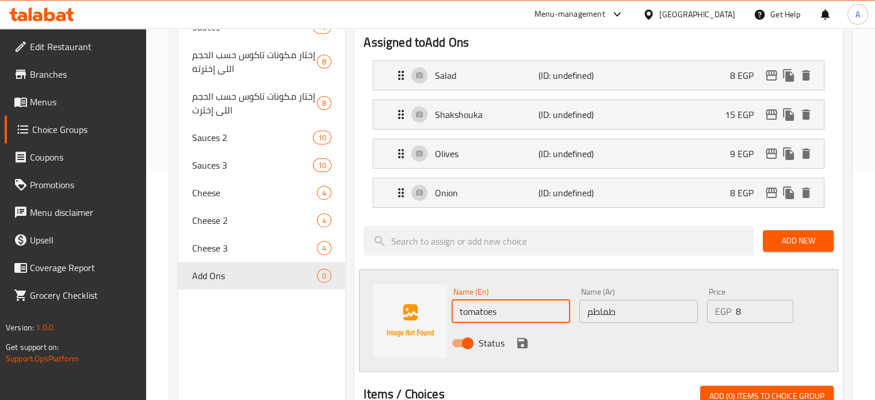
click at [524, 344] on icon "save" at bounding box center [522, 342] width 10 height 10
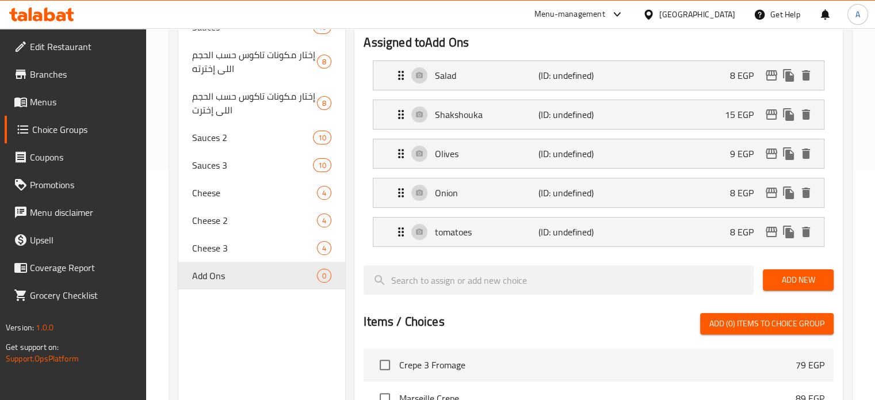
click at [780, 283] on span "Add New" at bounding box center [798, 280] width 52 height 14
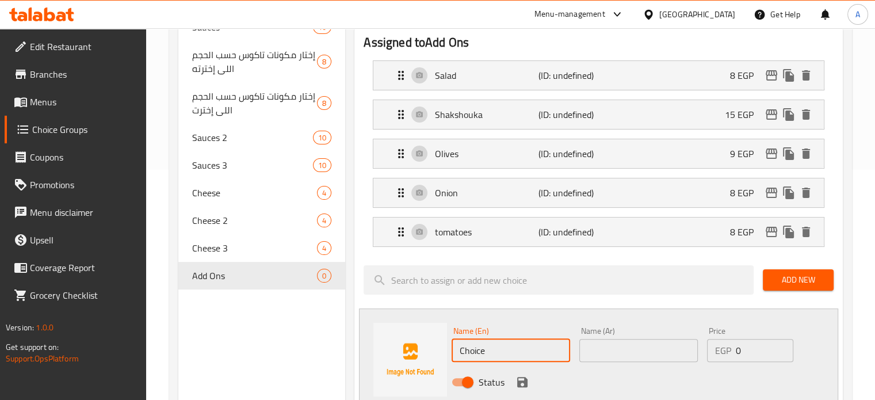
drag, startPoint x: 484, startPoint y: 349, endPoint x: 434, endPoint y: 352, distance: 50.1
click at [434, 352] on div "Name (En) Choice Name (En) Name (Ar) Name (Ar) Price EGP 0 Price Status" at bounding box center [598, 359] width 479 height 102
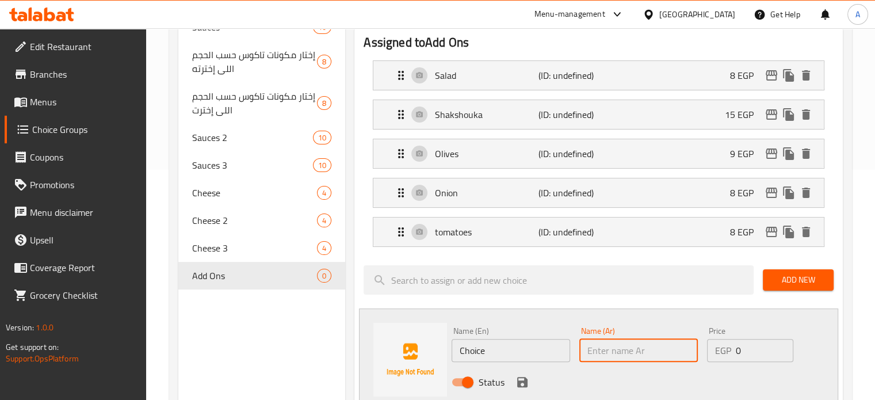
click at [614, 348] on input "text" at bounding box center [638, 350] width 118 height 23
type input "ُ"
type input "بيض"
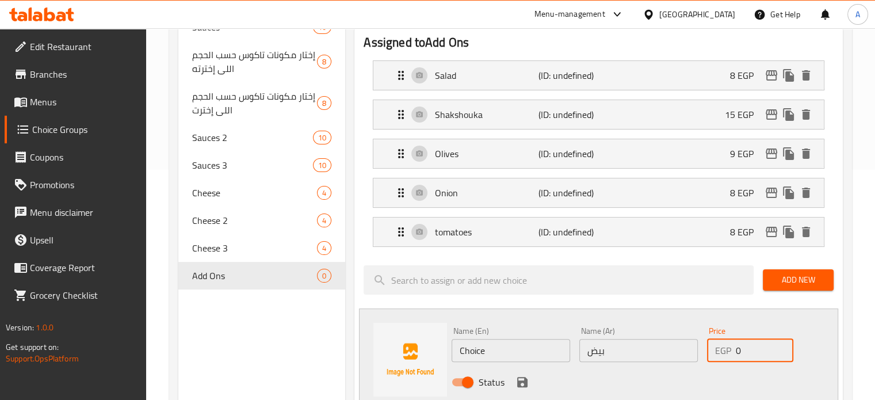
drag, startPoint x: 726, startPoint y: 349, endPoint x: 703, endPoint y: 344, distance: 22.9
click at [709, 349] on div "EGP 0 Price" at bounding box center [750, 350] width 86 height 23
type input "15"
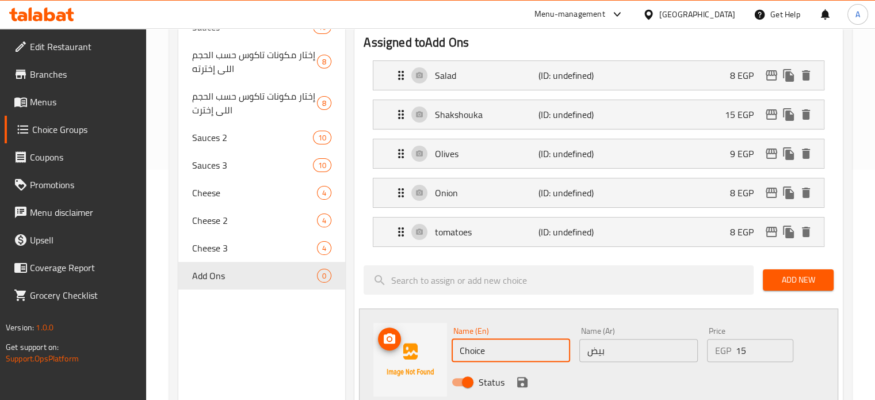
drag, startPoint x: 492, startPoint y: 348, endPoint x: 443, endPoint y: 348, distance: 48.9
click at [443, 348] on div "Name (En) Choice Name (En) Name (Ar) بيض Name (Ar) Price EGP 15 Price Status" at bounding box center [598, 359] width 479 height 102
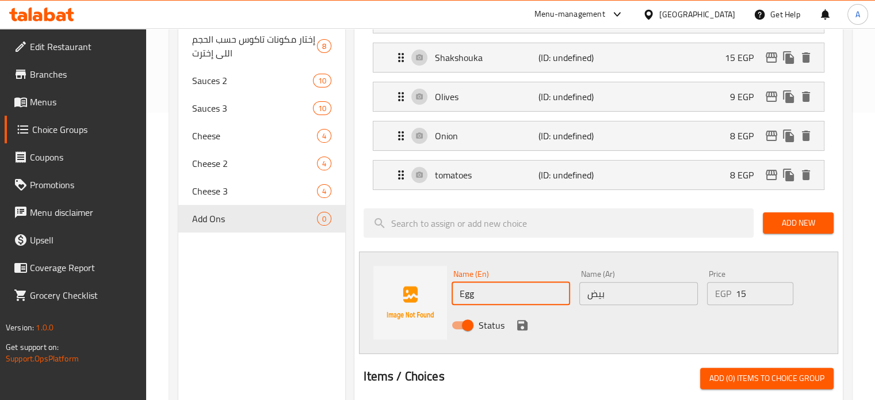
scroll to position [345, 0]
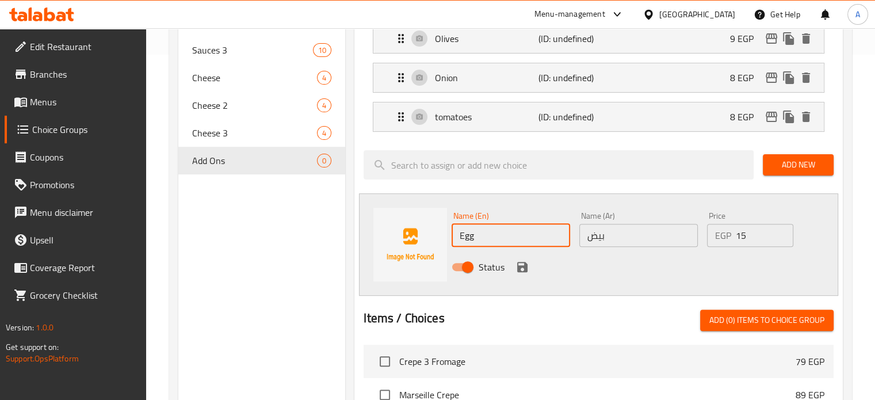
type input "Egg"
click at [522, 269] on icon "save" at bounding box center [522, 267] width 10 height 10
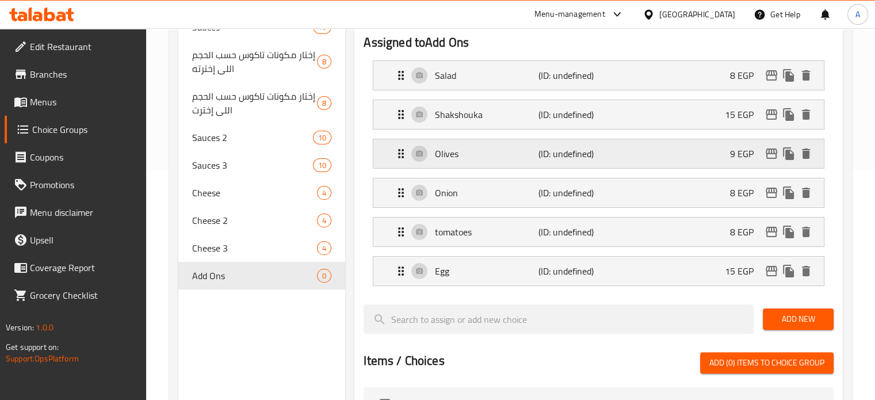
scroll to position [57, 0]
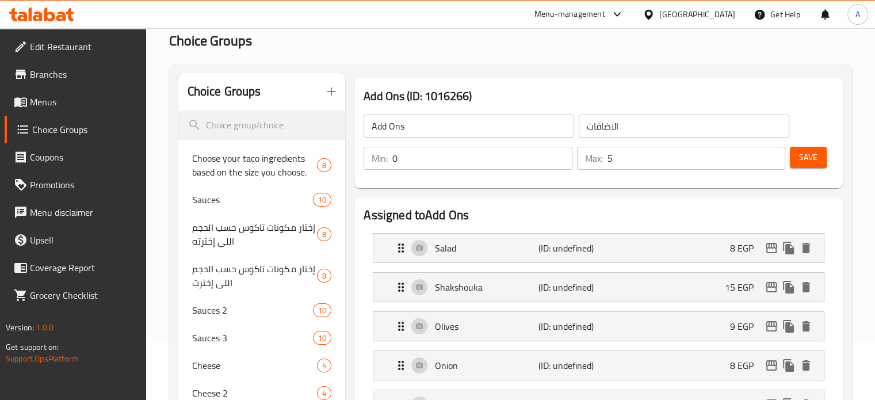
click at [806, 162] on span "Save" at bounding box center [808, 157] width 18 height 14
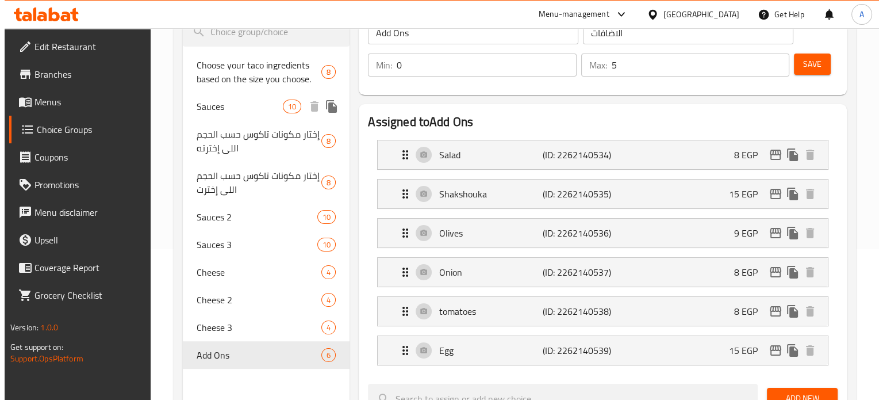
scroll to position [115, 0]
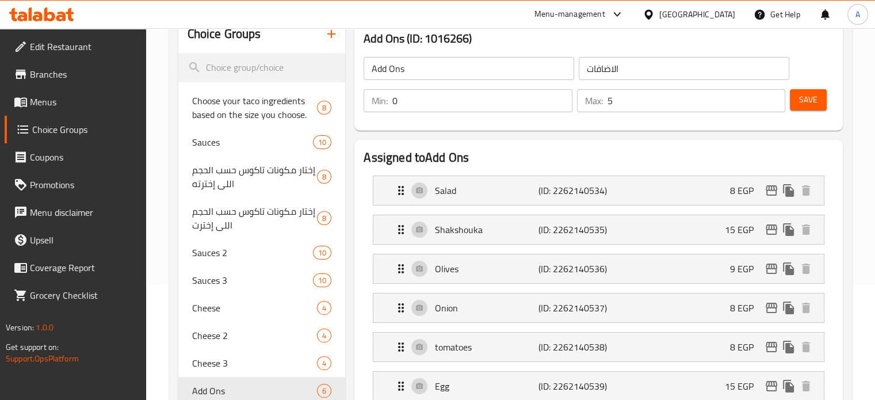
click at [331, 36] on icon "button" at bounding box center [331, 34] width 14 height 14
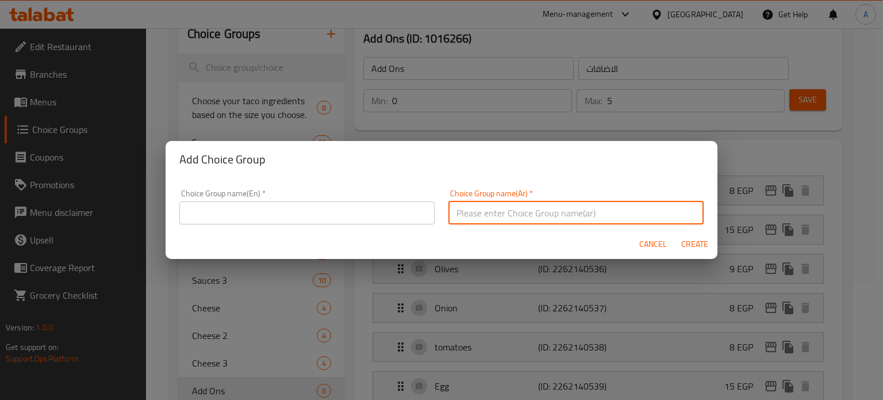
click at [504, 214] on input "text" at bounding box center [575, 212] width 255 height 23
paste input "شاورما لحمه مشويه"
type input "شاورما لحمه مشويه"
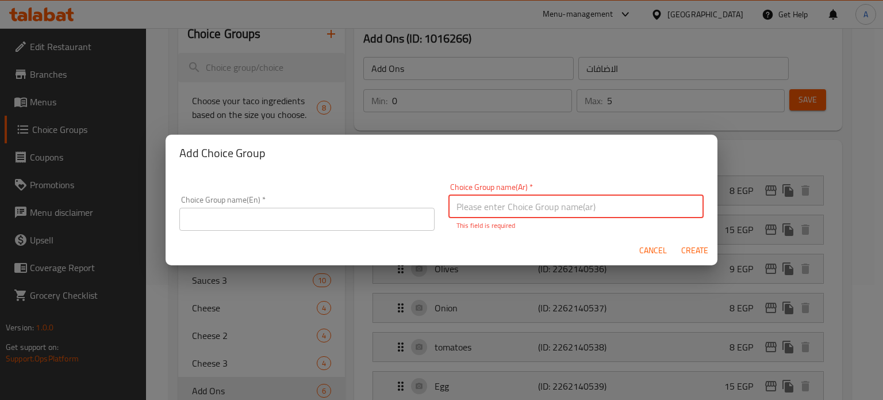
click at [534, 204] on input "text" at bounding box center [575, 206] width 255 height 23
paste input "إختار مكونات تاكوس حسب الحجم اللى إخترته"
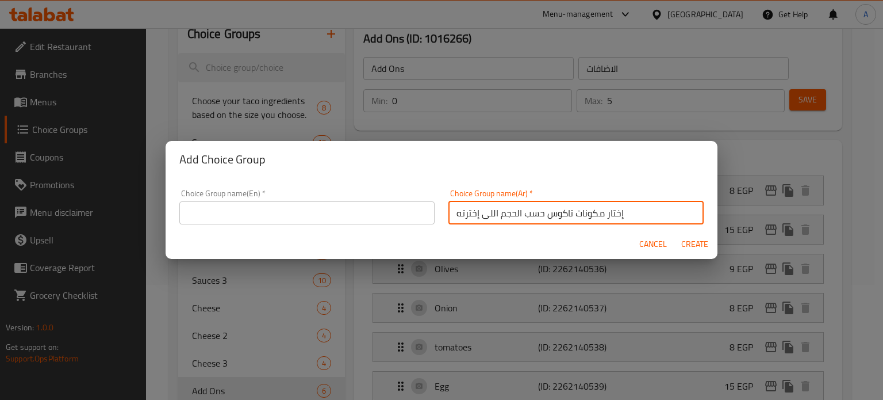
click at [540, 211] on input "إختار مكونات تاكوس حسب الحجم اللى إخترته" at bounding box center [575, 212] width 255 height 23
click at [544, 215] on input "إختار مكونات تاكوس مكسيكانو حسب الحجم اللى إخترته" at bounding box center [575, 212] width 255 height 23
type input "إختار مكونات تاكوس مكسيكانو حسب الحجم اللى إخترته"
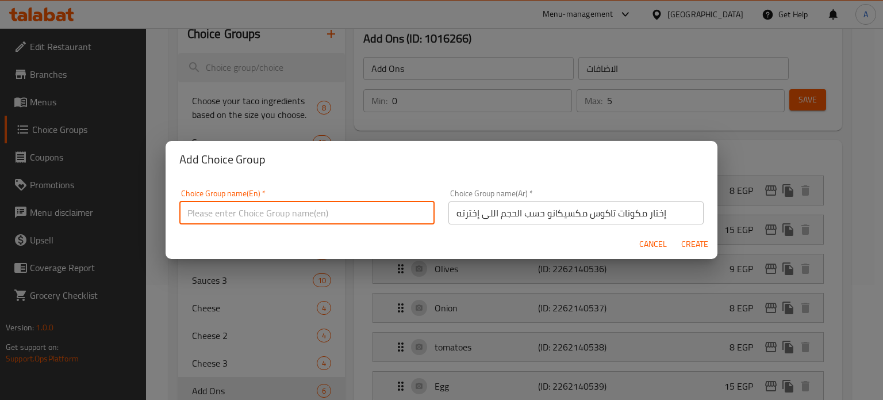
click at [327, 217] on input "text" at bounding box center [306, 212] width 255 height 23
paste input "Choose the ingredients for your Mexican tacos according to the size you choose."
type input "Choose the ingredients for your Mexican tacos according to the size you choose."
click at [696, 244] on span "Create" at bounding box center [695, 244] width 28 height 14
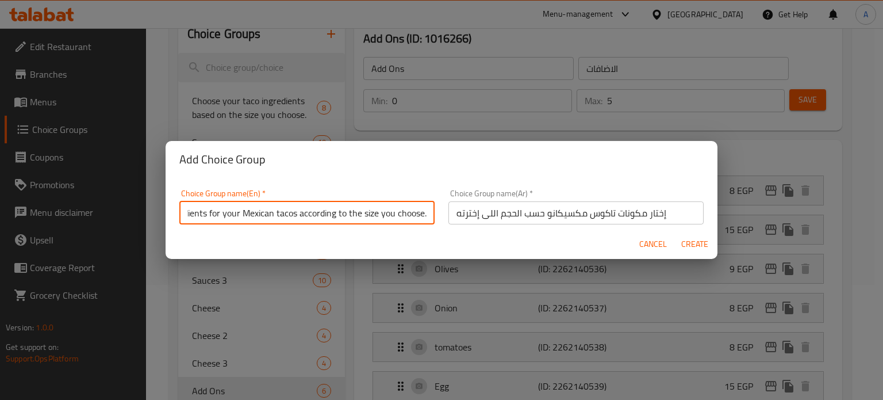
type input "Choose the ingredients for your Mexican tacos according to the size you choose."
type input "إختار مكونات تاكوس مكسيكانو حسب الحجم اللى إخترته"
type input "0"
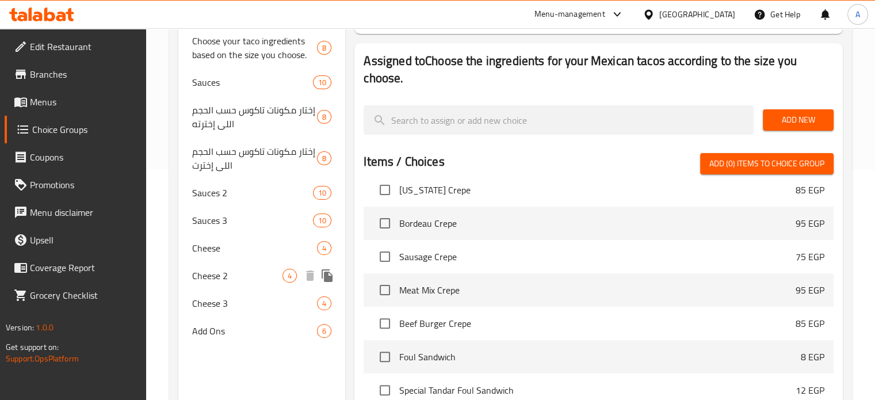
scroll to position [57, 0]
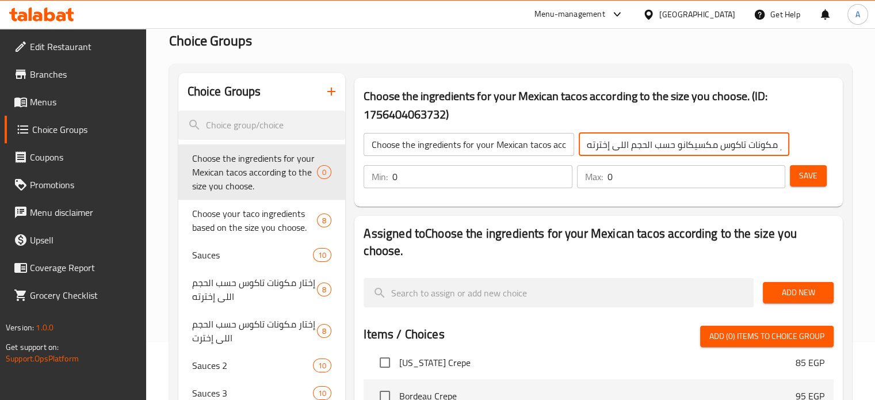
click at [582, 143] on input "إختار مكونات تاكوس مكسيكانو حسب الحجم اللى إخترته" at bounding box center [683, 144] width 210 height 23
click at [747, 144] on input "إختار مكونات تاكوس مكسيكانو حسب الحجم اللى إخترته" at bounding box center [683, 144] width 210 height 23
drag, startPoint x: 778, startPoint y: 145, endPoint x: 787, endPoint y: 147, distance: 8.2
click at [787, 147] on input "إختار مكونات تاكوس مكسيكانو حسب الحجم اللى إخترته" at bounding box center [683, 144] width 210 height 23
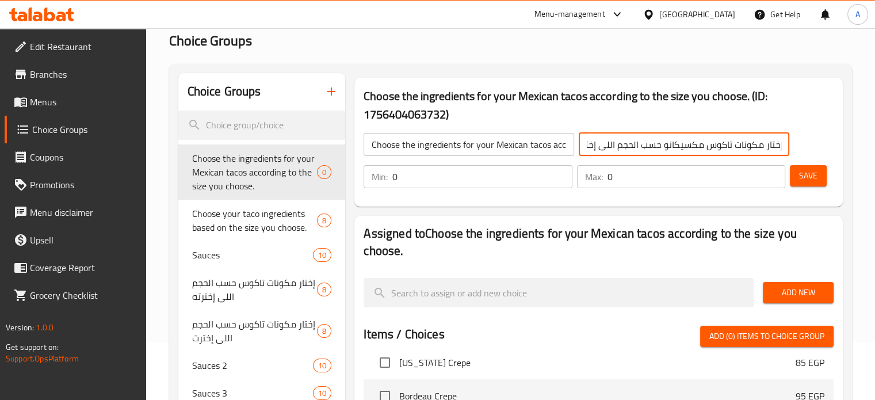
click at [782, 144] on input "إختار مكونات تاكوس مكسيكانو حسب الحجم اللى إخترته" at bounding box center [683, 144] width 210 height 23
type input "إختار مكونات تاكوس مكسيكانو حسب الحجم اللى إخترته من اللحوم"
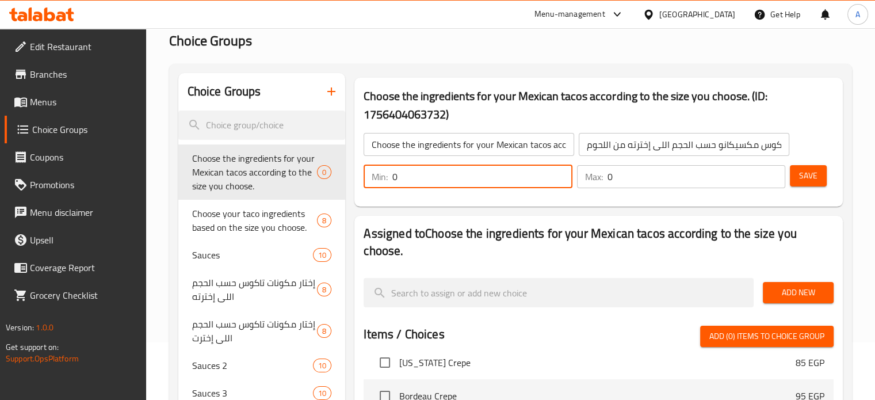
drag, startPoint x: 400, startPoint y: 178, endPoint x: 392, endPoint y: 177, distance: 8.8
click at [392, 177] on div "Min: 0 ​" at bounding box center [467, 176] width 208 height 23
type input "1"
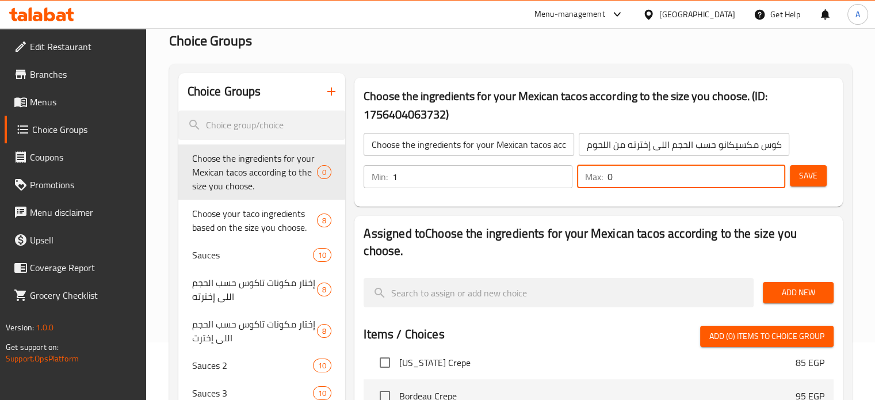
drag, startPoint x: 618, startPoint y: 177, endPoint x: 591, endPoint y: 174, distance: 26.6
click at [591, 174] on div "Max: 0 ​" at bounding box center [681, 176] width 208 height 23
type input "9"
click at [815, 179] on span "Save" at bounding box center [808, 175] width 18 height 14
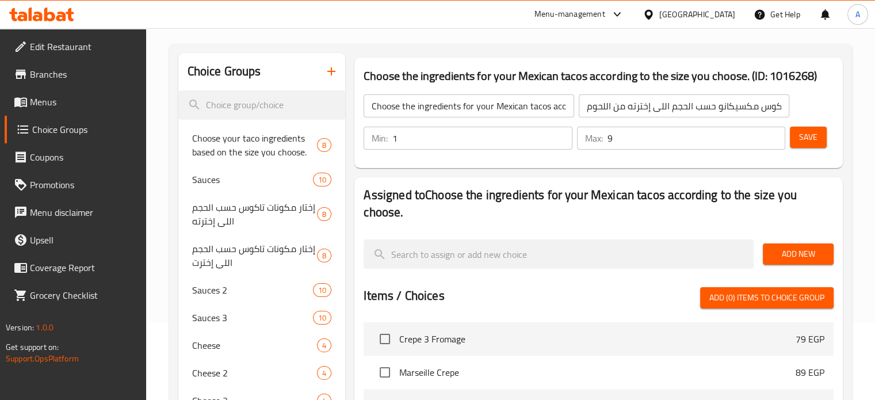
scroll to position [57, 0]
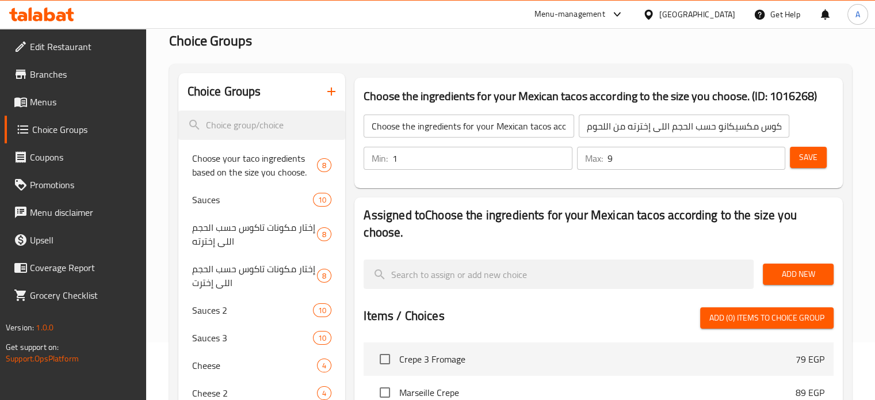
click at [554, 126] on input "Choose the ingredients for your Mexican tacos according to the size you choose." at bounding box center [468, 125] width 210 height 23
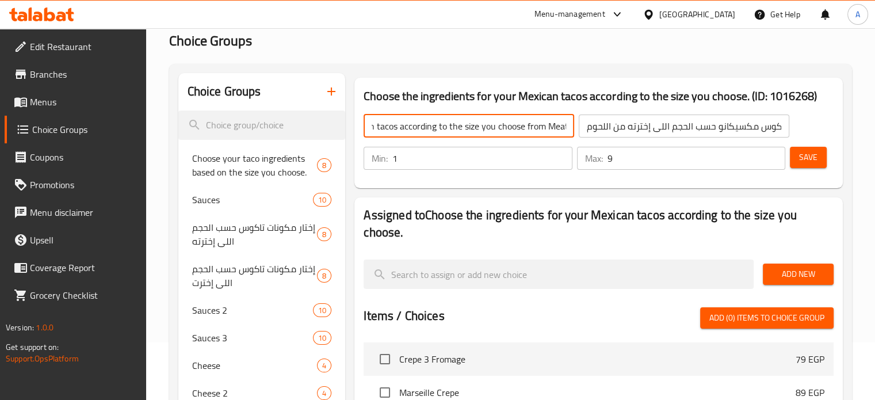
scroll to position [0, 158]
type input "Choose the ingredients for your Mexican tacos according to the size you choose …"
click at [819, 154] on button "Save" at bounding box center [807, 157] width 37 height 21
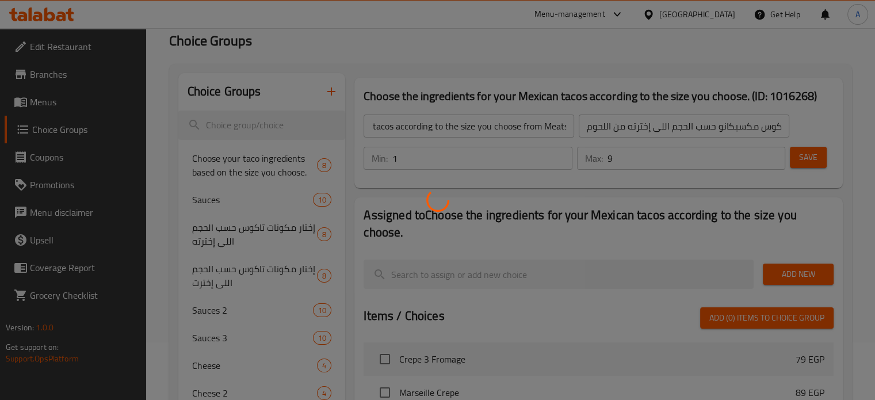
scroll to position [0, 0]
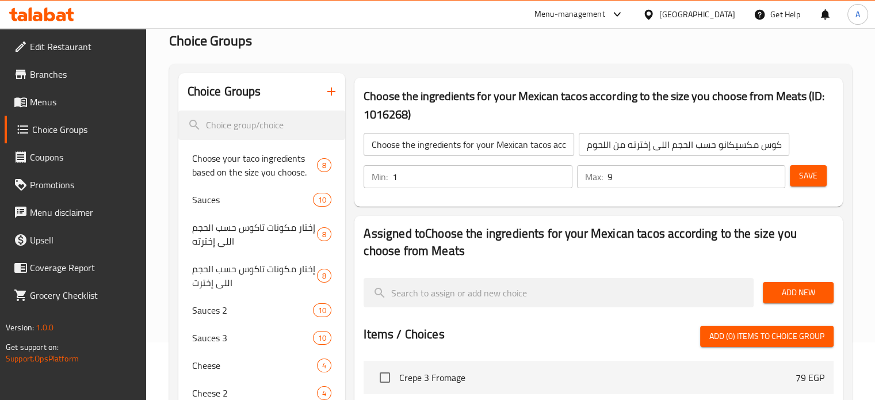
click at [784, 293] on span "Add New" at bounding box center [798, 292] width 52 height 14
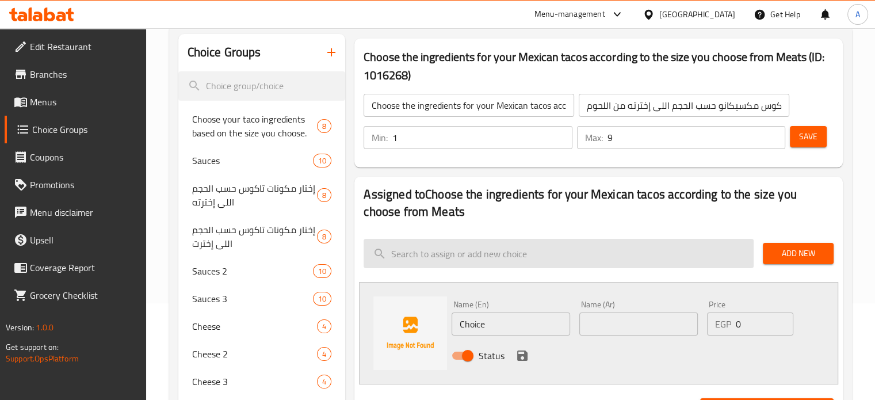
scroll to position [172, 0]
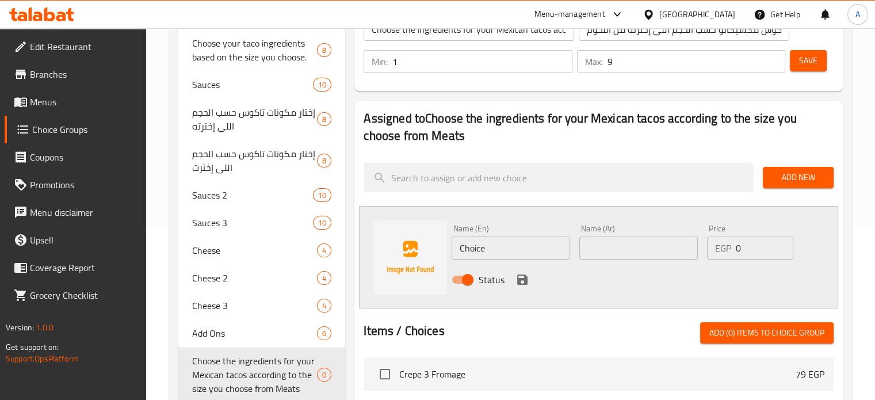
click at [599, 248] on input "text" at bounding box center [638, 247] width 118 height 23
paste input "شاورما لحمه مشويه"
type input "شاورما لحمه مشويه"
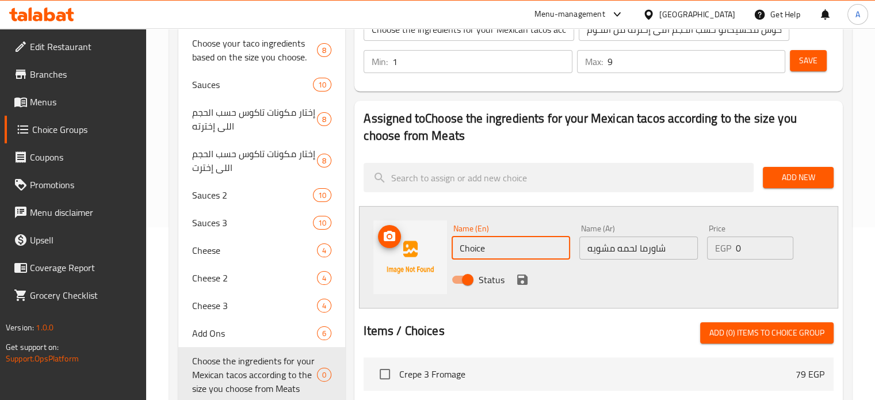
click at [428, 251] on div "Name (En) Choice Name (En) Name (Ar) شاورما لحمه مشويه Name (Ar) Price EGP 0 Pr…" at bounding box center [598, 257] width 479 height 102
paste input "Grilled meat shawarma"
type input "Grilled meat shawarma"
click at [520, 276] on icon "save" at bounding box center [522, 280] width 14 height 14
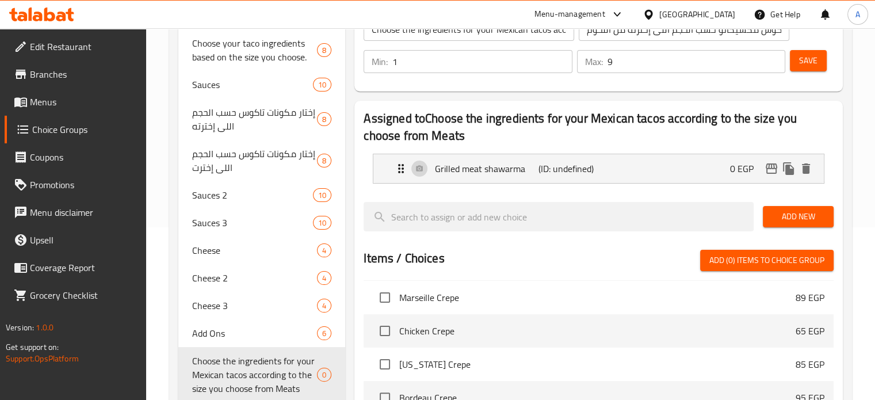
scroll to position [57, 0]
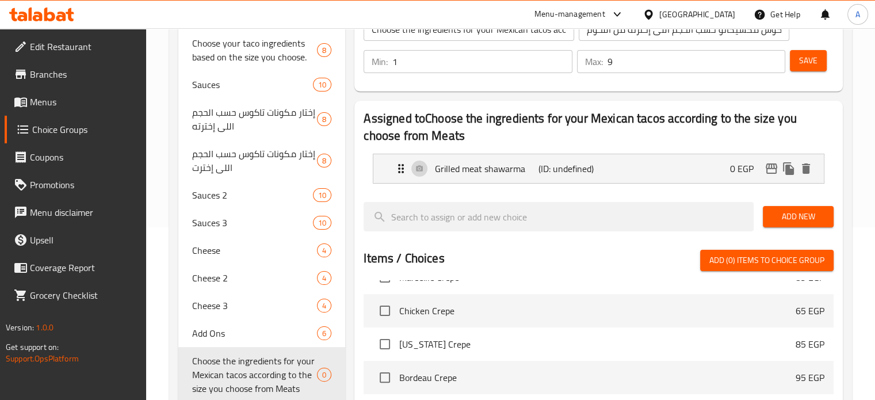
click at [791, 214] on span "Add New" at bounding box center [798, 216] width 52 height 14
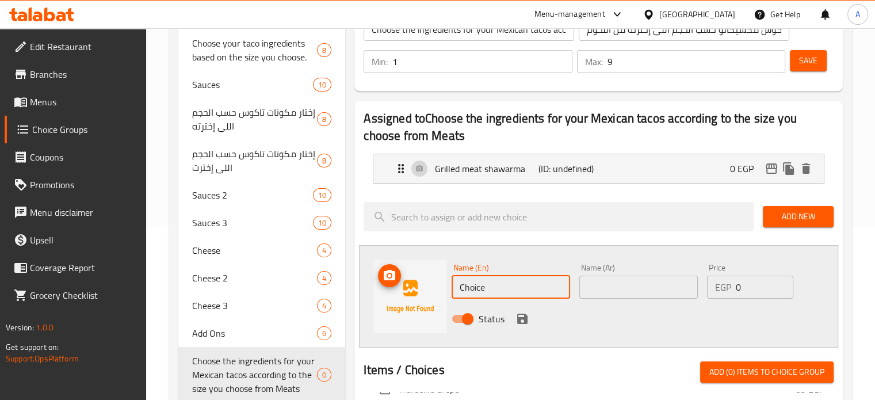
drag, startPoint x: 478, startPoint y: 289, endPoint x: 444, endPoint y: 289, distance: 33.3
click at [444, 289] on div "Name (En) Choice Name (En) Name (Ar) Name (Ar) Price EGP 0 Price Status" at bounding box center [598, 296] width 479 height 102
click at [591, 285] on input "text" at bounding box center [638, 286] width 118 height 23
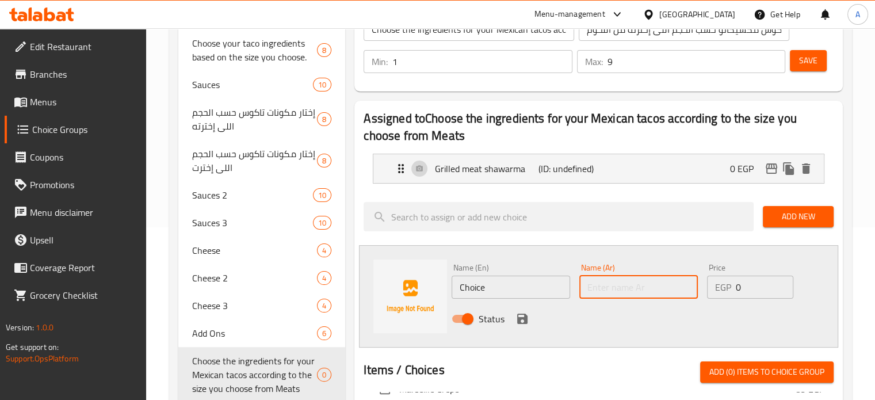
paste input "شاورما فراخ مشويه"
type input "شاورما فراخ مشويه"
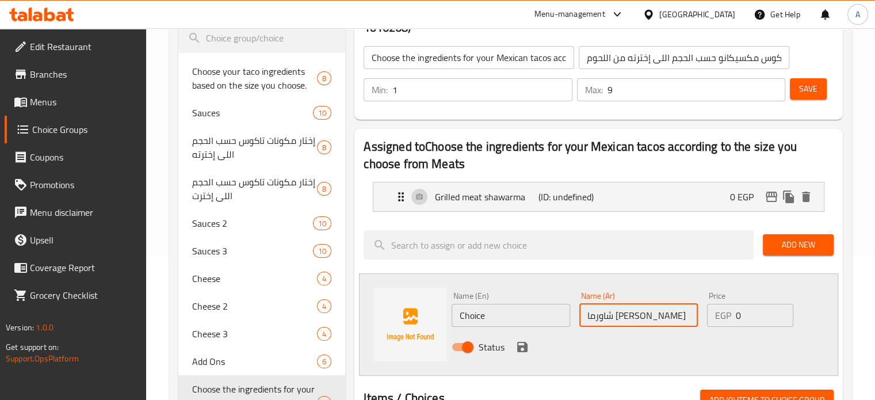
scroll to position [172, 0]
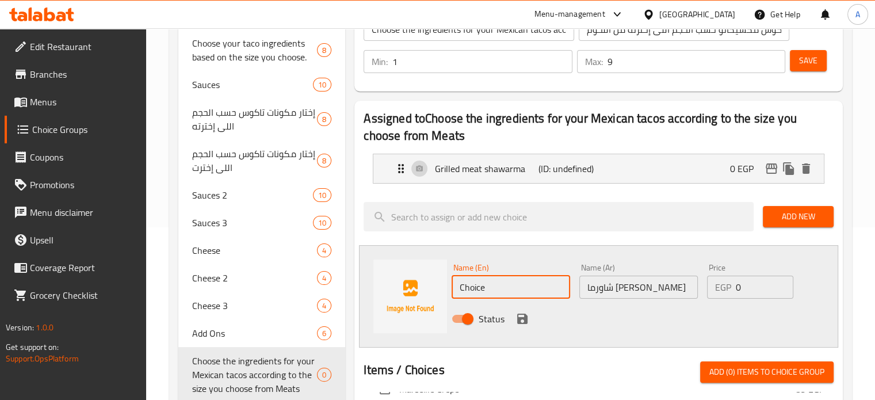
drag, startPoint x: 499, startPoint y: 286, endPoint x: 447, endPoint y: 292, distance: 52.1
click at [449, 292] on div "Name (En) Choice Name (En)" at bounding box center [511, 281] width 128 height 44
paste input "Grilled chicken shawarma"
type input "Grilled chicken shawarma"
click at [524, 319] on icon "save" at bounding box center [522, 318] width 10 height 10
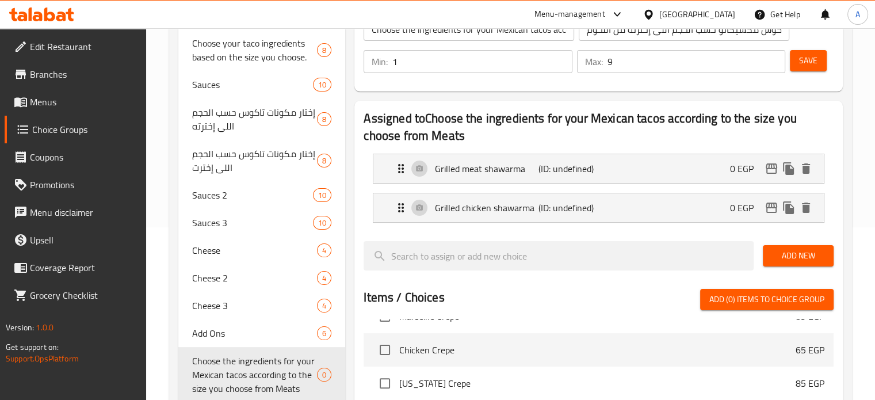
click at [787, 256] on span "Add New" at bounding box center [798, 255] width 52 height 14
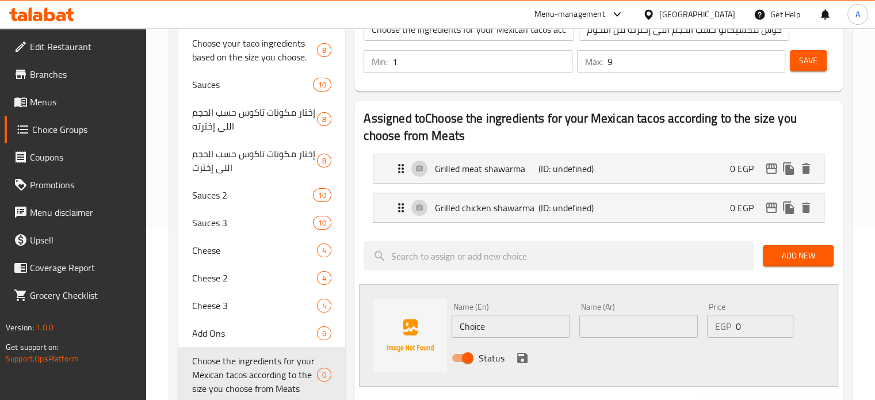
click at [791, 256] on span "Add New" at bounding box center [798, 255] width 52 height 14
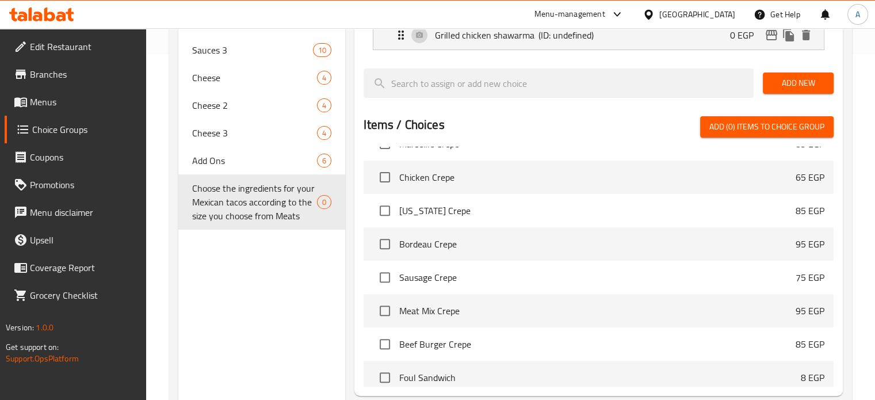
scroll to position [0, 0]
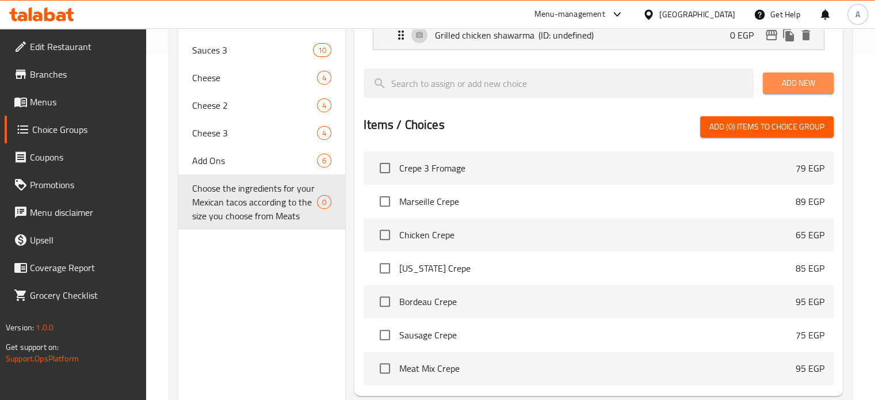
click at [788, 85] on span "Add New" at bounding box center [798, 83] width 52 height 14
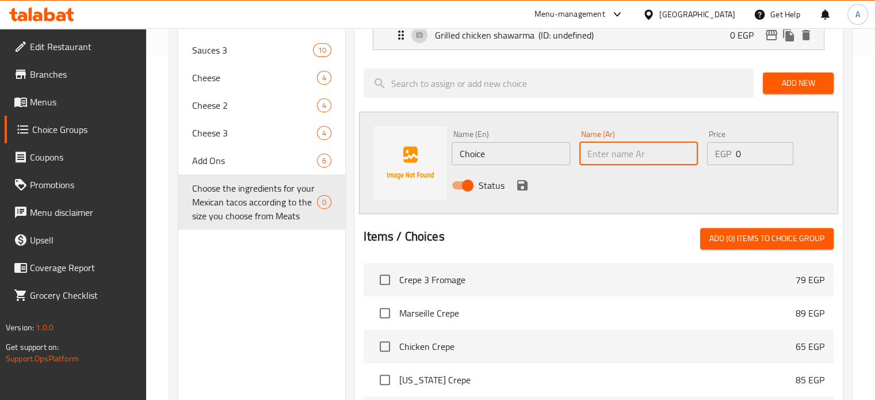
click at [592, 156] on input "text" at bounding box center [638, 153] width 118 height 23
paste input "لحمه مفرومه بلدي"
type input "لحمه مفرومه بلدي"
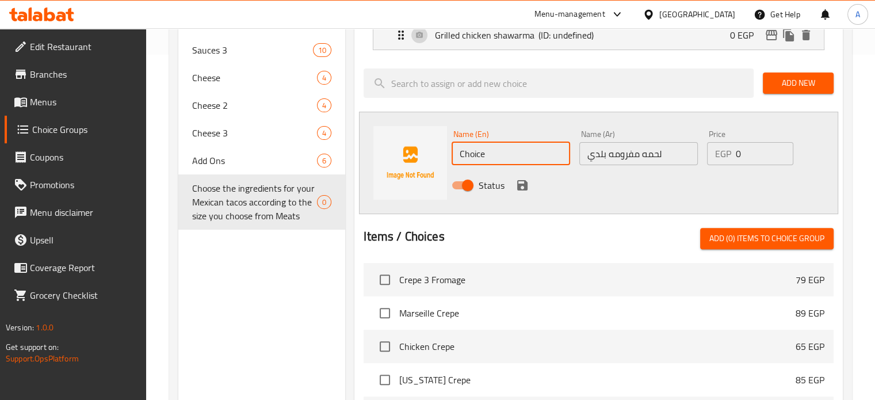
drag, startPoint x: 490, startPoint y: 152, endPoint x: 446, endPoint y: 154, distance: 44.3
click at [446, 154] on div "Name (En) Choice Name (En) Name (Ar) لحمه مفرومه بلدي Name (Ar) Price EGP 0 Pri…" at bounding box center [598, 163] width 479 height 102
paste input "Local minced meat"
type input "Local minced meat"
click at [518, 185] on icon "save" at bounding box center [522, 185] width 10 height 10
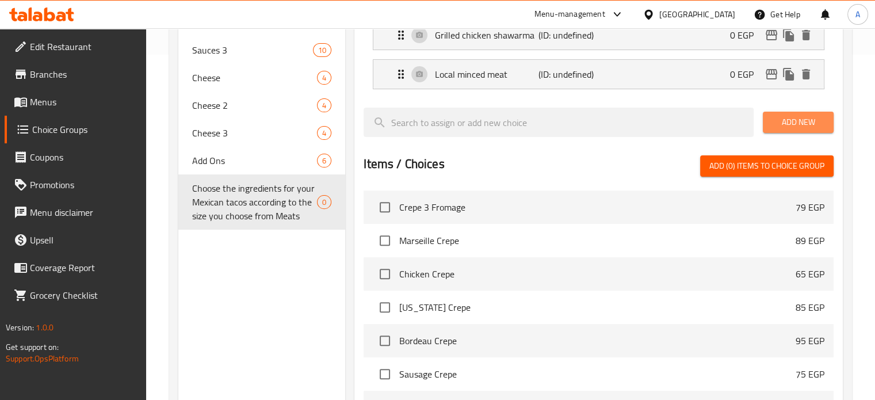
click at [787, 126] on span "Add New" at bounding box center [798, 122] width 52 height 14
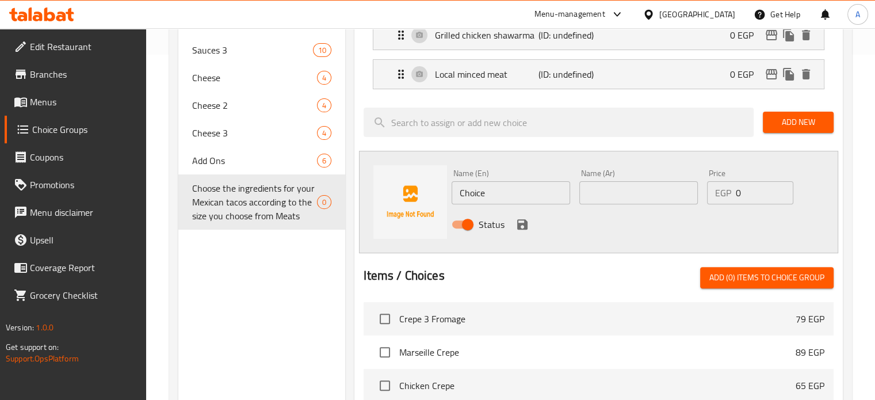
click at [609, 195] on input "text" at bounding box center [638, 192] width 118 height 23
paste input "سو سيس"
type input "سو سيس"
drag, startPoint x: 476, startPoint y: 190, endPoint x: 453, endPoint y: 190, distance: 23.0
click at [453, 190] on input "Choice" at bounding box center [510, 192] width 118 height 23
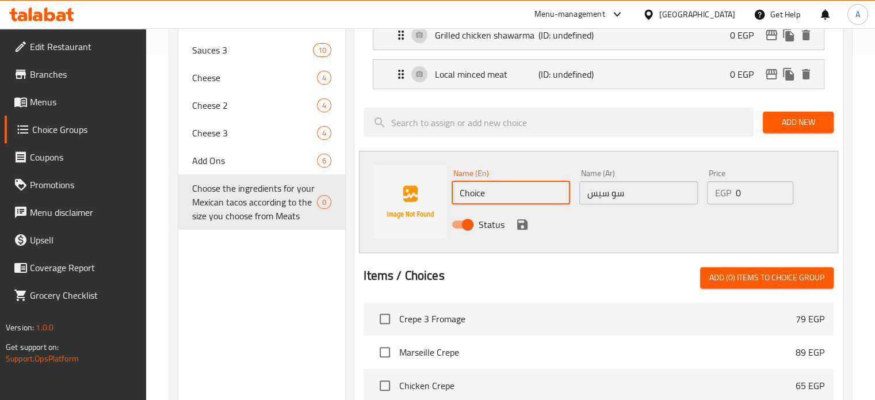
paste input "sausag"
type input "sausage"
click at [619, 235] on div "Status" at bounding box center [638, 224] width 383 height 31
click at [522, 224] on icon "save" at bounding box center [522, 224] width 10 height 10
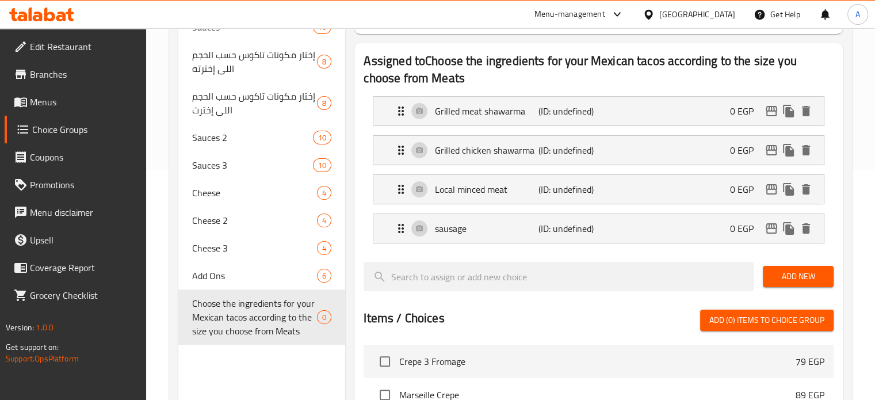
scroll to position [287, 0]
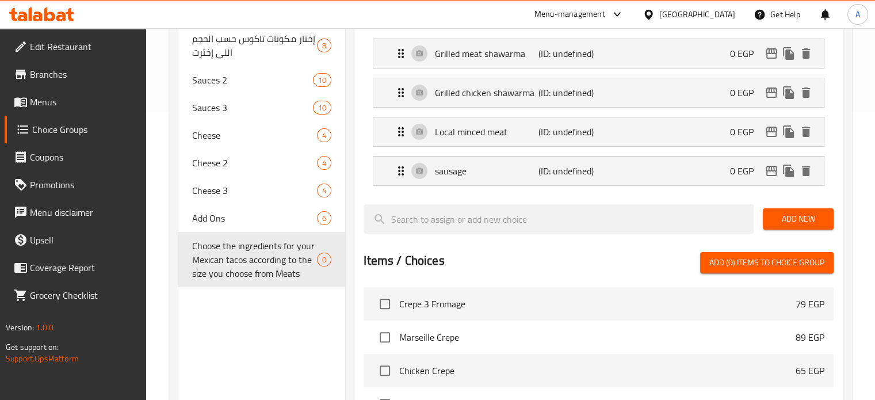
click at [784, 216] on span "Add New" at bounding box center [798, 219] width 52 height 14
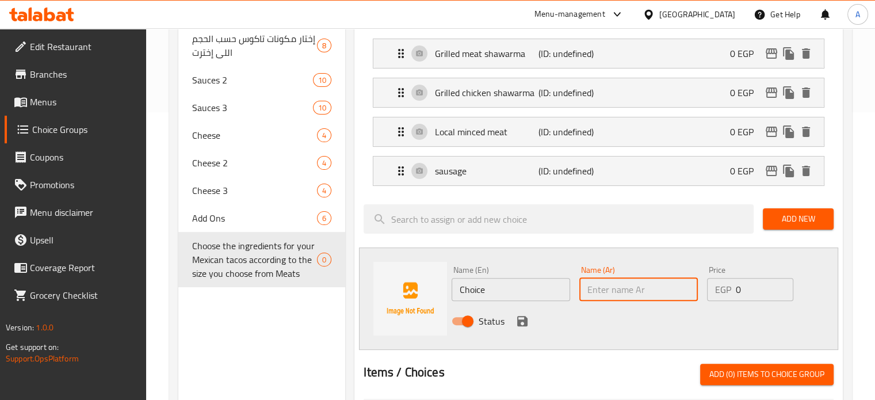
click at [597, 293] on input "text" at bounding box center [638, 289] width 118 height 23
paste input "كوردن بل"
click at [605, 290] on input "كوردن بلو" at bounding box center [638, 289] width 118 height 23
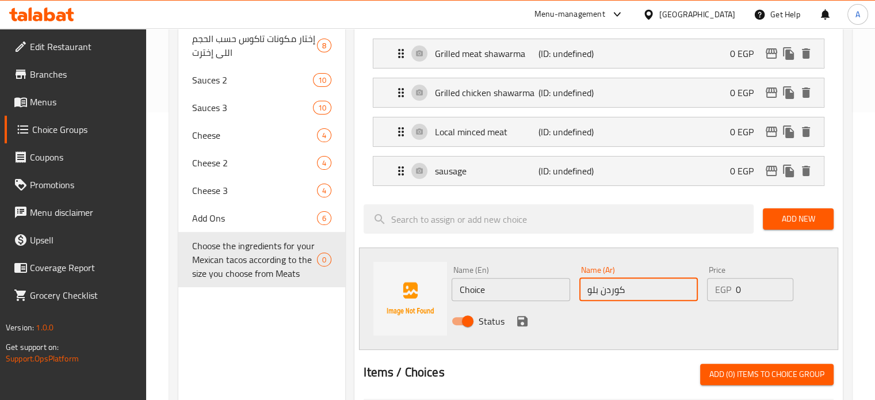
click at [605, 290] on input "كوردن بلو" at bounding box center [638, 289] width 118 height 23
type input "كوردن بلو"
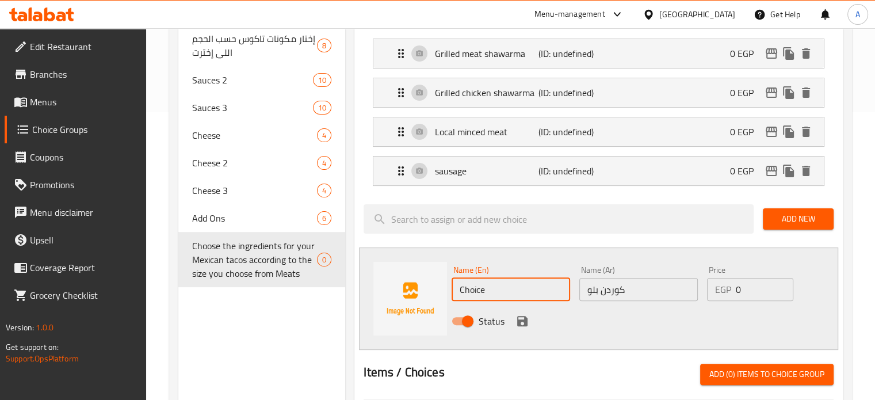
drag, startPoint x: 488, startPoint y: 289, endPoint x: 420, endPoint y: 287, distance: 67.3
click at [446, 287] on div "Name (En) Choice Name (En) Name (Ar) كوردن بلو Name (Ar) Price EGP 0 Price Stat…" at bounding box center [598, 298] width 479 height 102
paste input "ordon Bleu"
type input "Cordon Bleu"
click at [523, 321] on icon "save" at bounding box center [522, 321] width 14 height 14
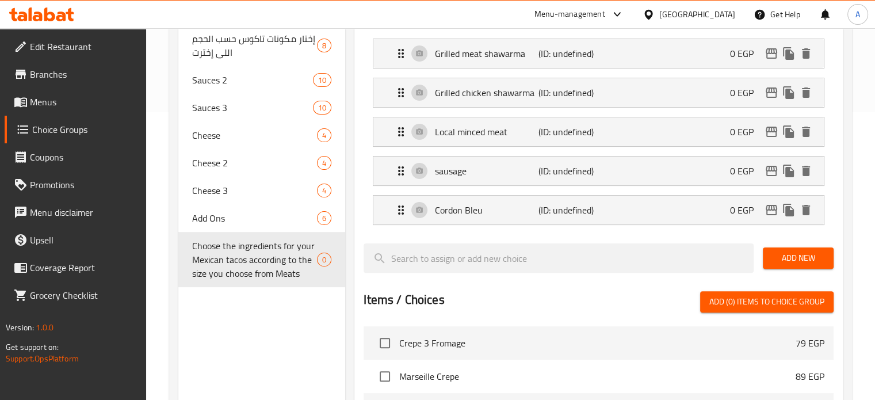
click at [785, 262] on span "Add New" at bounding box center [798, 258] width 52 height 14
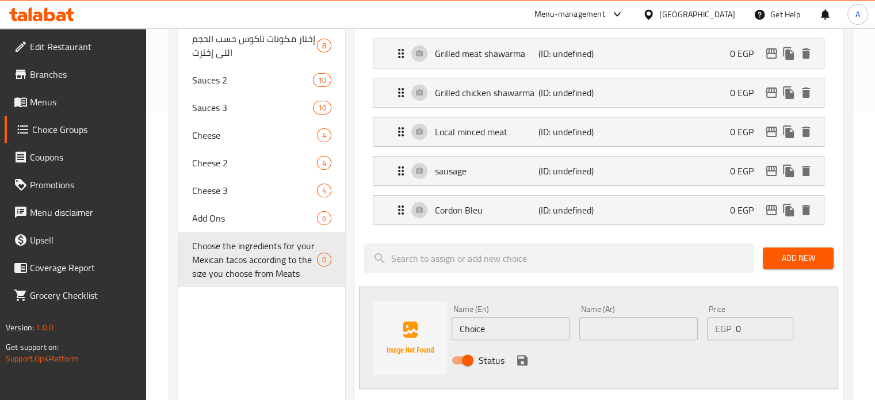
click at [586, 326] on input "text" at bounding box center [638, 328] width 118 height 23
paste input "ست س"
click at [601, 327] on input "ست س" at bounding box center [638, 328] width 118 height 23
click at [605, 331] on input "ستربس" at bounding box center [638, 328] width 118 height 23
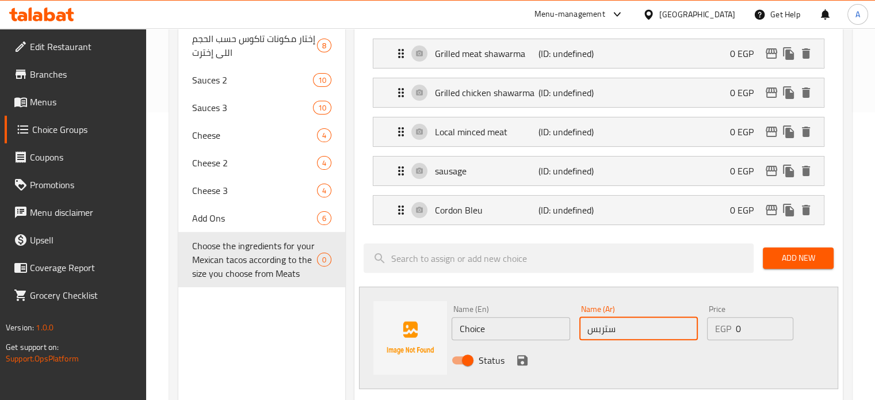
click at [605, 331] on input "ستربس" at bounding box center [638, 328] width 118 height 23
type input "ستربس"
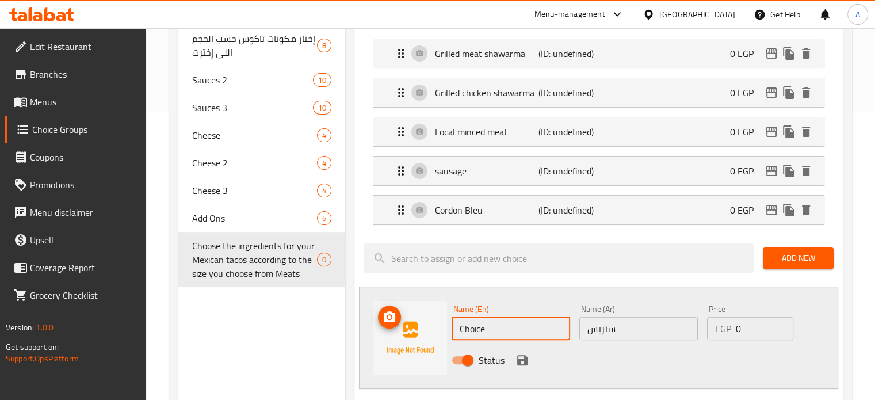
drag, startPoint x: 486, startPoint y: 324, endPoint x: 442, endPoint y: 327, distance: 44.4
click at [442, 327] on div "Name (En) Choice Name (En) Name (Ar) ستربس Name (Ar) Price EGP 0 Price Status" at bounding box center [598, 337] width 479 height 102
paste input "Strips"
type input "Strips"
click at [526, 362] on icon "save" at bounding box center [522, 360] width 10 height 10
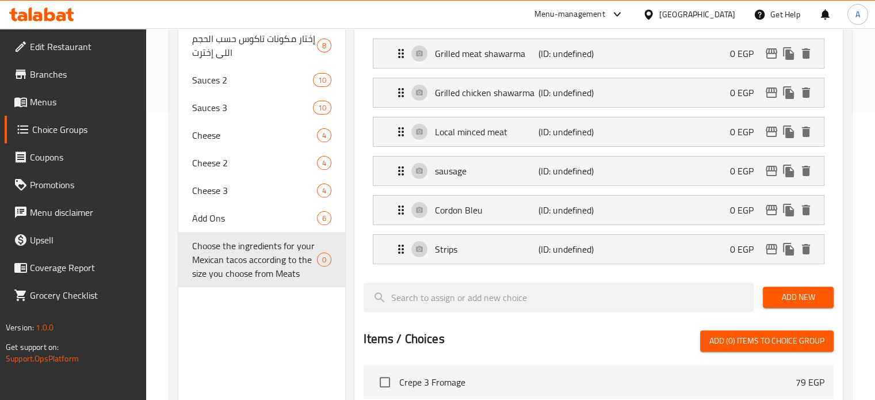
click at [791, 298] on span "Add New" at bounding box center [798, 297] width 52 height 14
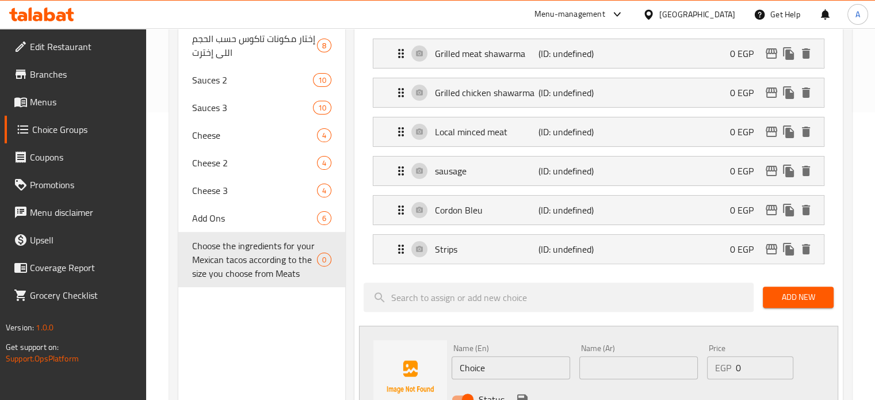
click at [604, 363] on input "text" at bounding box center [638, 367] width 118 height 23
click at [593, 367] on input "برجر" at bounding box center [638, 367] width 118 height 23
type input "برجر"
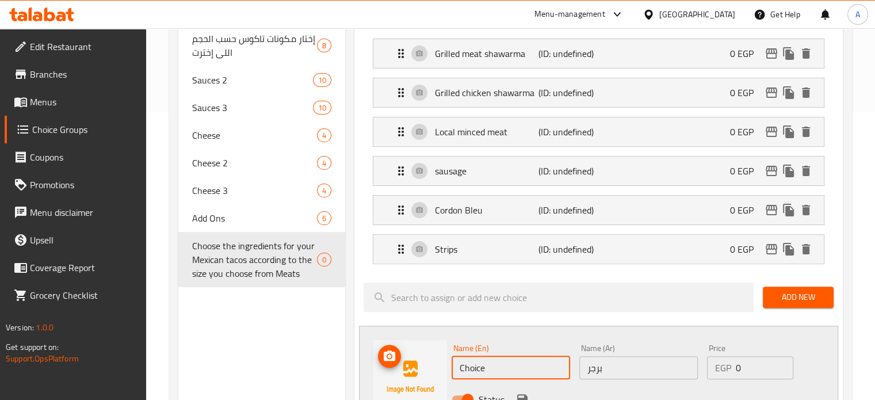
drag, startPoint x: 493, startPoint y: 365, endPoint x: 444, endPoint y: 365, distance: 48.3
click at [444, 365] on div "Name (En) Choice Name (En) Name (Ar) برجر Name (Ar) Price EGP 0 Price Status" at bounding box center [598, 376] width 479 height 102
paste input "Burger"
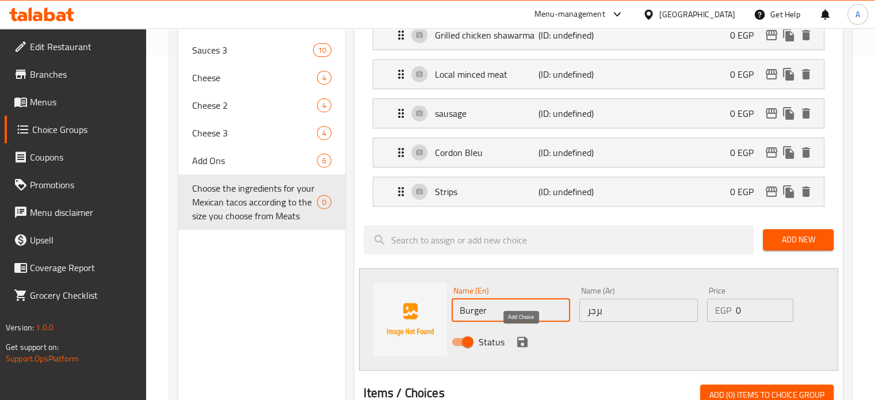
type input "Burger"
click at [526, 339] on icon "save" at bounding box center [522, 341] width 10 height 10
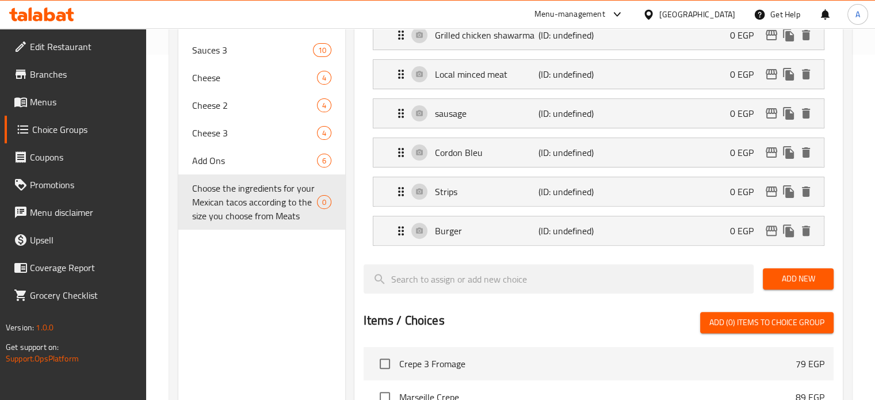
click at [799, 277] on span "Add New" at bounding box center [798, 278] width 52 height 14
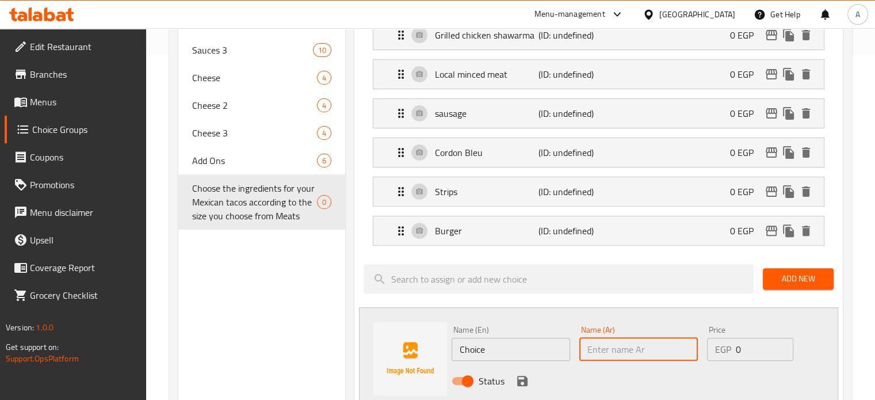
click at [629, 346] on input "text" at bounding box center [638, 348] width 118 height 23
paste input "اسكلوب كريم فرش"
type input "اسكلوب كريم فرش"
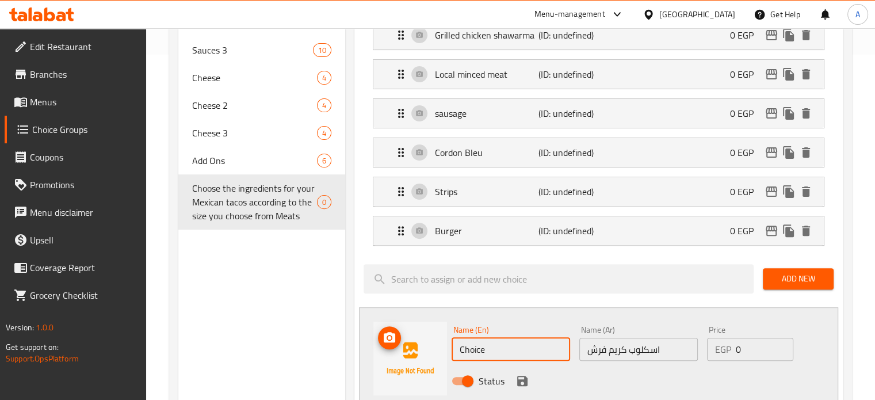
paste input "Scallop crème fraîch"
drag, startPoint x: 433, startPoint y: 351, endPoint x: 426, endPoint y: 352, distance: 6.9
click at [426, 352] on div "Name (En) Choice Name (En) Name (Ar) اسكلوب كريم فرش Name (Ar) Price EGP 0 Pric…" at bounding box center [598, 358] width 479 height 102
click at [512, 344] on input "Scallop crème fraîche" at bounding box center [510, 348] width 118 height 23
click at [499, 347] on input "Scallop crèm fraîche" at bounding box center [510, 348] width 118 height 23
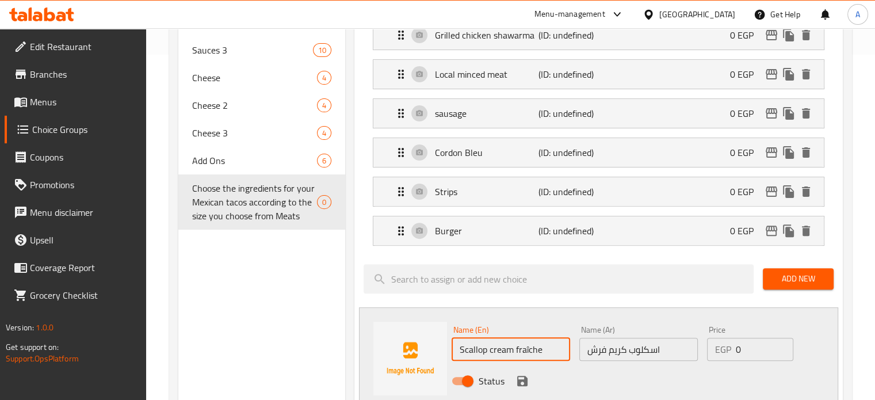
click at [529, 347] on input "Scallop cream fraîche" at bounding box center [510, 348] width 118 height 23
type input "Scallop cream fresh"
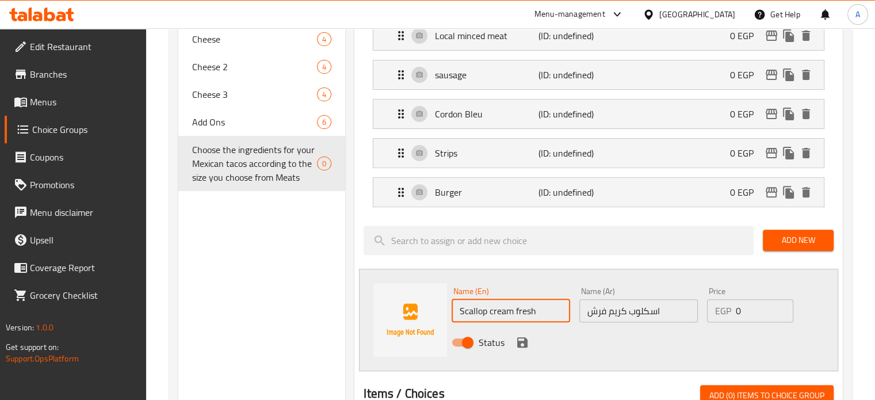
scroll to position [402, 0]
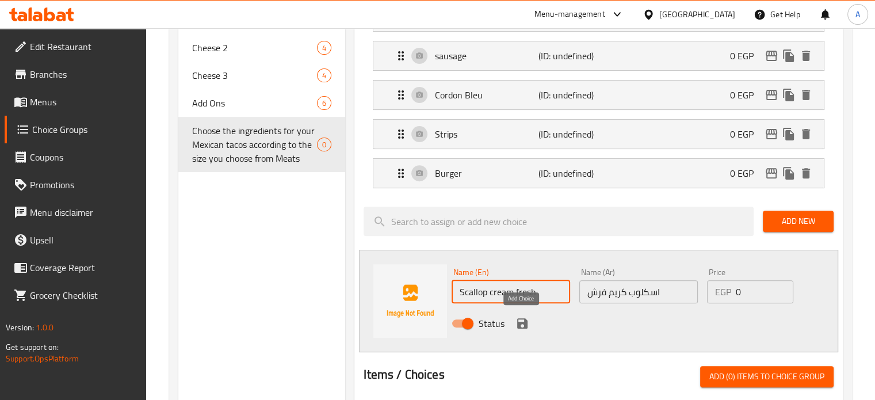
click at [523, 324] on icon "save" at bounding box center [522, 323] width 14 height 14
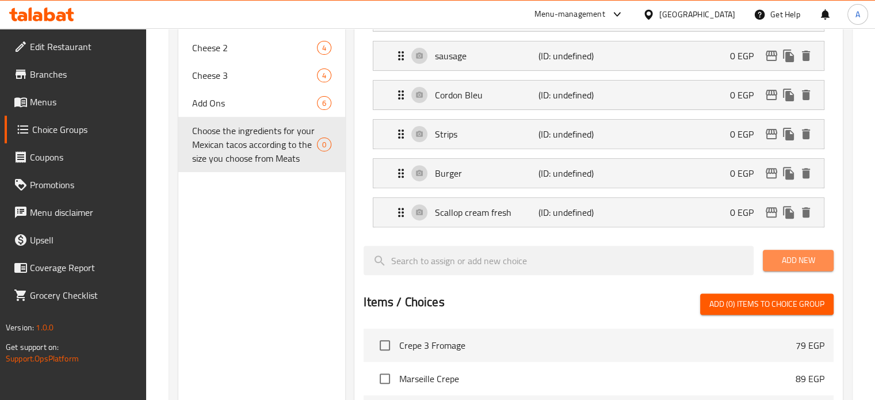
click at [773, 255] on span "Add New" at bounding box center [798, 260] width 52 height 14
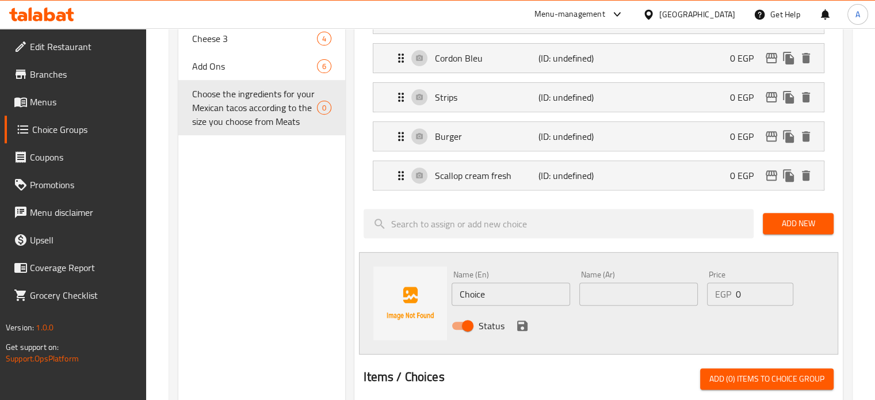
scroll to position [460, 0]
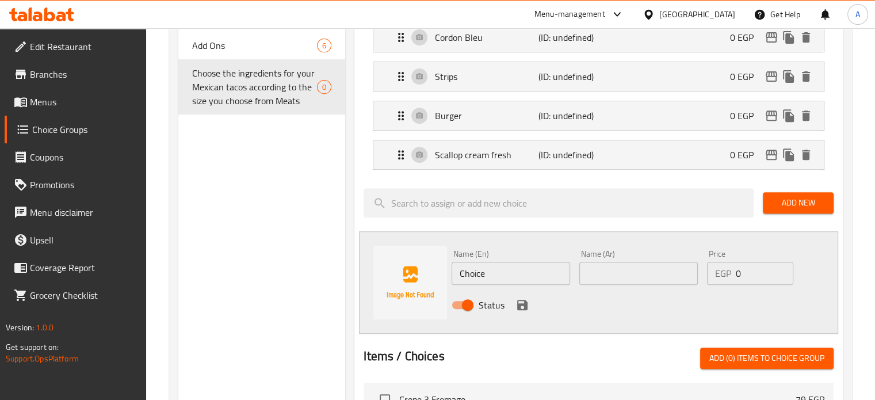
click at [600, 276] on input "text" at bounding box center [638, 273] width 118 height 23
paste input "سكلب فلفل حار"
type input "سكلب فلفل حار"
click at [476, 273] on input "Choice" at bounding box center [510, 273] width 118 height 23
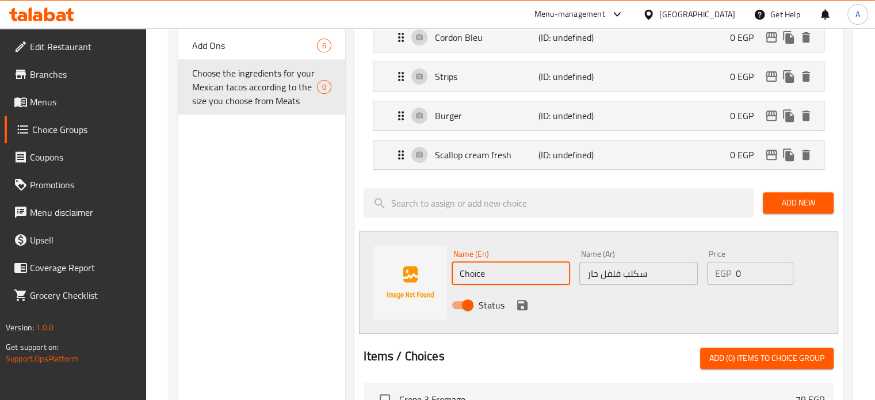
paste input "Hot pepper scallops"
type input "Hot pepper scallops"
click at [522, 303] on icon "save" at bounding box center [522, 305] width 10 height 10
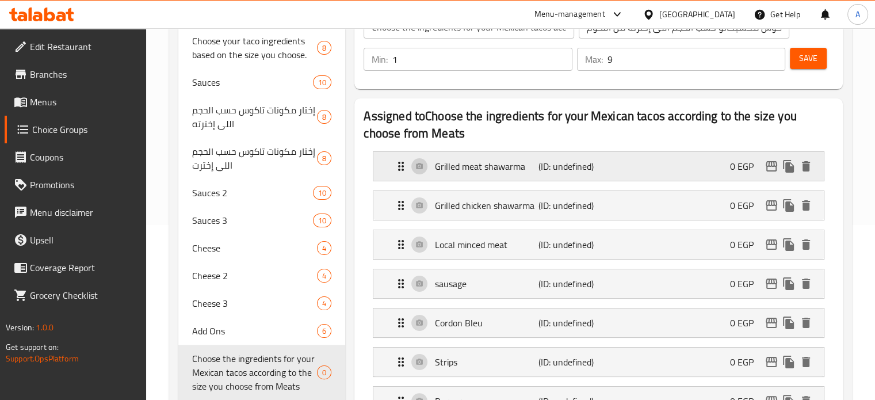
scroll to position [115, 0]
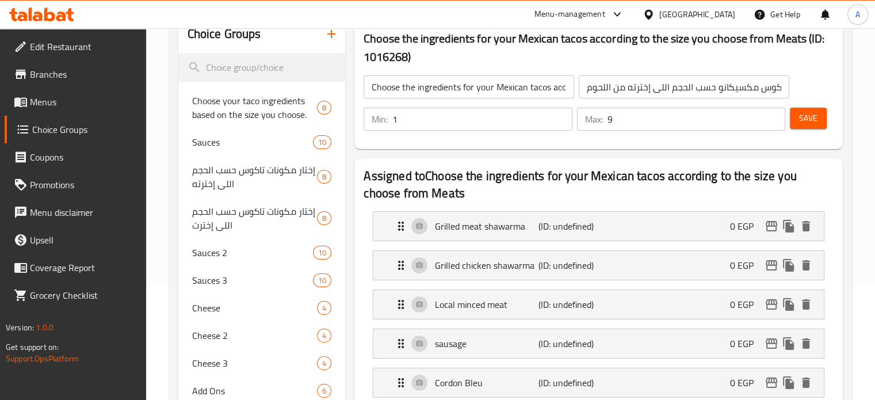
click at [808, 120] on span "Save" at bounding box center [808, 118] width 18 height 14
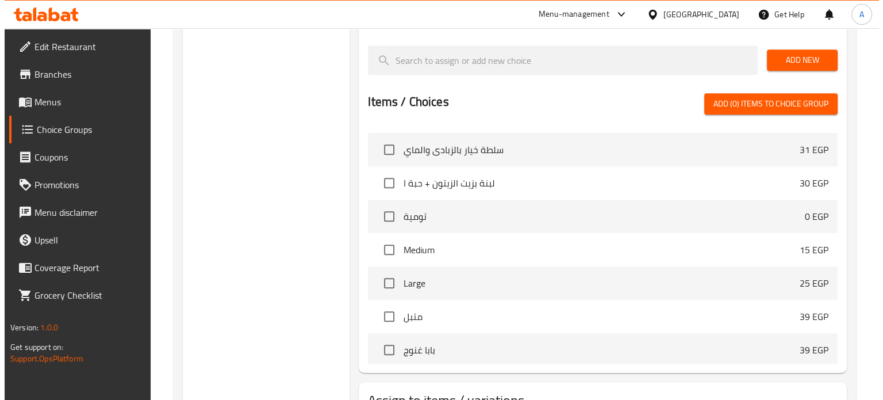
scroll to position [730, 0]
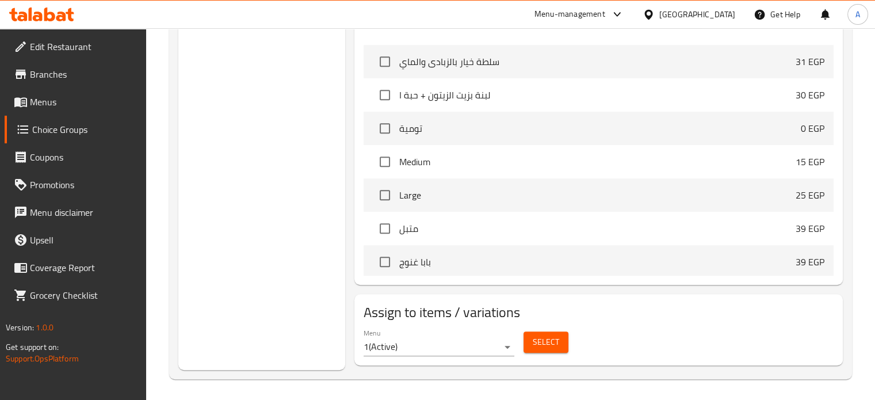
click at [542, 342] on span "Select" at bounding box center [545, 342] width 26 height 14
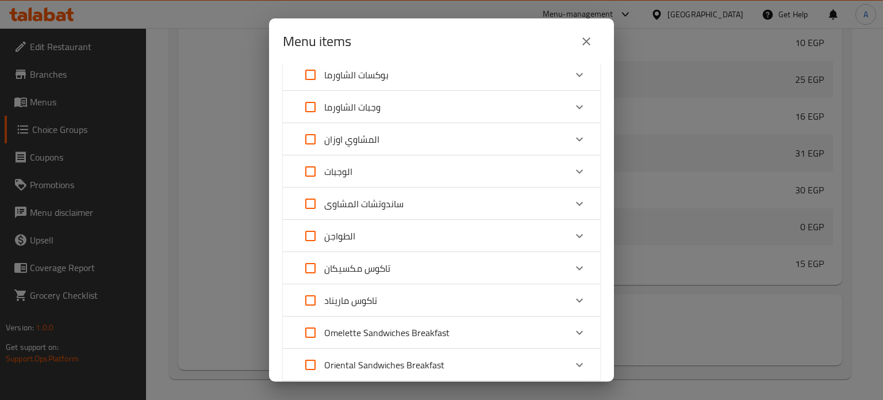
scroll to position [287, 0]
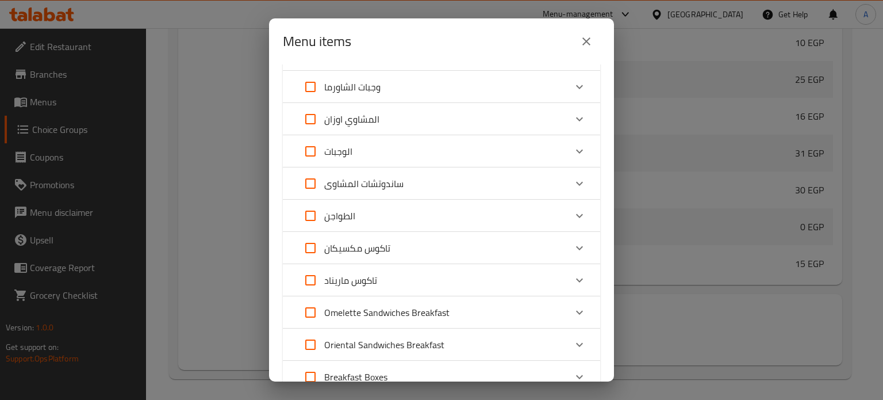
click at [362, 251] on p "تاكوس مكسيكان" at bounding box center [357, 248] width 66 height 14
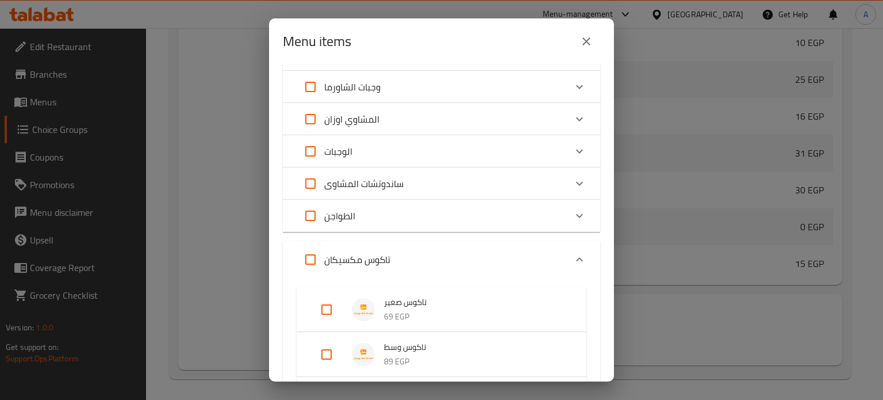
click at [328, 308] on input "Expand" at bounding box center [327, 310] width 28 height 28
checkbox input "true"
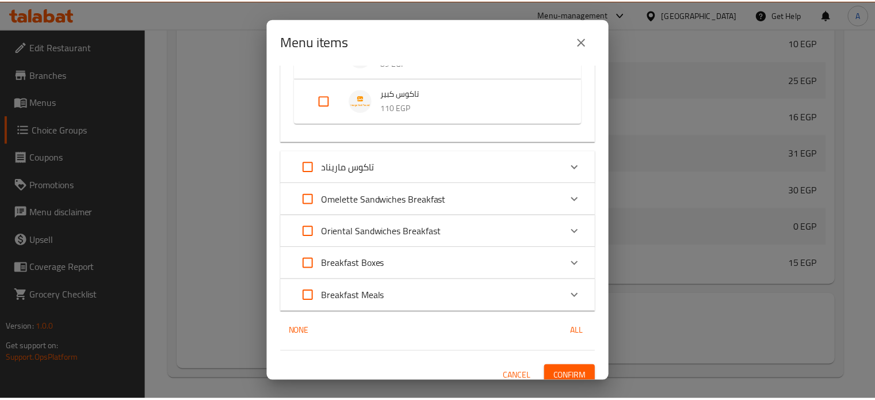
scroll to position [605, 0]
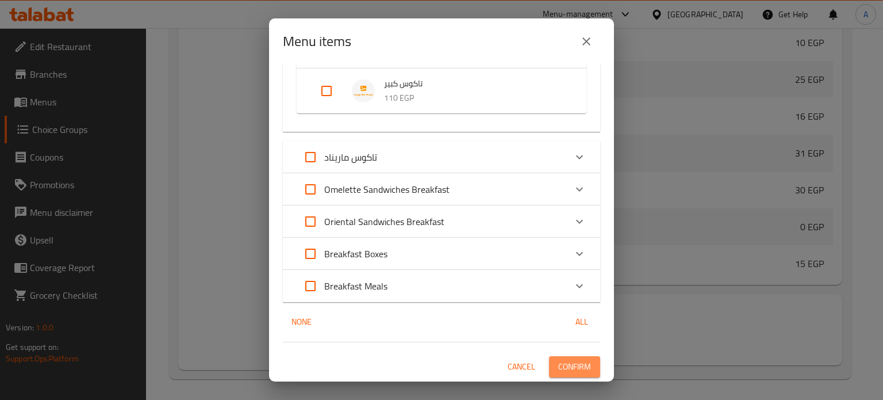
click at [581, 359] on span "Confirm" at bounding box center [574, 366] width 33 height 14
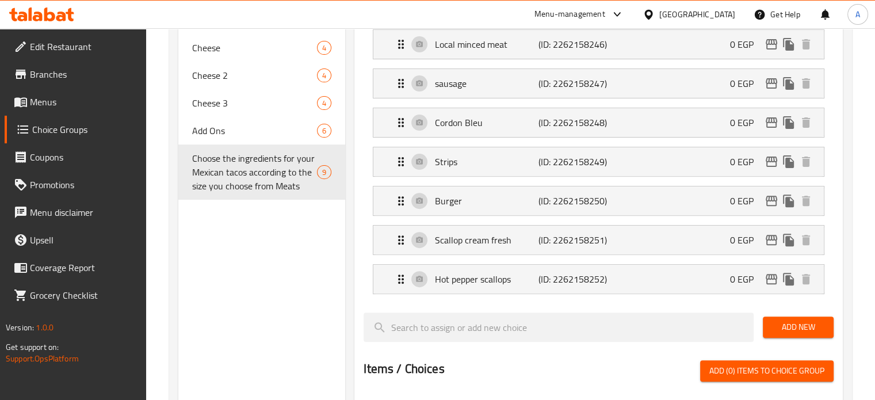
scroll to position [327, 0]
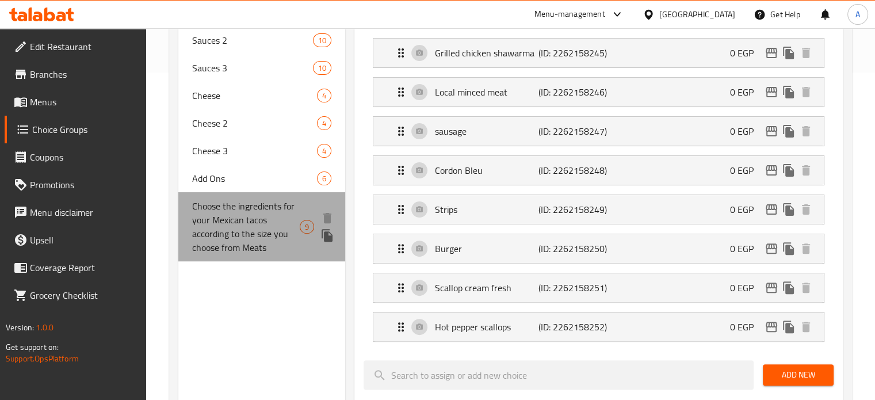
drag, startPoint x: 266, startPoint y: 247, endPoint x: 231, endPoint y: 250, distance: 34.6
click at [231, 250] on span "Choose the ingredients for your Mexican tacos according to the size you choose …" at bounding box center [246, 226] width 108 height 55
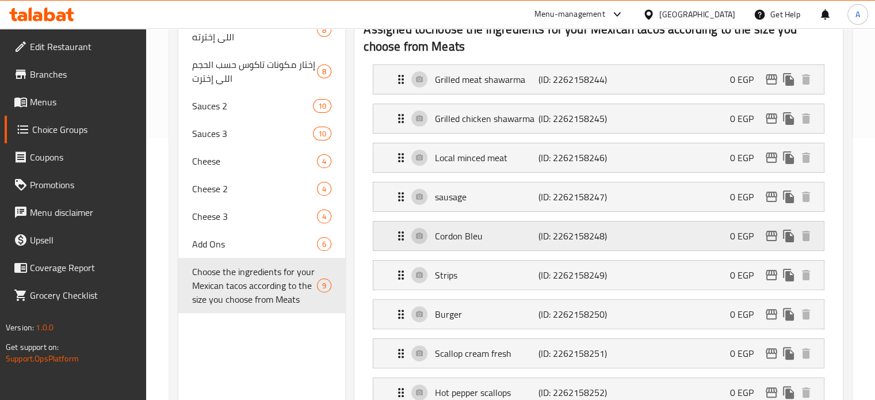
scroll to position [212, 0]
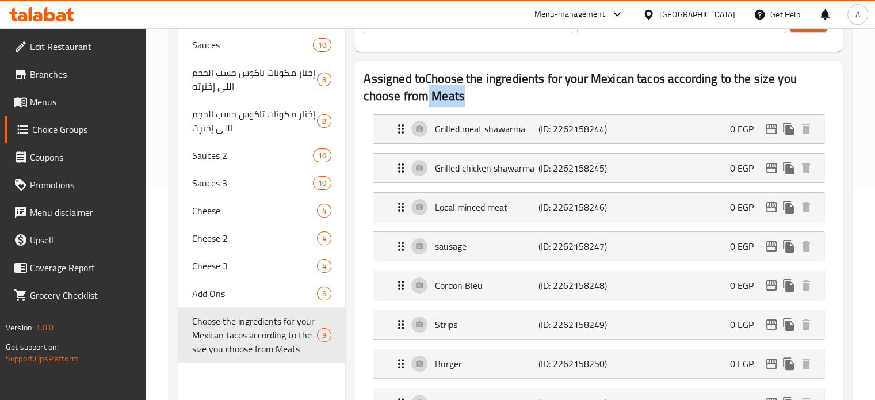
drag, startPoint x: 469, startPoint y: 96, endPoint x: 425, endPoint y: 89, distance: 43.8
click at [425, 89] on h2 "Assigned to Choose the ingredients for your Mexican tacos according to the size…" at bounding box center [598, 87] width 470 height 34
click at [515, 93] on h2 "Assigned to Choose the ingredients for your Mexican tacos according to the size…" at bounding box center [598, 87] width 470 height 34
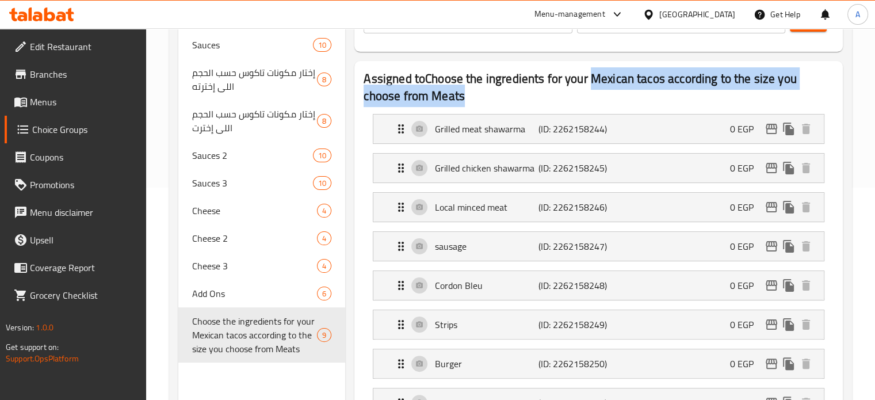
drag, startPoint x: 590, startPoint y: 74, endPoint x: 791, endPoint y: 90, distance: 201.3
click at [791, 90] on h2 "Assigned to Choose the ingredients for your Mexican tacos according to the size…" at bounding box center [598, 87] width 470 height 34
click at [773, 86] on h2 "Assigned to Choose the ingredients for your Mexican tacos according to the size…" at bounding box center [598, 87] width 470 height 34
drag, startPoint x: 424, startPoint y: 76, endPoint x: 803, endPoint y: 91, distance: 379.2
click at [803, 91] on h2 "Assigned to Choose the ingredients for your Mexican tacos according to the size…" at bounding box center [598, 87] width 470 height 34
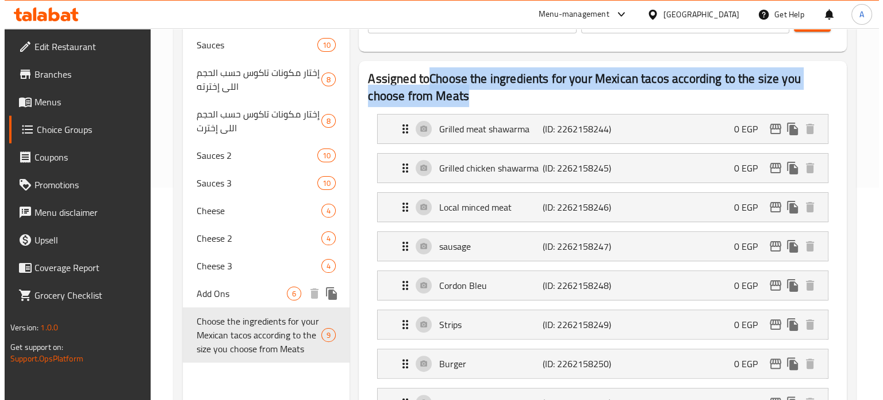
scroll to position [327, 0]
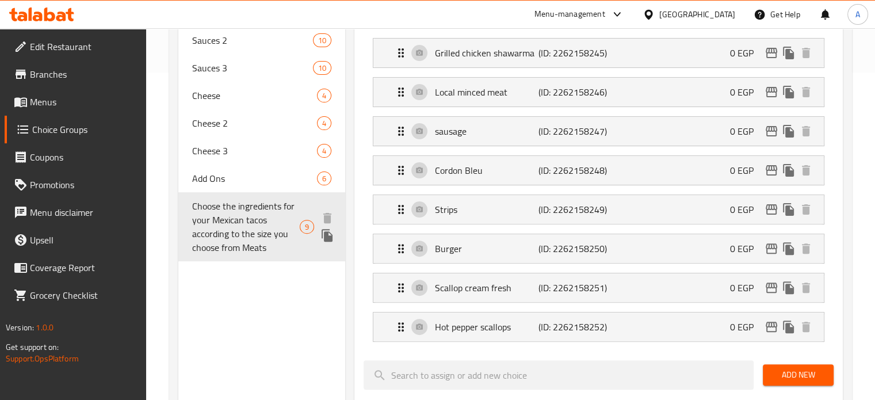
click at [326, 235] on icon "duplicate" at bounding box center [326, 235] width 11 height 13
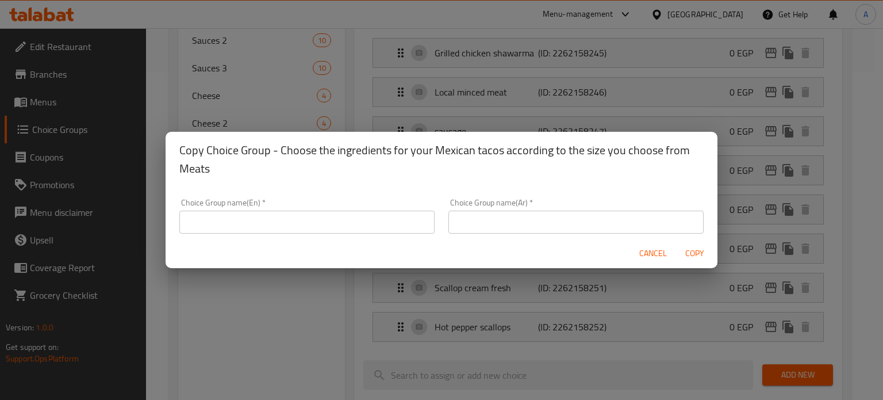
click at [279, 228] on input "text" at bounding box center [306, 221] width 255 height 23
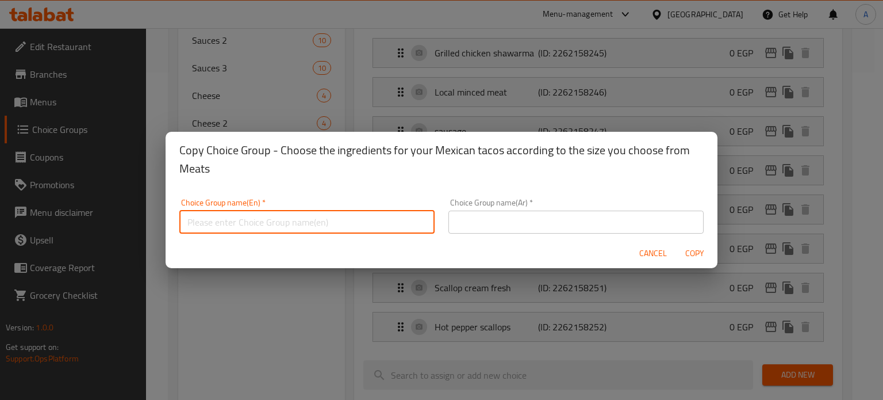
paste input "Choose the ingredients for your Mexican tacos according to the size you choose …"
click at [392, 216] on input "Choose the ingredients for your Mexican tacos according to the size you choose …" at bounding box center [306, 221] width 255 height 23
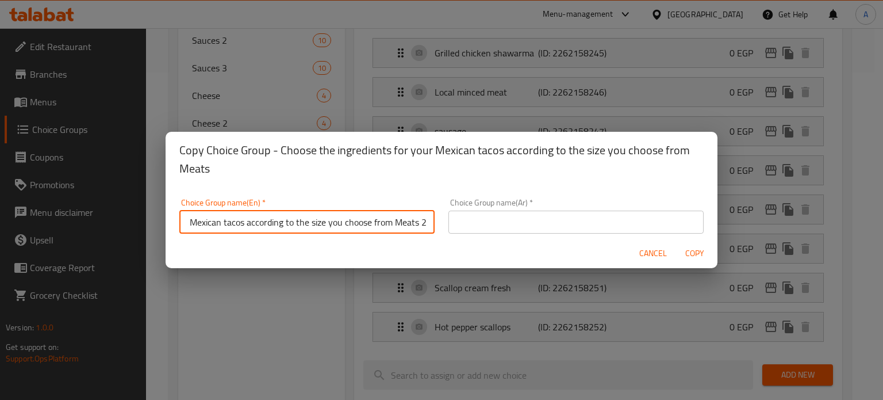
type input "Choose the ingredients for your Mexican tacos according to the size you choose …"
click at [490, 217] on input "text" at bounding box center [575, 221] width 255 height 23
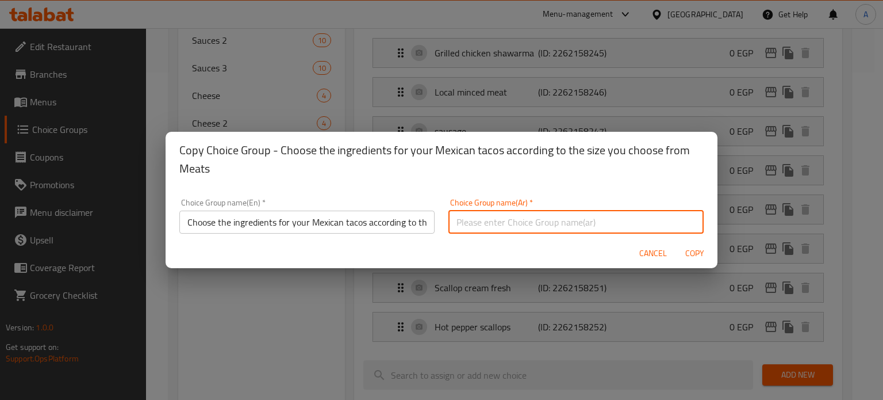
paste input "اختر مكونات التاكو المكسيكي الخاص بك حسب الحجم الذي تختاره من اللحوم 2"
type input "اختر مكونات التاكو المكسيكي الخاص بك حسب الحجم الذي تختاره من اللحوم 2"
click at [692, 250] on span "Copy" at bounding box center [695, 253] width 28 height 14
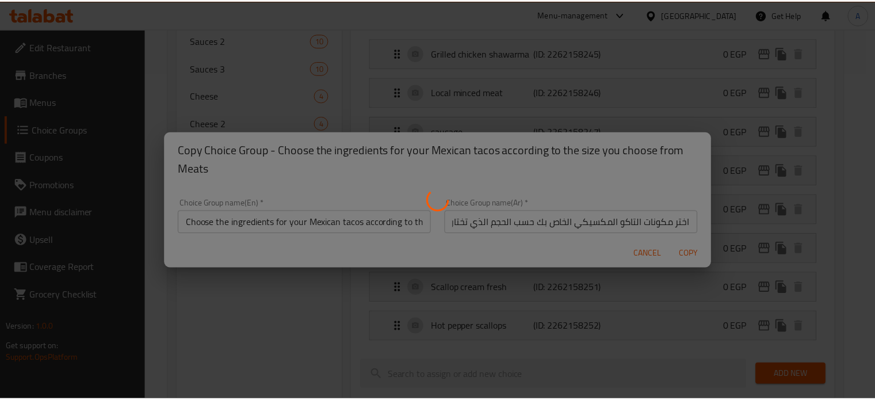
scroll to position [0, 0]
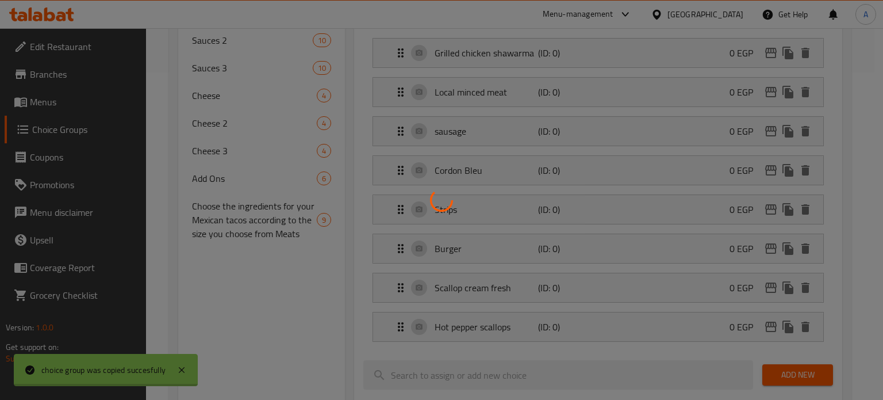
type input "Choose the ingredients for your Mexican tacos according to the size you choose …"
type input "اختر مكونات التاكو المكسيكي الخاص بك حسب الحجم الذي تختاره من اللحوم 2"
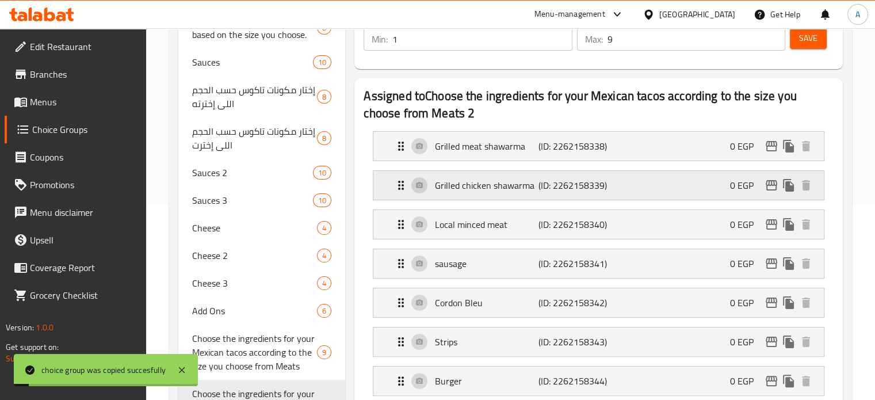
scroll to position [155, 0]
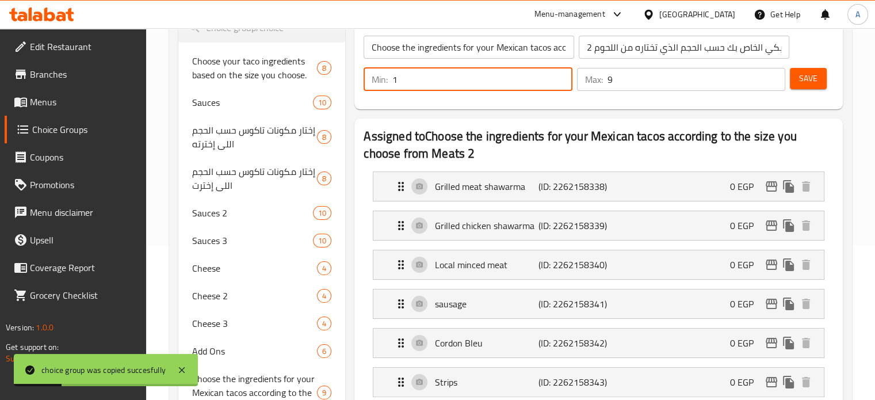
drag, startPoint x: 401, startPoint y: 82, endPoint x: 393, endPoint y: 82, distance: 7.5
click at [393, 82] on input "1" at bounding box center [481, 79] width 179 height 23
type input "2"
click at [795, 79] on button "Save" at bounding box center [807, 78] width 37 height 21
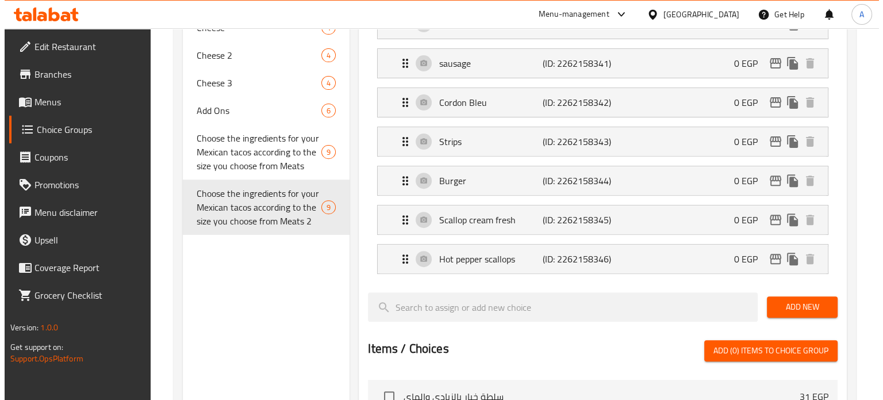
scroll to position [385, 0]
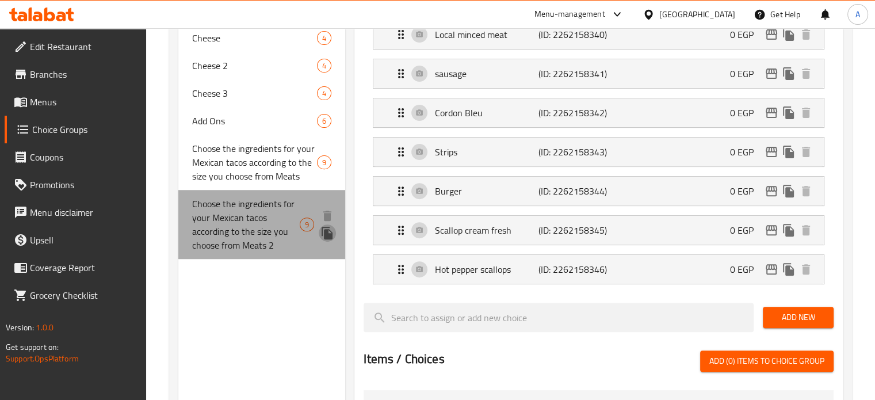
click at [329, 232] on icon "duplicate" at bounding box center [327, 233] width 14 height 14
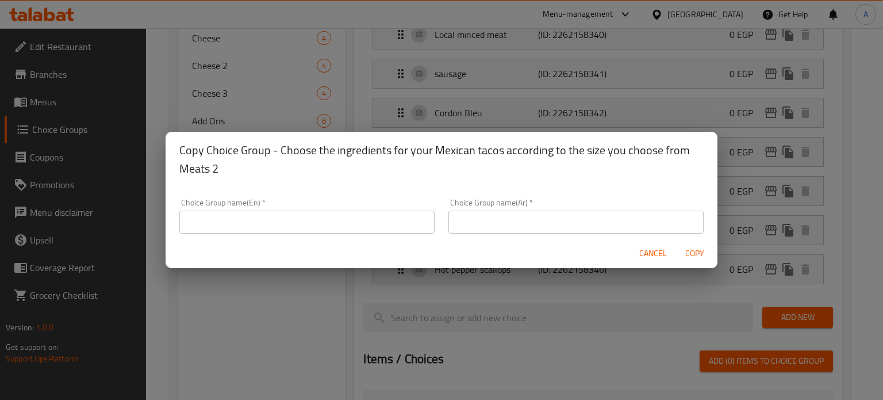
click at [241, 225] on input "text" at bounding box center [306, 221] width 255 height 23
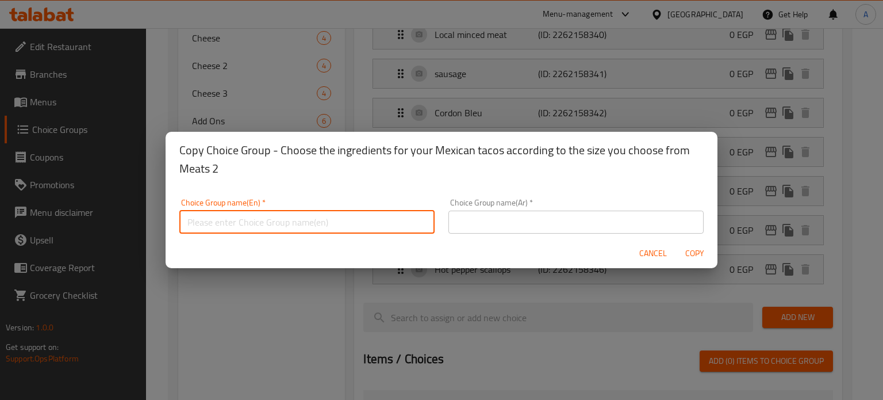
paste input "اختر مكونات التاكو المكسيكي الخاص بك حسب الحجم الذي تختاره من اللحوم 2"
type input "اختر مكونات التاكو المكسيكي الخاص بك حسب الحجم الذي تختاره من اللحوم 2"
click at [462, 224] on input "text" at bounding box center [575, 221] width 255 height 23
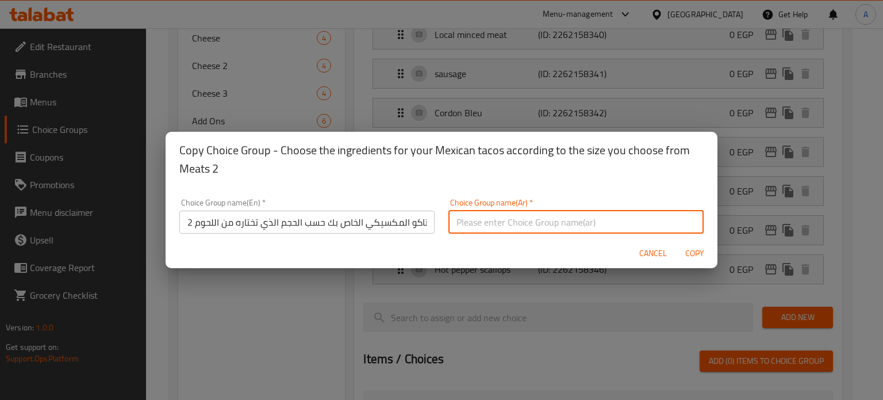
paste input "اختر مكونات التاكو المكسيكي الخاص بك حسب الحجم الذي تختاره من اللحوم 2"
click at [499, 220] on input "اختر مكونات التاكو المكسيكي الخاص بك حسب الحجم الذي تختاره من اللحوم 2" at bounding box center [575, 221] width 255 height 23
type input "اختر مكونات التاكو المكسيكي الخاص بك حسب الحجم الذي تختاره من اللحوم 3"
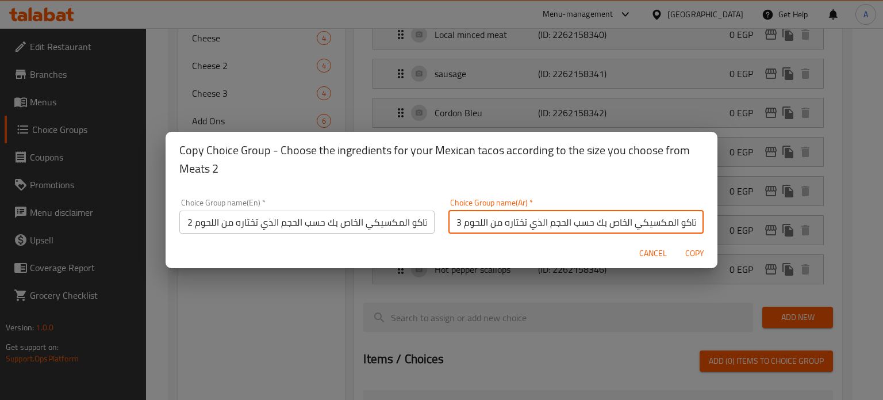
click at [293, 105] on div "Copy Choice Group - Choose the ingredients for your Mexican tacos according to …" at bounding box center [441, 200] width 883 height 400
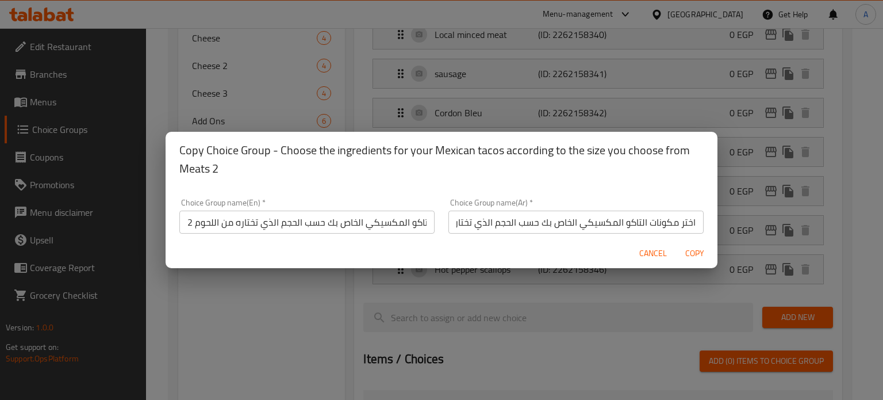
click at [316, 221] on input "اختر مكونات التاكو المكسيكي الخاص بك حسب الحجم الذي تختاره من اللحوم 2" at bounding box center [306, 221] width 255 height 23
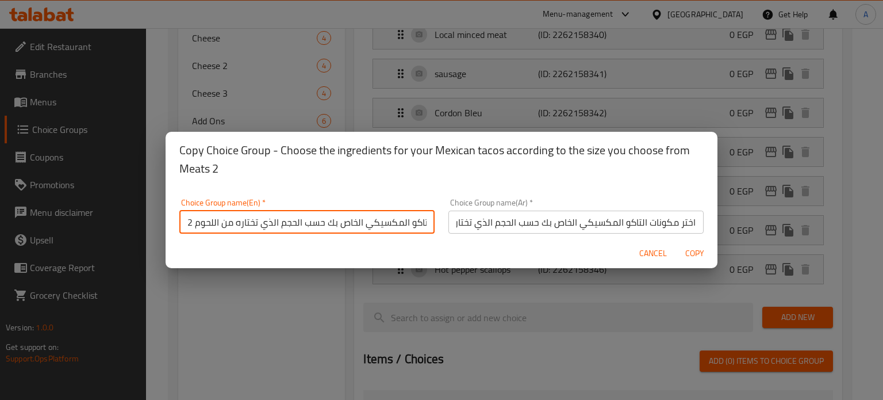
click at [316, 221] on input "اختر مكونات التاكو المكسيكي الخاص بك حسب الحجم الذي تختاره من اللحوم 2" at bounding box center [306, 221] width 255 height 23
paste input "Choose the ingredients for your Mexican tacos according to the size you choose …"
type input "Choose the ingredients for your Mexican tacos according to the size you choose …"
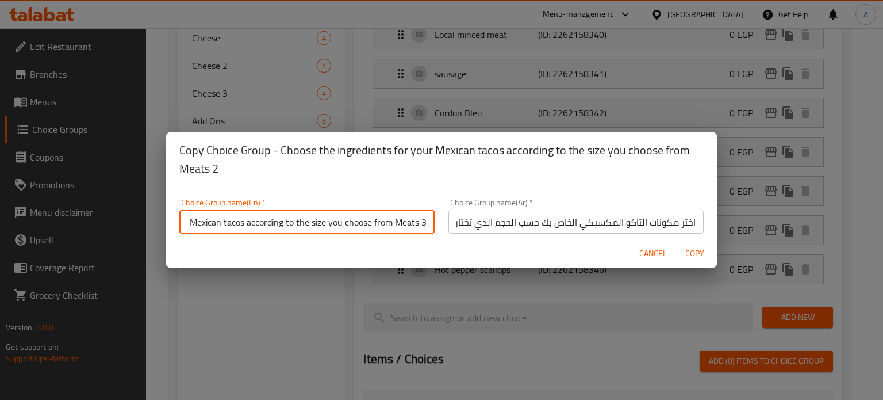
click at [692, 252] on span "Copy" at bounding box center [695, 253] width 28 height 14
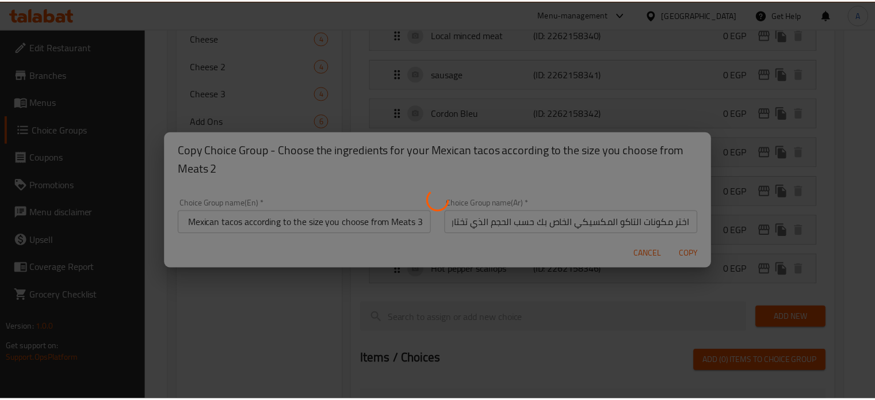
scroll to position [0, 0]
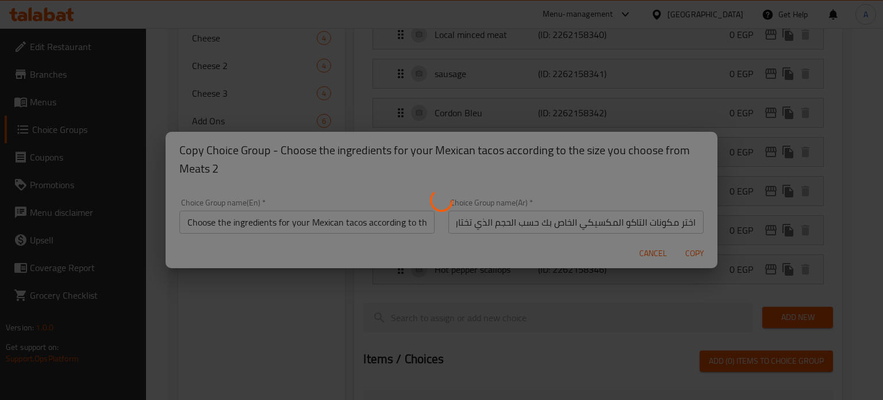
type input "Choose the ingredients for your Mexican tacos according to the size you choose …"
type input "اختر مكونات التاكو المكسيكي الخاص بك حسب الحجم الذي تختاره من اللحوم 3"
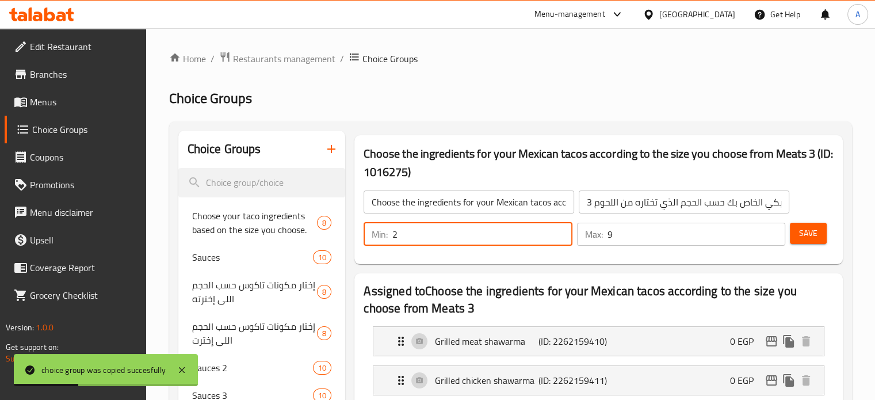
click at [404, 236] on input "2" at bounding box center [481, 234] width 179 height 23
drag, startPoint x: 402, startPoint y: 239, endPoint x: 391, endPoint y: 235, distance: 11.5
click at [391, 235] on div "Min: 2 ​" at bounding box center [467, 234] width 208 height 23
type input "3"
click at [807, 234] on span "Save" at bounding box center [808, 233] width 18 height 14
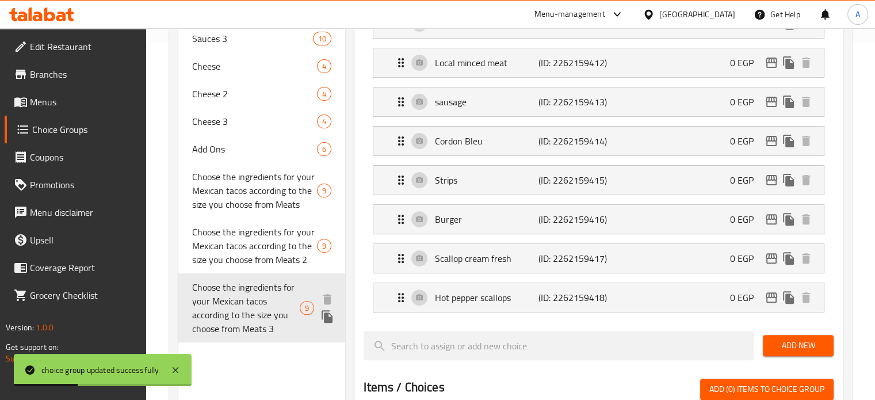
scroll to position [402, 0]
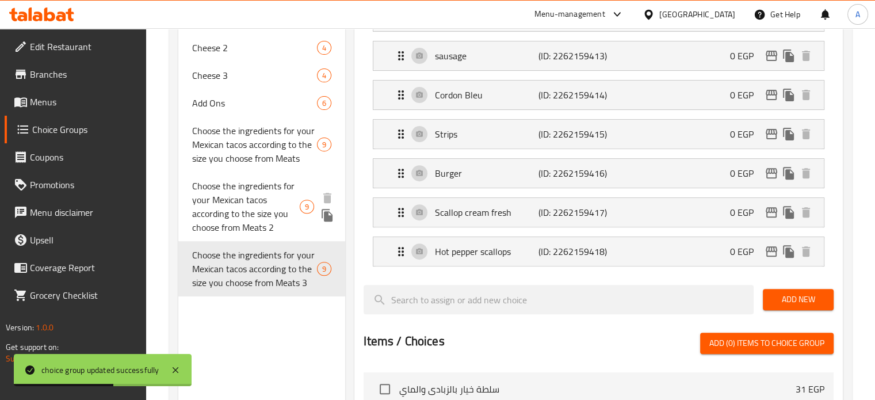
click at [243, 203] on span "Choose the ingredients for your Mexican tacos according to the size you choose …" at bounding box center [246, 206] width 108 height 55
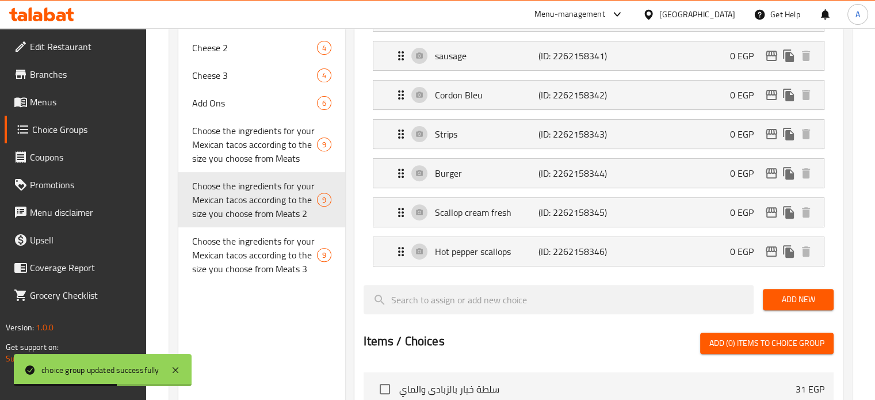
type input "Choose the ingredients for your Mexican tacos according to the size you choose …"
type input "اختر مكونات التاكو المكسيكي الخاص بك حسب الحجم الذي تختاره من اللحوم 2"
type input "2"
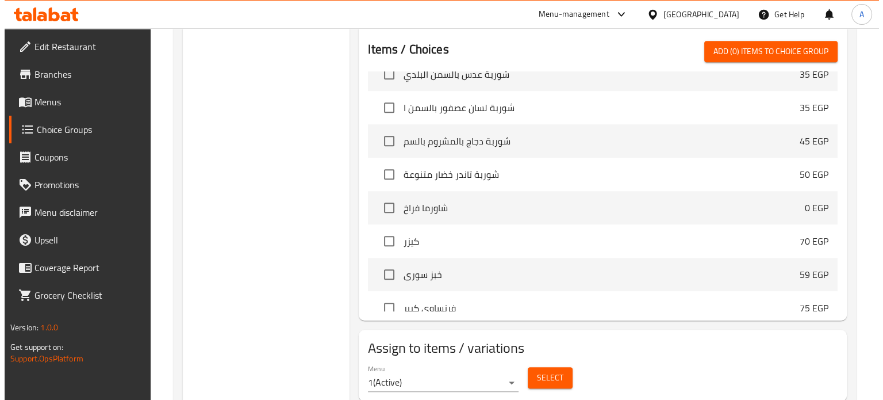
scroll to position [730, 0]
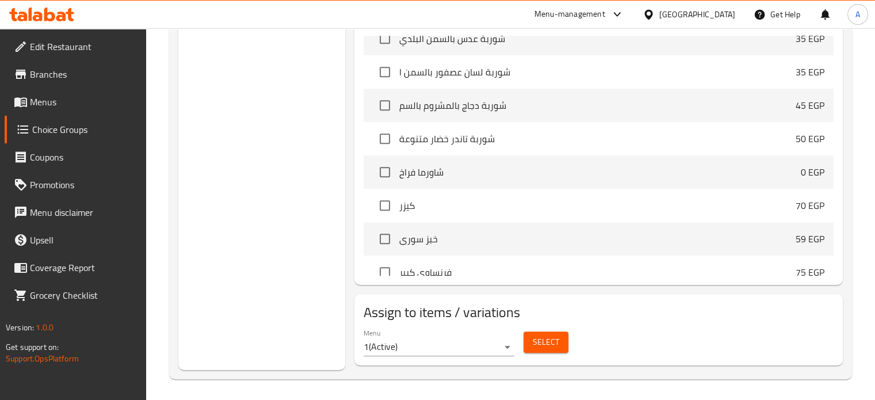
click at [538, 341] on span "Select" at bounding box center [545, 342] width 26 height 14
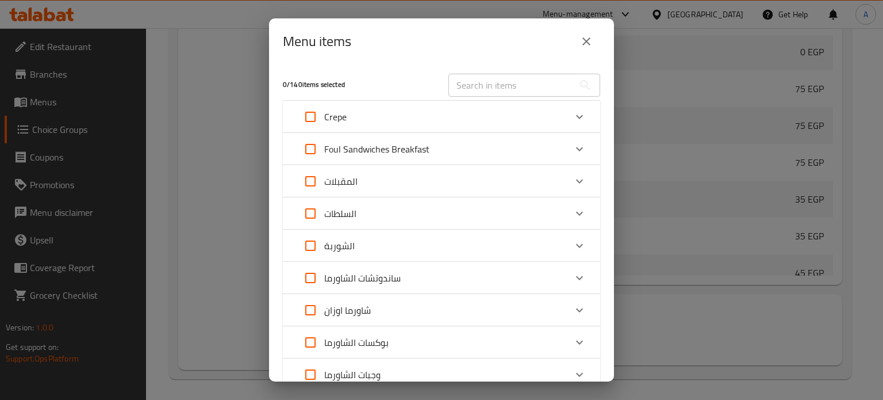
scroll to position [345, 0]
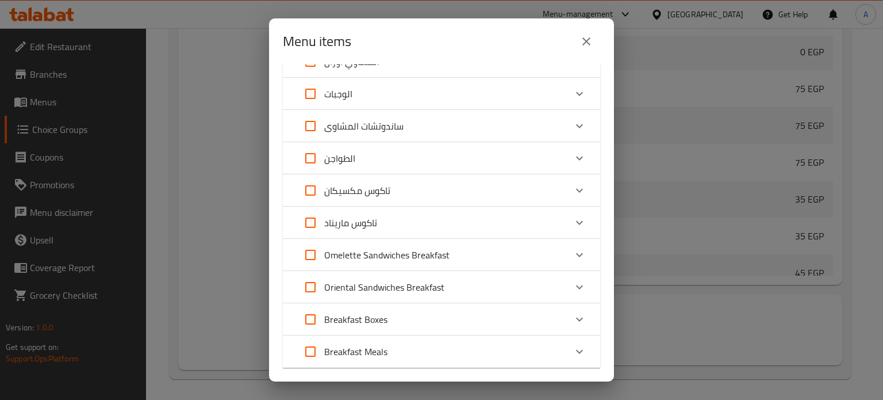
click at [573, 189] on icon "Expand" at bounding box center [580, 190] width 14 height 14
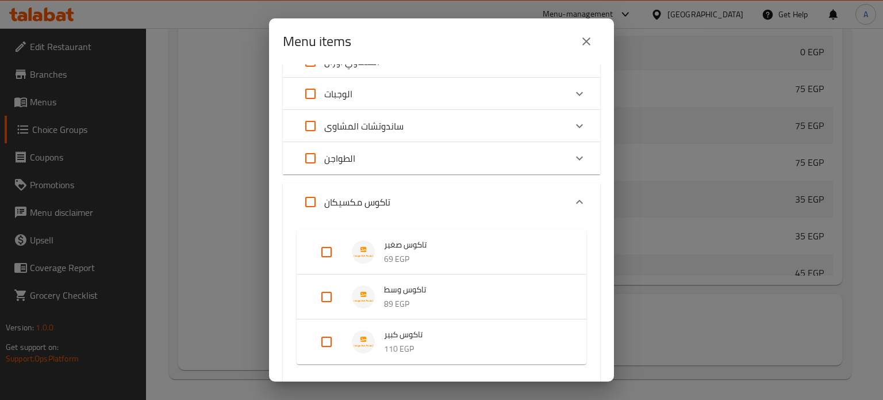
click at [328, 298] on input "Expand" at bounding box center [327, 297] width 28 height 28
checkbox input "true"
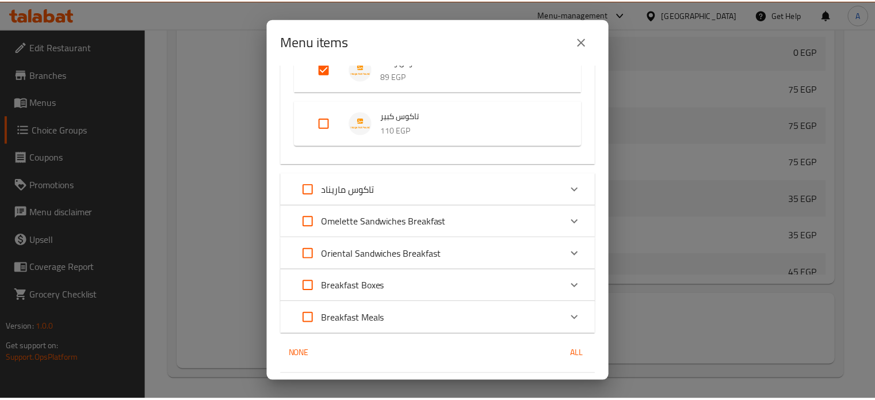
scroll to position [614, 0]
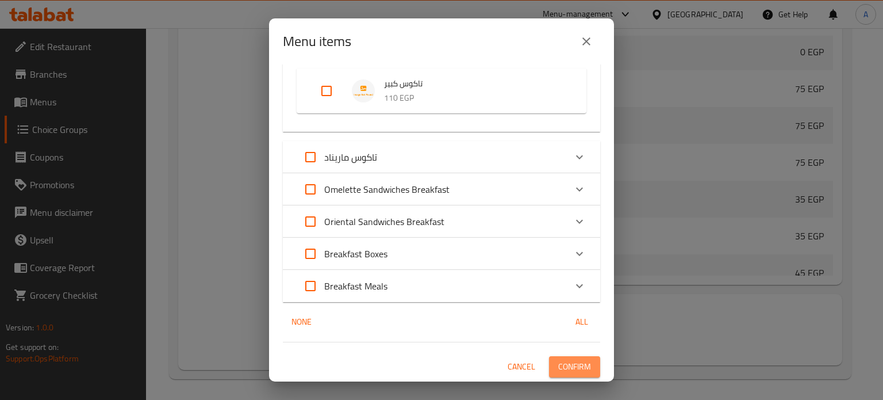
click at [570, 365] on span "Confirm" at bounding box center [574, 366] width 33 height 14
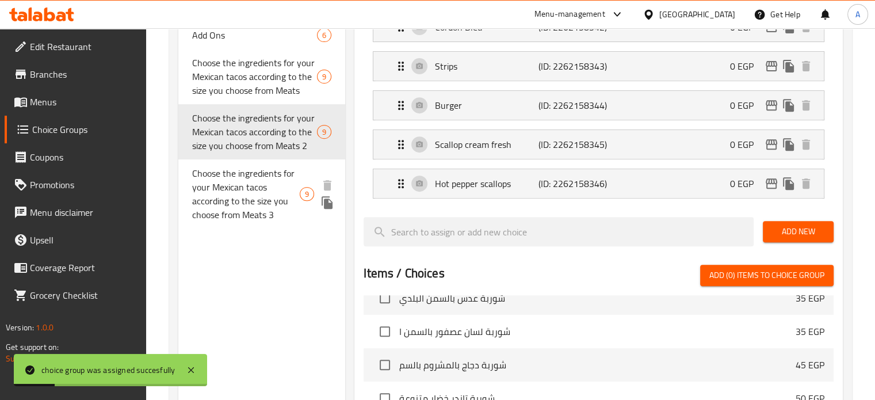
scroll to position [385, 0]
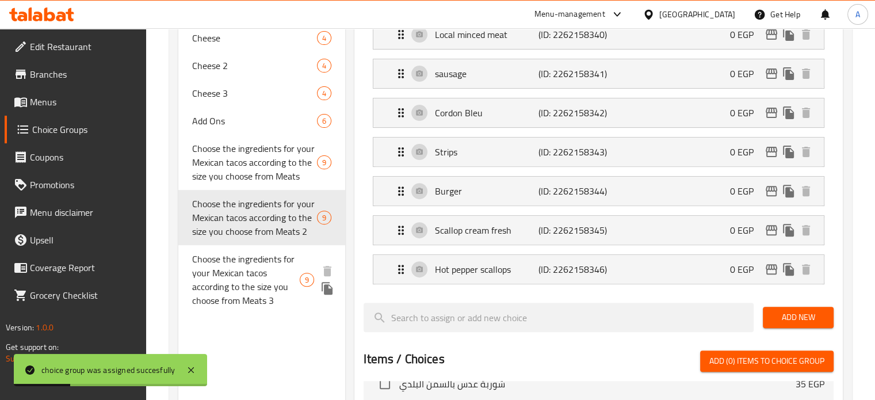
click at [245, 273] on span "Choose the ingredients for your Mexican tacos according to the size you choose …" at bounding box center [246, 279] width 108 height 55
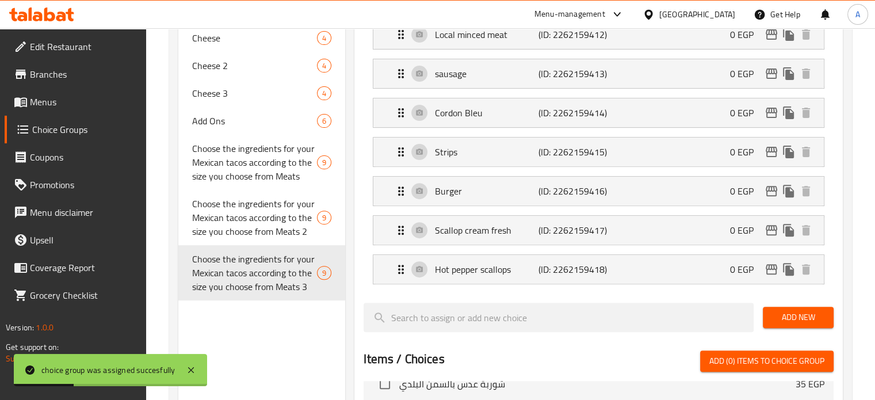
type input "Choose the ingredients for your Mexican tacos according to the size you choose …"
type input "اختر مكونات التاكو المكسيكي الخاص بك حسب الحجم الذي تختاره من اللحوم 3"
type input "3"
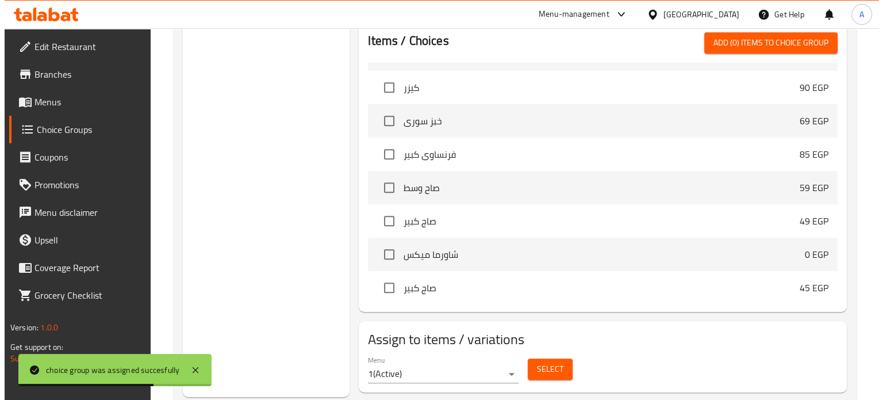
scroll to position [730, 0]
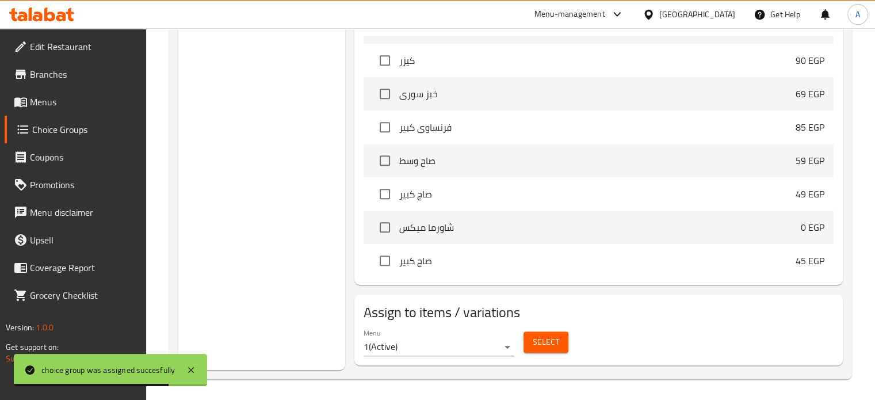
click at [552, 344] on span "Select" at bounding box center [545, 342] width 26 height 14
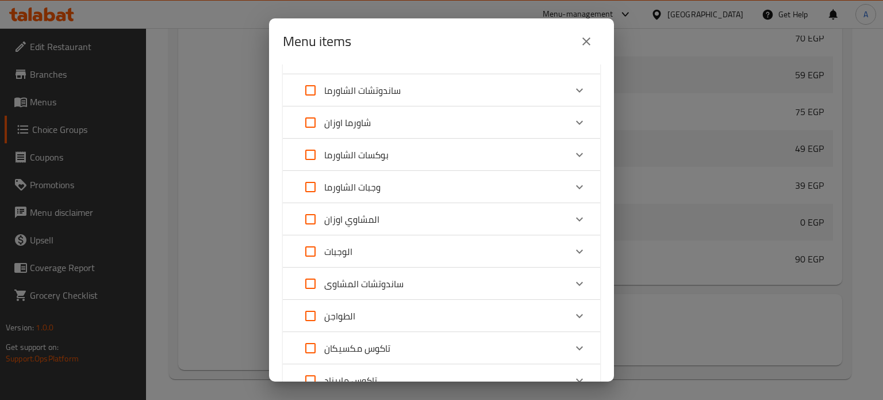
scroll to position [345, 0]
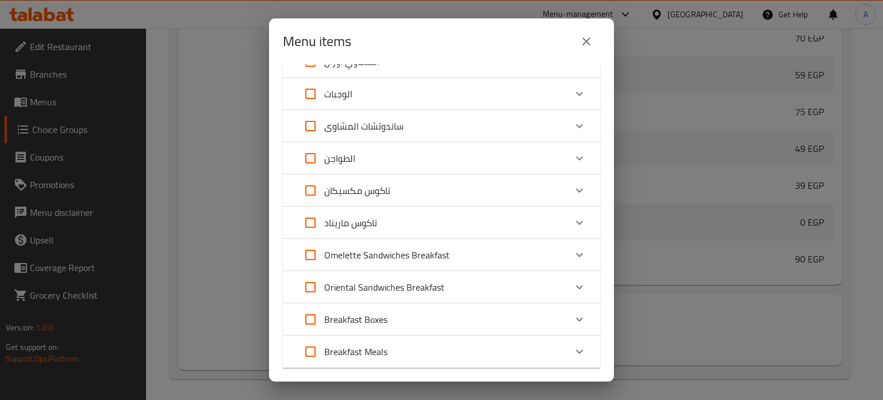
click at [573, 191] on icon "Expand" at bounding box center [580, 190] width 14 height 14
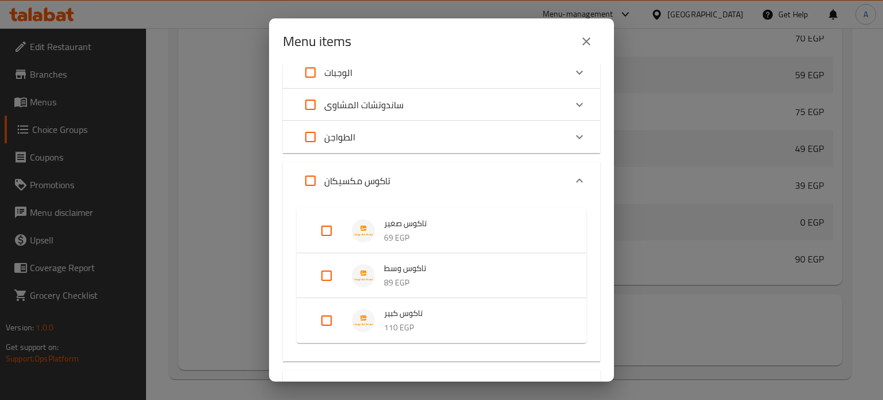
scroll to position [402, 0]
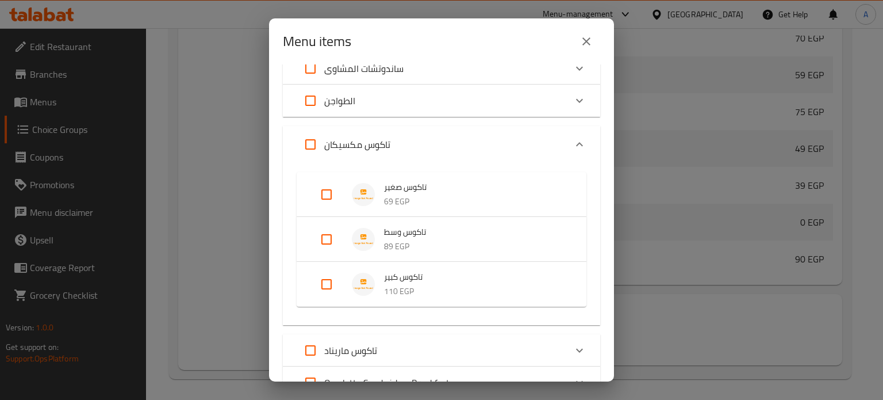
click at [329, 286] on input "Expand" at bounding box center [327, 284] width 28 height 28
checkbox input "true"
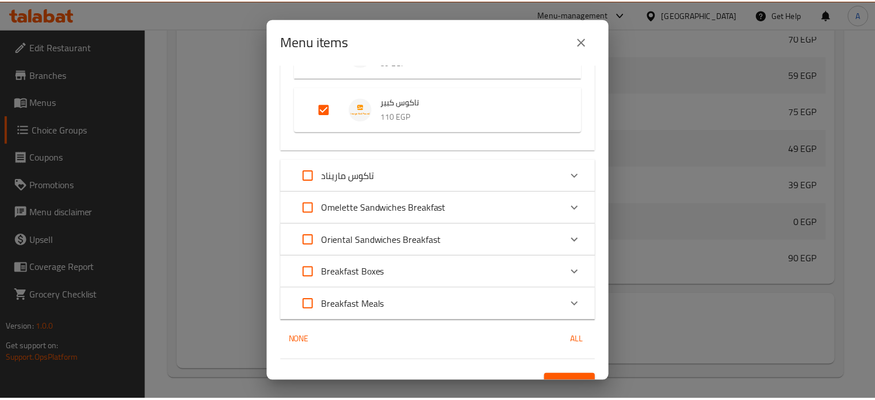
scroll to position [605, 0]
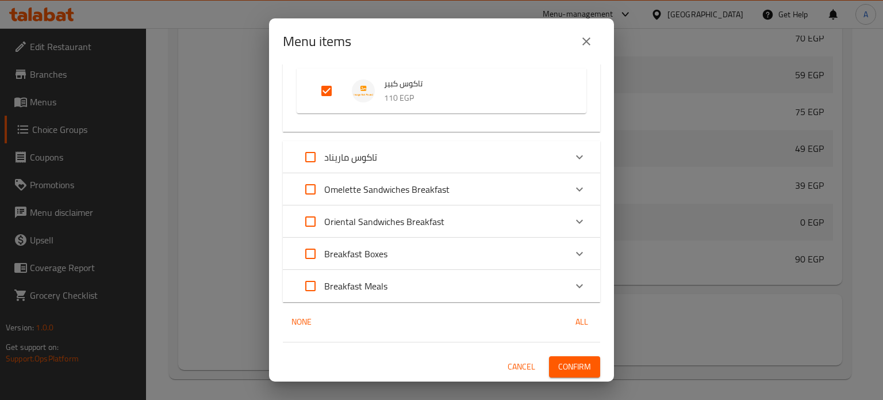
click at [561, 367] on span "Confirm" at bounding box center [574, 366] width 33 height 14
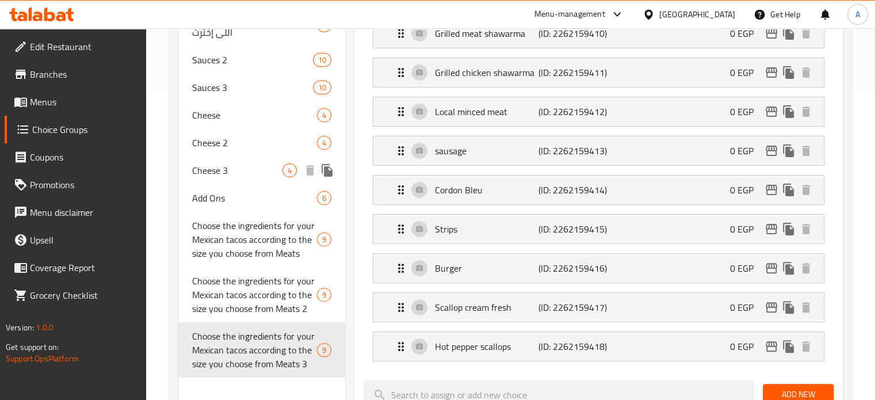
scroll to position [327, 0]
